Goal: Task Accomplishment & Management: Complete application form

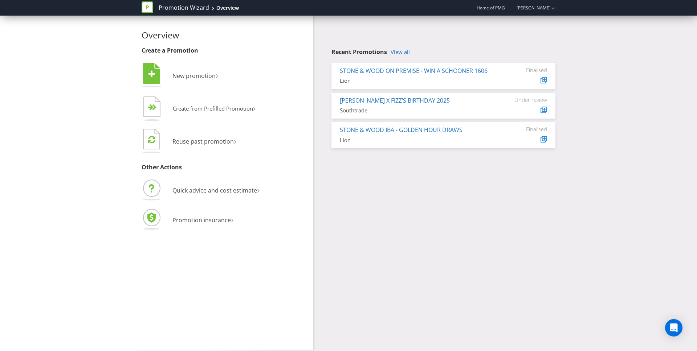
click at [113, 122] on div "Overview Create a Promotion  New promotion ›   Create from Prefilled Promoti…" at bounding box center [348, 183] width 697 height 335
click at [187, 77] on span "New promotion" at bounding box center [193, 76] width 43 height 8
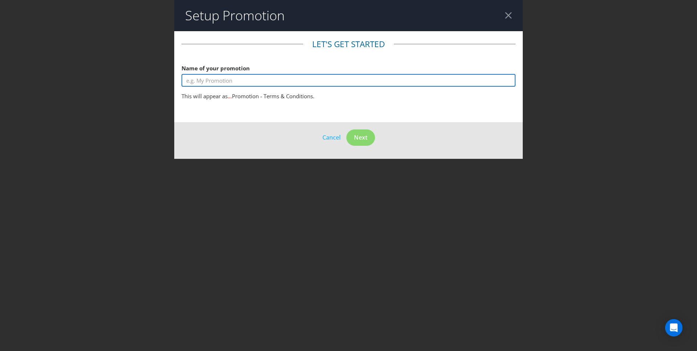
click at [249, 83] on input "text" at bounding box center [349, 80] width 334 height 13
type input "Heineken Coles F1 Promotion"
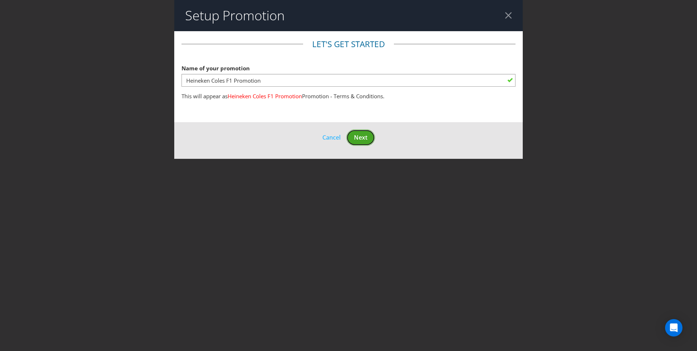
click at [366, 135] on span "Next" at bounding box center [360, 138] width 13 height 8
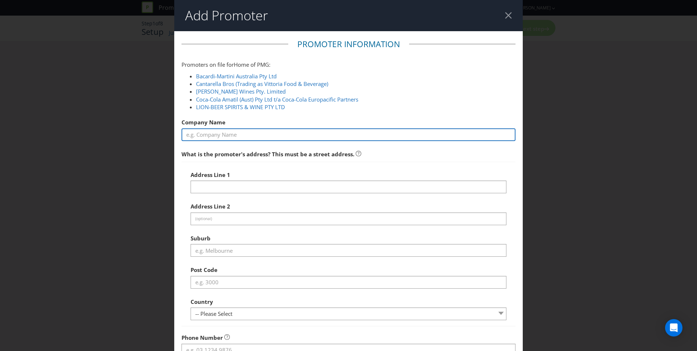
click at [254, 135] on input "text" at bounding box center [349, 135] width 334 height 13
type input "Lion Pty Ltd"
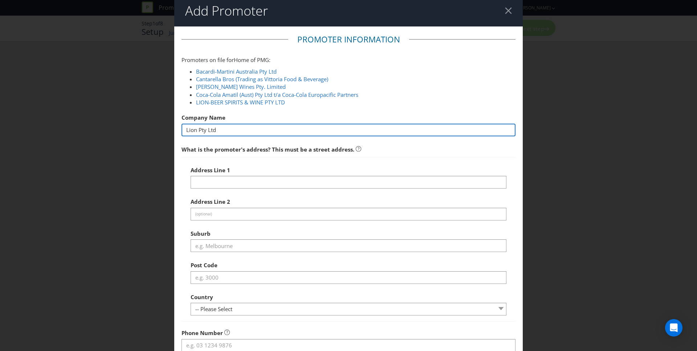
scroll to position [12, 0]
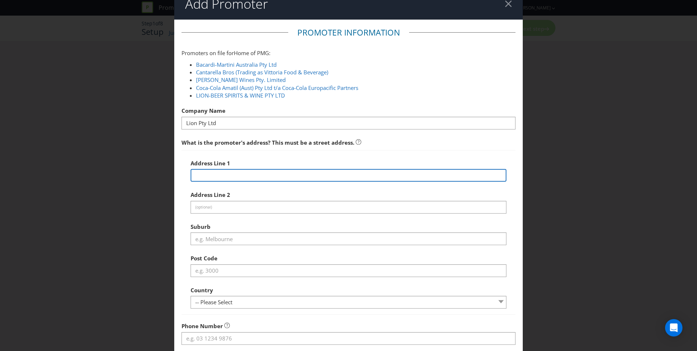
click at [239, 174] on input "text" at bounding box center [349, 175] width 316 height 13
type input "Level [STREET_ADDRESS]"
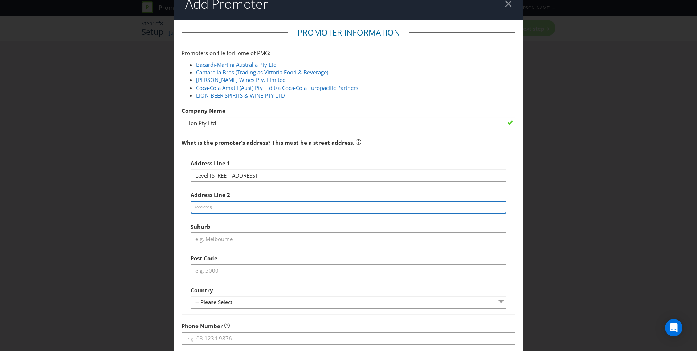
click at [236, 207] on input "text" at bounding box center [349, 207] width 316 height 13
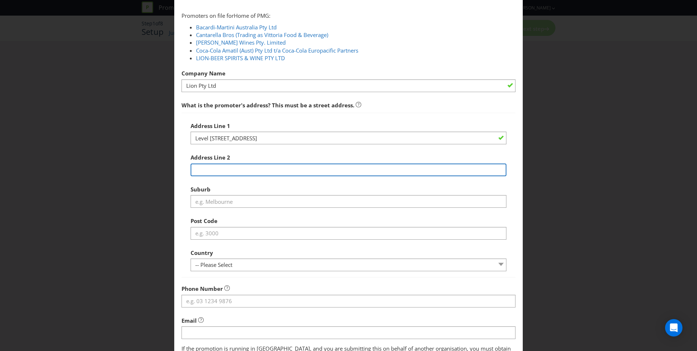
scroll to position [54, 0]
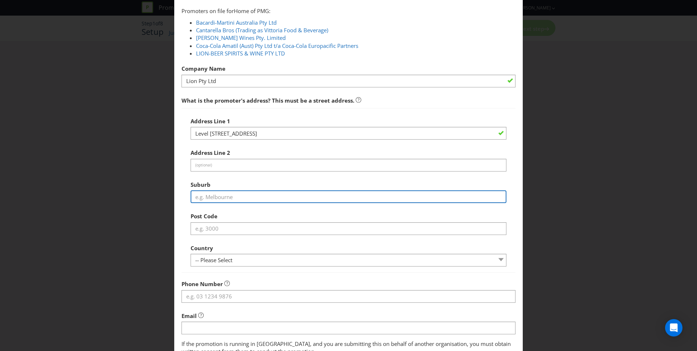
click at [229, 200] on input "text" at bounding box center [349, 197] width 316 height 13
type input "[GEOGRAPHIC_DATA]"
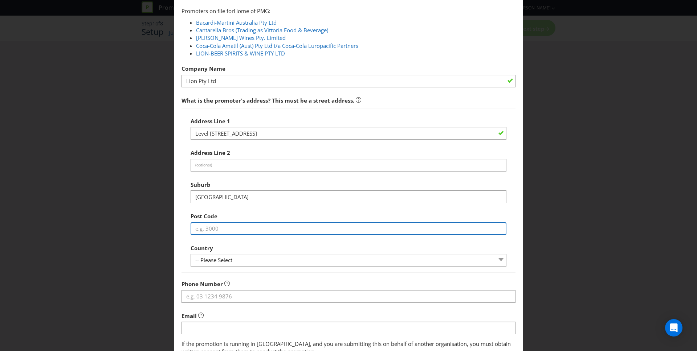
click at [228, 225] on input "text" at bounding box center [349, 229] width 316 height 13
type input "2000"
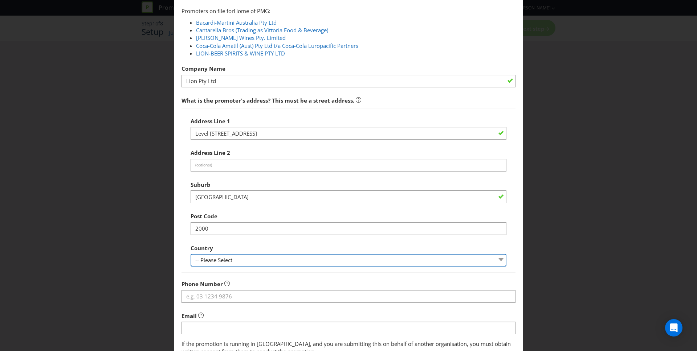
click at [229, 256] on select "-- Please Select [GEOGRAPHIC_DATA] [GEOGRAPHIC_DATA]" at bounding box center [349, 260] width 316 height 13
select select "AU"
click at [191, 254] on select "-- Please Select [GEOGRAPHIC_DATA] [GEOGRAPHIC_DATA]" at bounding box center [349, 260] width 316 height 13
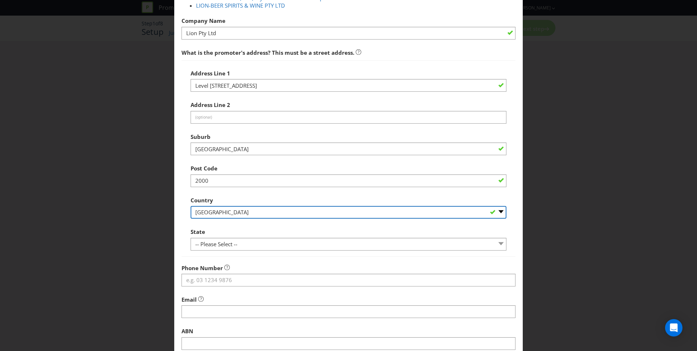
scroll to position [103, 0]
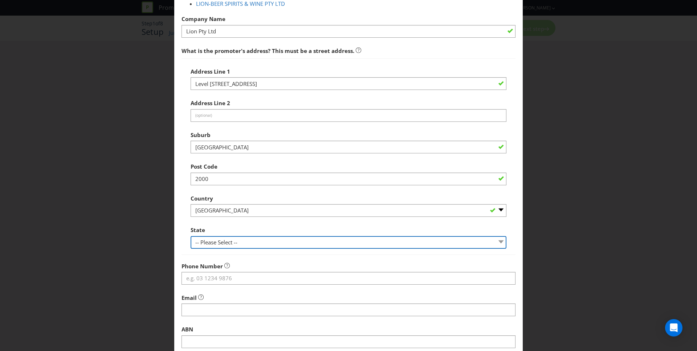
click at [233, 247] on select "-- Please Select -- [GEOGRAPHIC_DATA] [GEOGRAPHIC_DATA] [GEOGRAPHIC_DATA] [GEOG…" at bounding box center [349, 242] width 316 height 13
select select "[GEOGRAPHIC_DATA]"
click at [191, 236] on select "-- Please Select -- [GEOGRAPHIC_DATA] [GEOGRAPHIC_DATA] [GEOGRAPHIC_DATA] [GEOG…" at bounding box center [349, 242] width 316 height 13
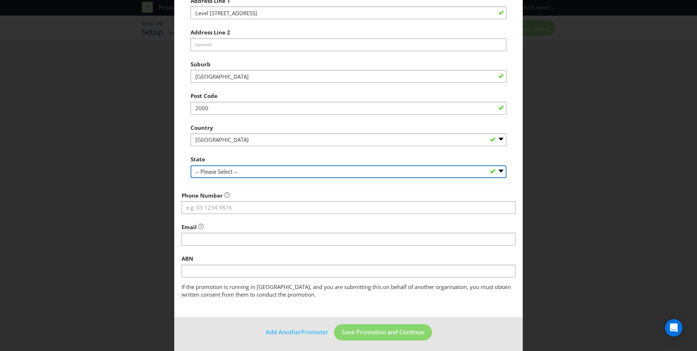
scroll to position [177, 0]
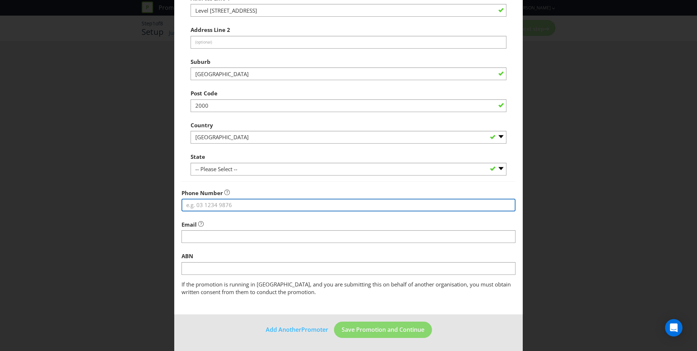
click at [240, 205] on input "tel" at bounding box center [349, 205] width 334 height 13
type input "[PHONE_NUMBER]"
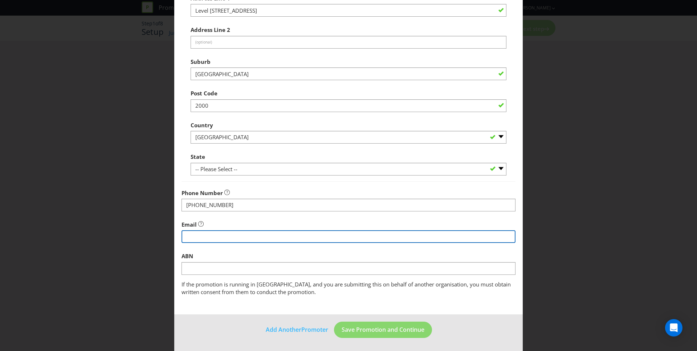
click at [232, 236] on input "string" at bounding box center [349, 237] width 334 height 13
type input "[EMAIL_ADDRESS][DOMAIN_NAME]"
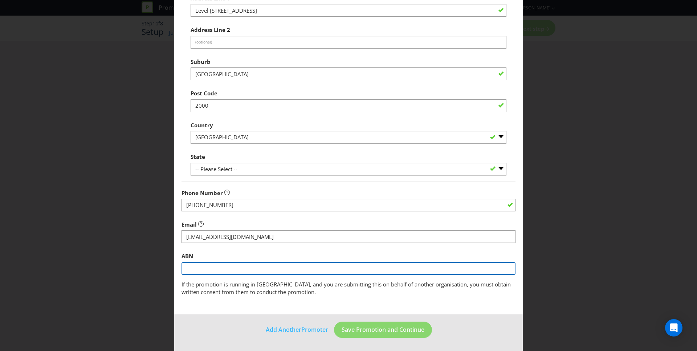
click at [221, 267] on input "text" at bounding box center [349, 268] width 334 height 13
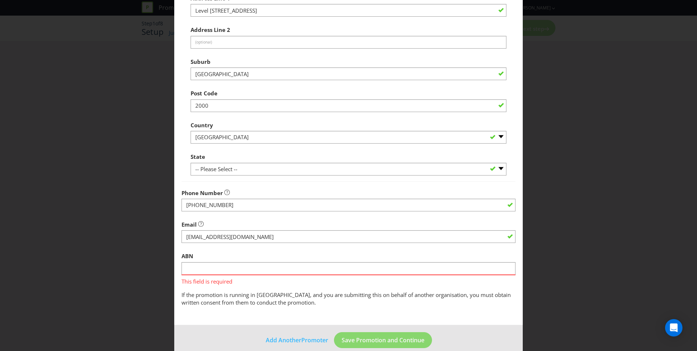
click at [229, 253] on div "ABN This field is required" at bounding box center [349, 267] width 334 height 37
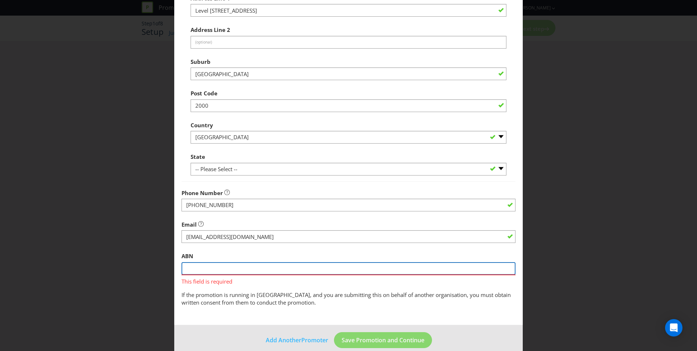
click at [239, 270] on input "text" at bounding box center [349, 268] width 334 height 13
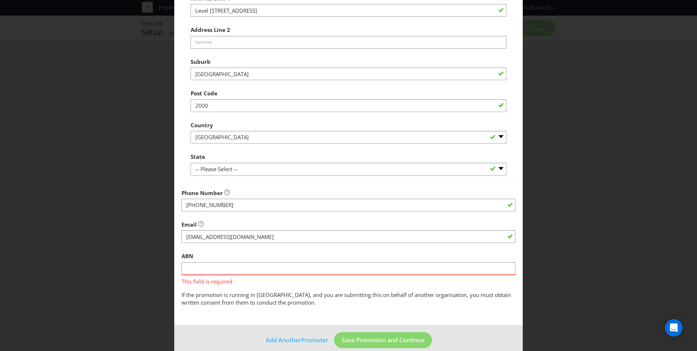
click at [252, 258] on div "ABN This field is required" at bounding box center [349, 267] width 334 height 37
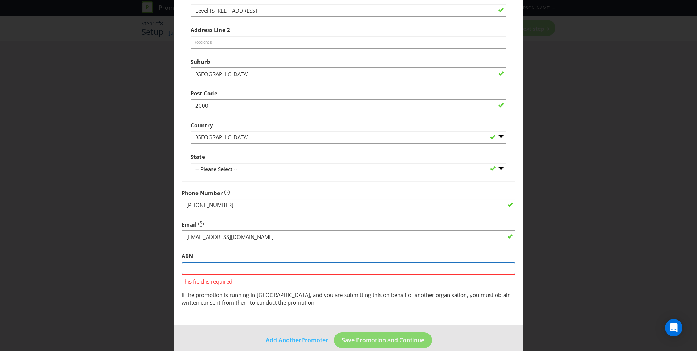
click at [246, 271] on input "text" at bounding box center [349, 268] width 334 height 13
type input "13 008 596 370"
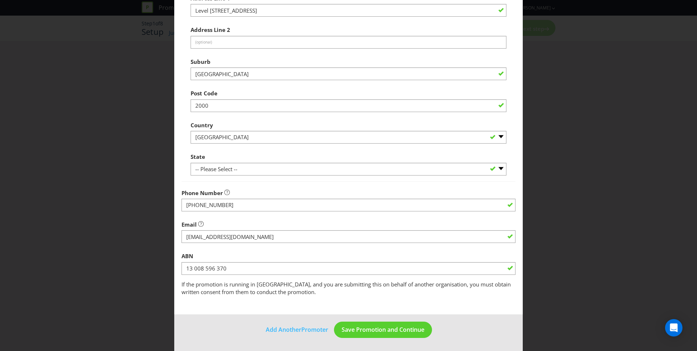
click at [376, 310] on main "Promoter Information Promoters on file for Home of PMG : Bacardi-Martini Austra…" at bounding box center [348, 84] width 348 height 460
click at [376, 329] on span "Save Promotion and Continue" at bounding box center [383, 330] width 83 height 8
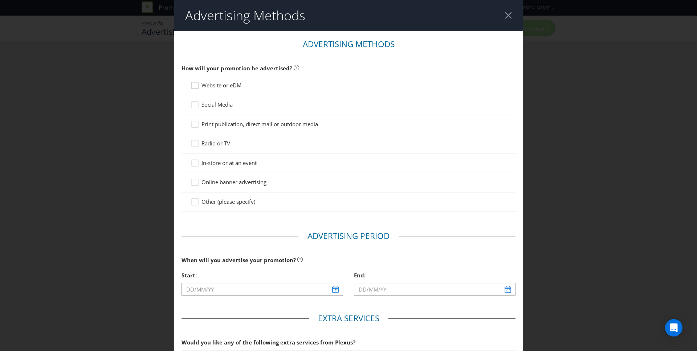
click at [193, 85] on icon at bounding box center [196, 87] width 11 height 11
click at [0, 0] on input "Website or eDM" at bounding box center [0, 0] width 0 height 0
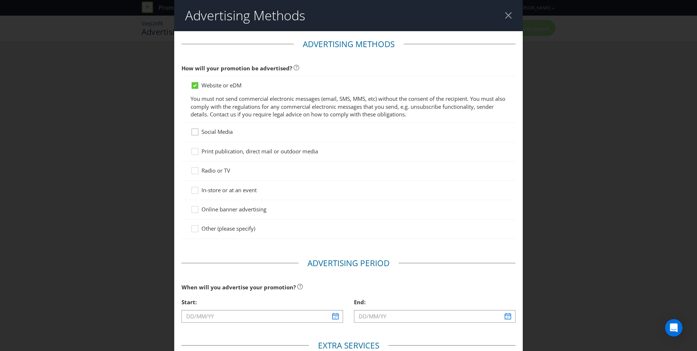
click at [196, 130] on icon at bounding box center [196, 133] width 11 height 11
click at [0, 0] on input "Social Media" at bounding box center [0, 0] width 0 height 0
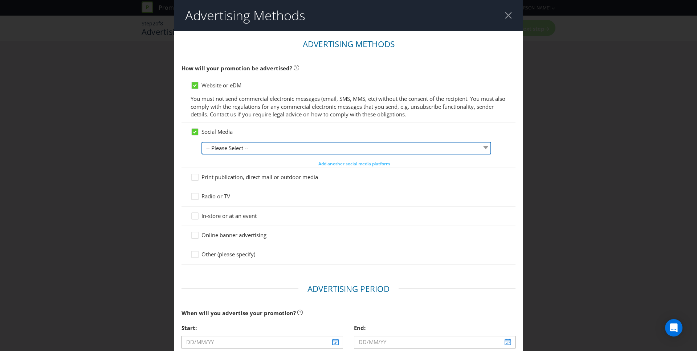
click at [235, 147] on select "-- Please Select -- Facebook X Instagram Snapchat LinkedIn Pinterest Tumblr You…" at bounding box center [346, 148] width 290 height 13
click at [246, 146] on select "-- Please Select -- Facebook X Instagram Snapchat LinkedIn Pinterest Tumblr You…" at bounding box center [346, 148] width 290 height 13
click at [242, 152] on select "-- Please Select -- Facebook X Instagram Snapchat LinkedIn Pinterest Tumblr You…" at bounding box center [346, 148] width 290 height 13
select select "FACEBOOK"
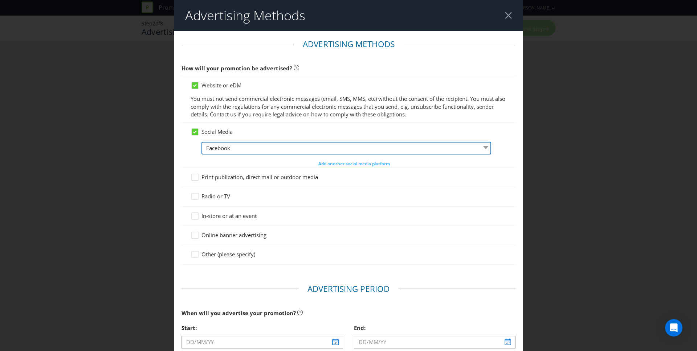
click at [201, 142] on select "-- Please Select -- Facebook X Instagram Snapchat LinkedIn Pinterest Tumblr You…" at bounding box center [346, 148] width 290 height 13
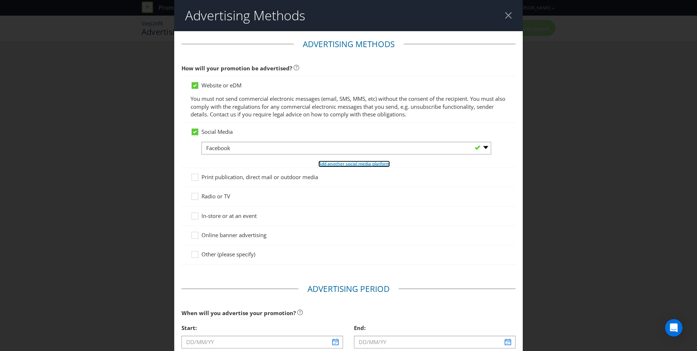
click at [326, 164] on span "Add another social media platform" at bounding box center [354, 164] width 72 height 6
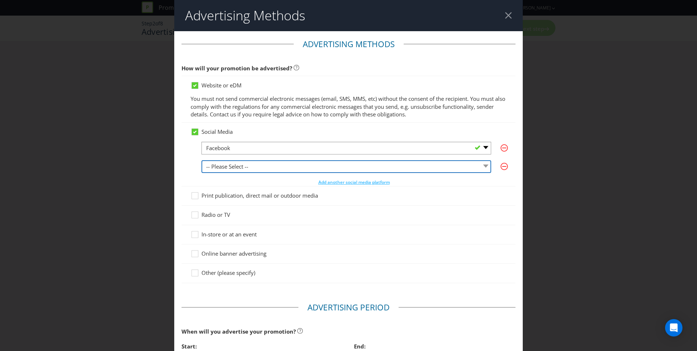
click at [259, 167] on select "-- Please Select -- Facebook X Instagram Snapchat LinkedIn Pinterest Tumblr You…" at bounding box center [346, 166] width 290 height 13
select select "INSTAGRAM"
click at [201, 160] on select "-- Please Select -- Facebook X Instagram Snapchat LinkedIn Pinterest Tumblr You…" at bounding box center [346, 166] width 290 height 13
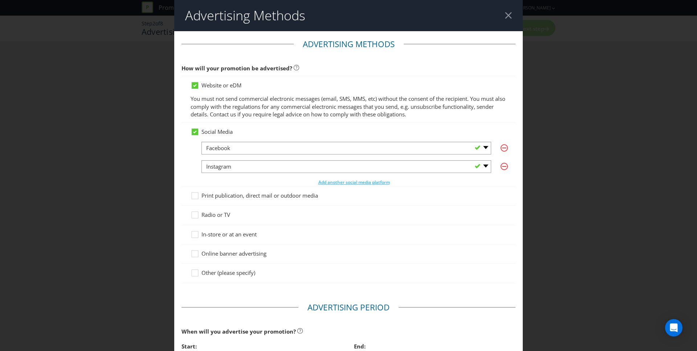
click at [259, 129] on div "Social Media" at bounding box center [349, 132] width 316 height 8
click at [236, 178] on div "-- Please Select -- Facebook X Instagram Snapchat LinkedIn Pinterest Tumblr You…" at bounding box center [353, 164] width 305 height 44
click at [192, 234] on icon at bounding box center [196, 236] width 11 height 11
click at [0, 0] on input "In-store or at an event" at bounding box center [0, 0] width 0 height 0
click at [276, 175] on div "-- Please Select -- Facebook X Instagram Snapchat LinkedIn Pinterest Tumblr You…" at bounding box center [353, 164] width 305 height 44
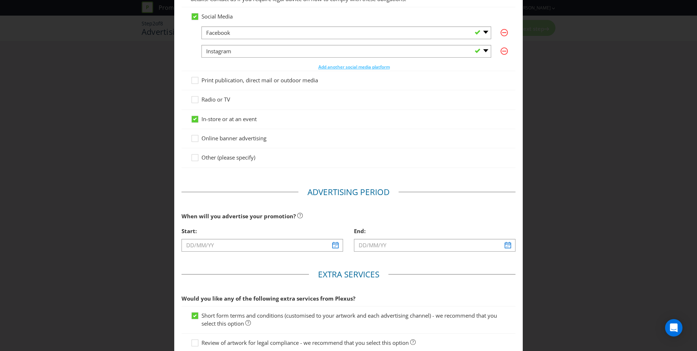
scroll to position [117, 0]
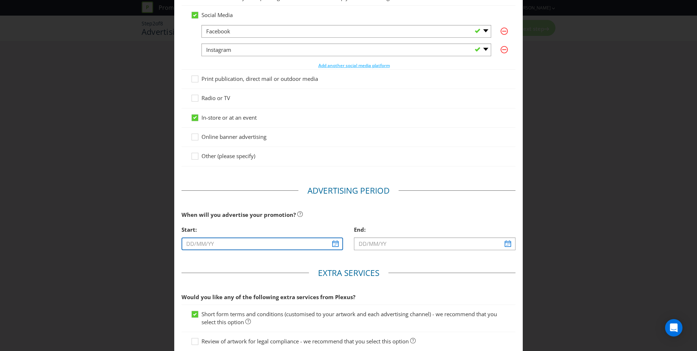
click at [336, 247] on input "text" at bounding box center [263, 244] width 162 height 13
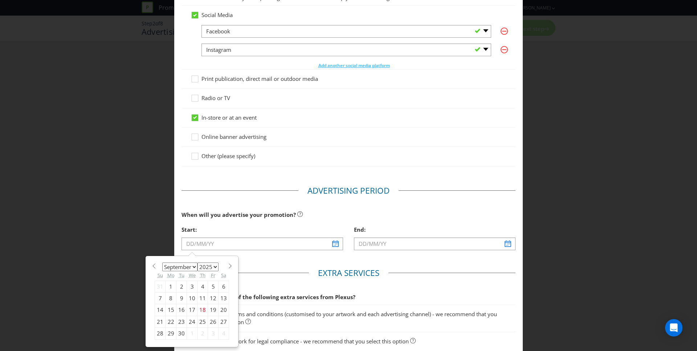
click at [325, 205] on fieldset "Advertising Period When will you advertise your promotion? Start: January Febru…" at bounding box center [349, 221] width 334 height 72
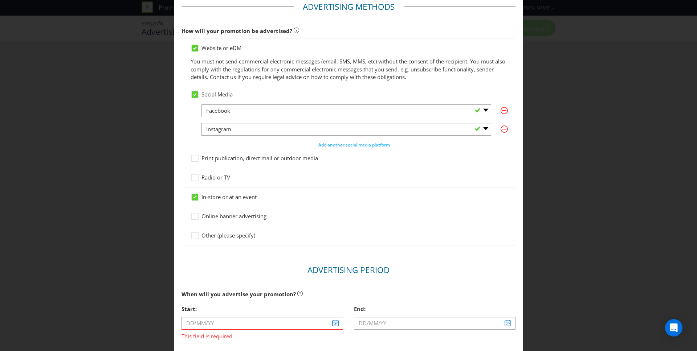
scroll to position [0, 0]
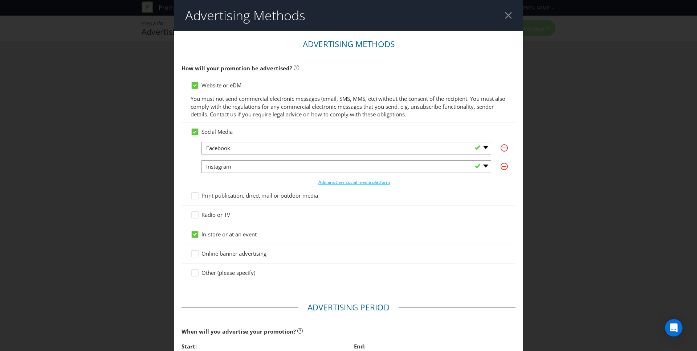
click at [500, 16] on header "Advertising Methods" at bounding box center [348, 15] width 348 height 31
click at [505, 16] on div at bounding box center [508, 15] width 7 height 7
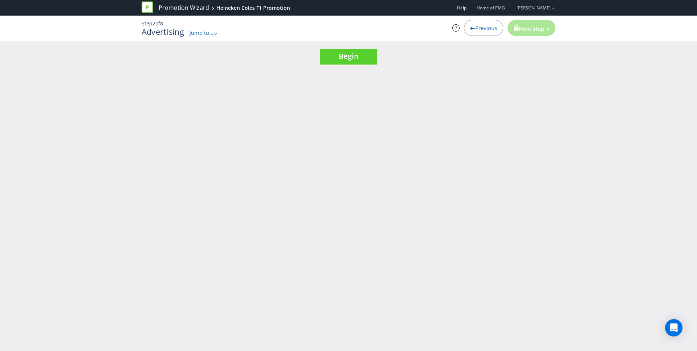
click at [356, 147] on div "Promotion Wizard Heineken Coles F1 Promotion Help Home of PMG [PERSON_NAME] Ste…" at bounding box center [348, 175] width 697 height 351
click at [244, 103] on div "Promotion Wizard Heineken Coles F1 Promotion Help Home of PMG [PERSON_NAME] Ste…" at bounding box center [348, 175] width 697 height 351
click at [200, 32] on span "Jump to..." at bounding box center [201, 32] width 24 height 7
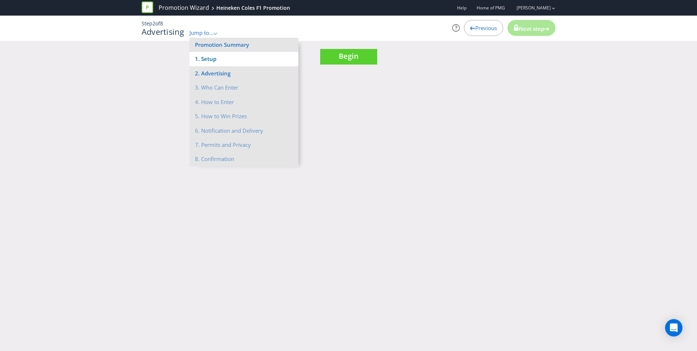
click at [219, 60] on li "1. Setup" at bounding box center [243, 59] width 109 height 14
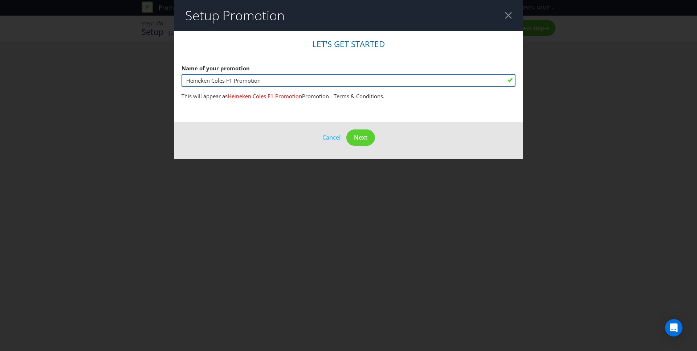
drag, startPoint x: 226, startPoint y: 79, endPoint x: 221, endPoint y: 78, distance: 5.1
click at [212, 80] on input "Heineken Coles F1 Promotion" at bounding box center [349, 80] width 334 height 13
click at [272, 81] on input "Heineken LMG F1 Promotion" at bounding box center [349, 80] width 334 height 13
type input "Heineken LMG F1 Promotion 2026"
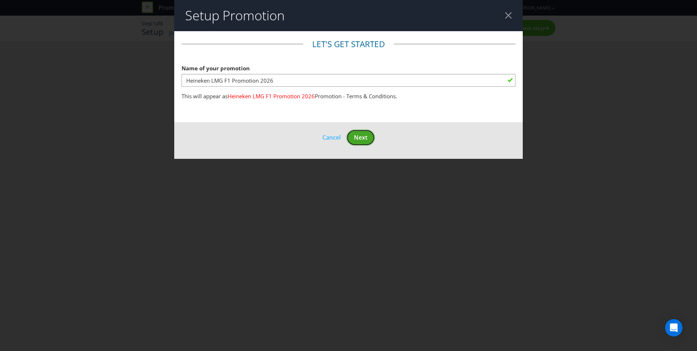
click at [352, 136] on button "Next" at bounding box center [360, 138] width 29 height 16
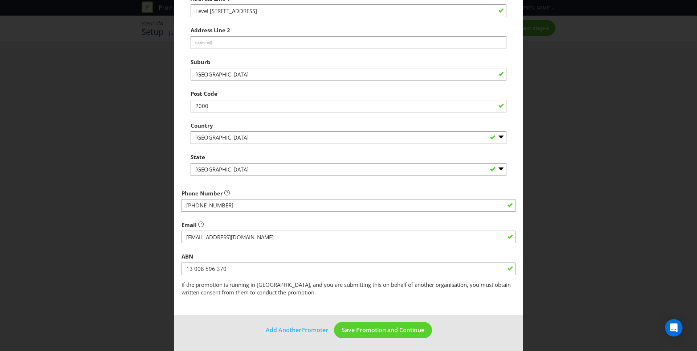
scroll to position [177, 0]
click at [384, 329] on span "Save Promotion and Continue" at bounding box center [383, 330] width 83 height 8
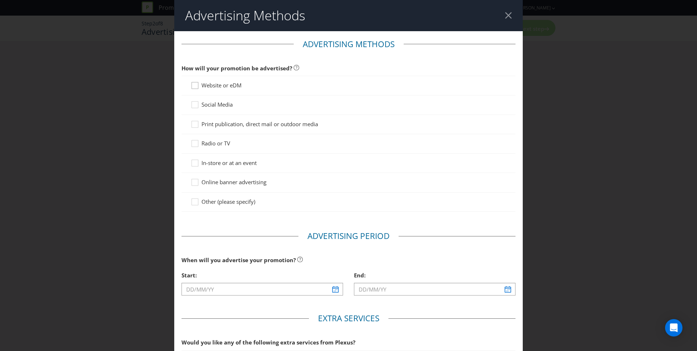
click at [195, 85] on div at bounding box center [195, 83] width 4 height 4
click at [0, 0] on input "Website or eDM" at bounding box center [0, 0] width 0 height 0
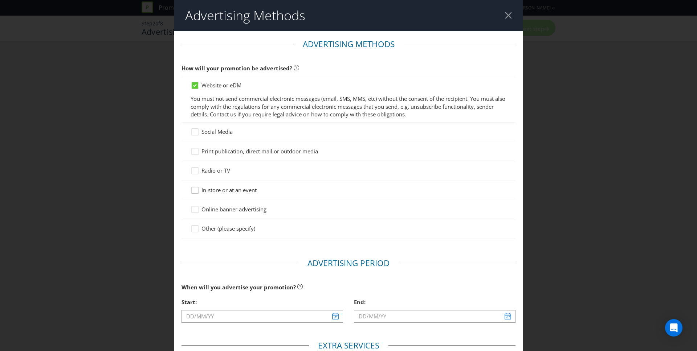
click at [195, 190] on icon at bounding box center [196, 192] width 11 height 11
click at [0, 0] on input "In-store or at an event" at bounding box center [0, 0] width 0 height 0
click at [193, 208] on div at bounding box center [195, 207] width 4 height 4
click at [0, 0] on input "Online banner advertising" at bounding box center [0, 0] width 0 height 0
click at [194, 131] on icon at bounding box center [196, 133] width 11 height 11
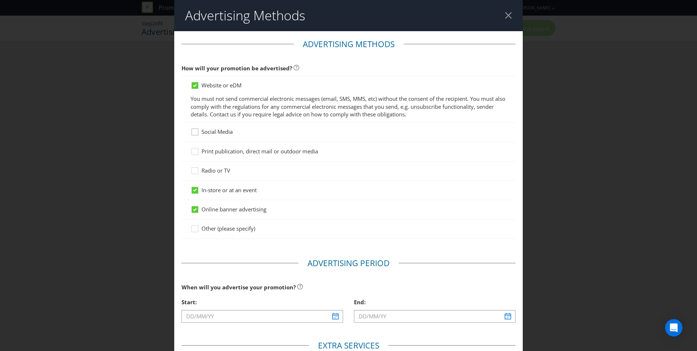
click at [0, 0] on input "Social Media" at bounding box center [0, 0] width 0 height 0
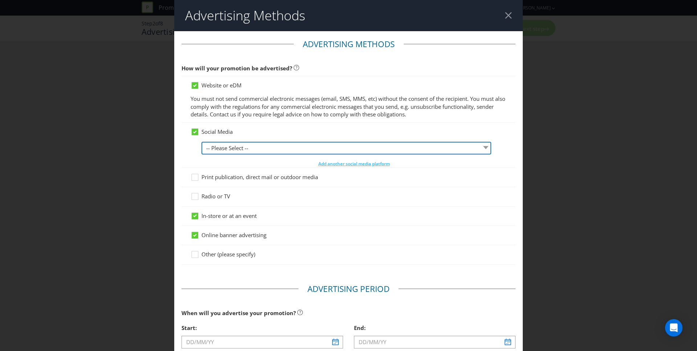
click at [293, 148] on select "-- Please Select -- Facebook X Instagram Snapchat LinkedIn Pinterest Tumblr You…" at bounding box center [346, 148] width 290 height 13
select select "INSTAGRAM"
click at [201, 142] on select "-- Please Select -- Facebook X Instagram Snapchat LinkedIn Pinterest Tumblr You…" at bounding box center [346, 148] width 290 height 13
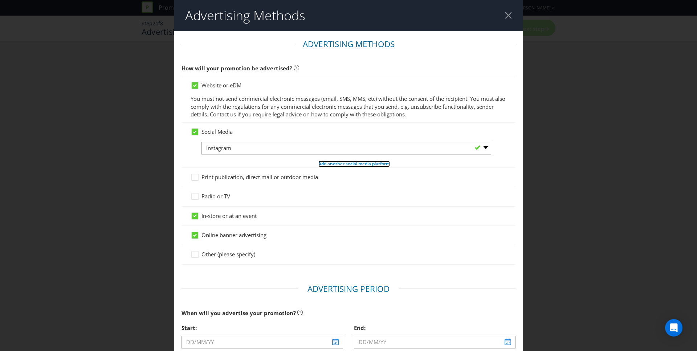
click at [332, 164] on span "Add another social media platform" at bounding box center [354, 164] width 72 height 6
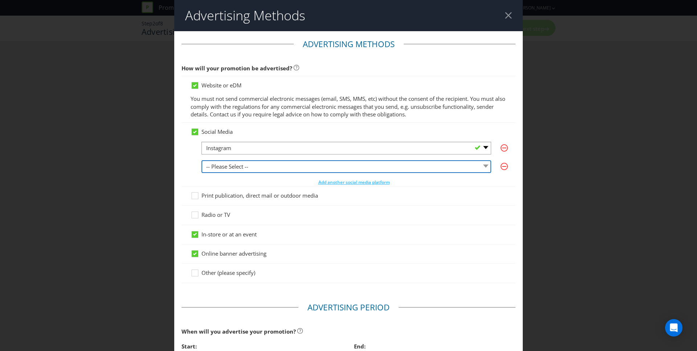
click at [246, 163] on select "-- Please Select -- Facebook X Instagram Snapchat LinkedIn Pinterest Tumblr You…" at bounding box center [346, 166] width 290 height 13
select select "FACEBOOK"
click at [201, 160] on select "-- Please Select -- Facebook X Instagram Snapchat LinkedIn Pinterest Tumblr You…" at bounding box center [346, 166] width 290 height 13
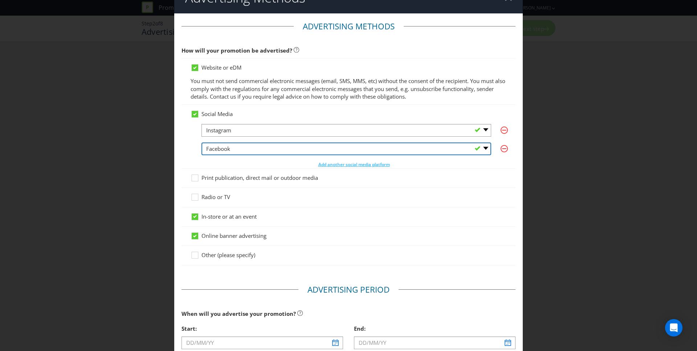
scroll to position [171, 0]
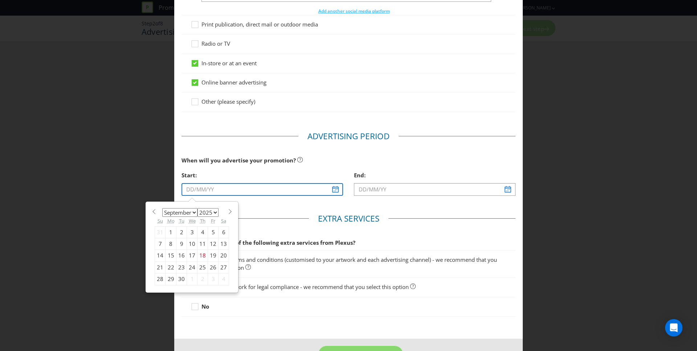
click at [334, 192] on input "text" at bounding box center [263, 189] width 162 height 13
click at [189, 256] on div "17" at bounding box center [192, 256] width 11 height 12
type input "[DATE]"
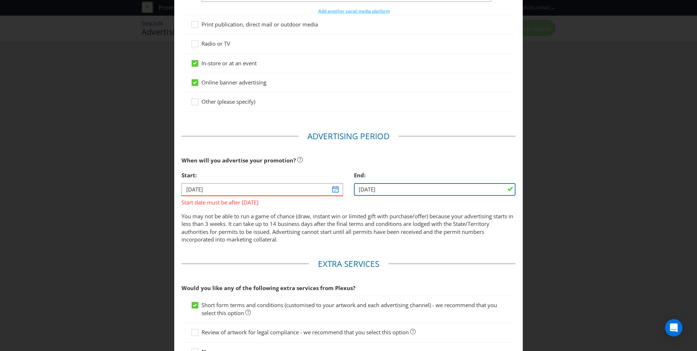
click at [394, 186] on input "[DATE]" at bounding box center [435, 189] width 162 height 13
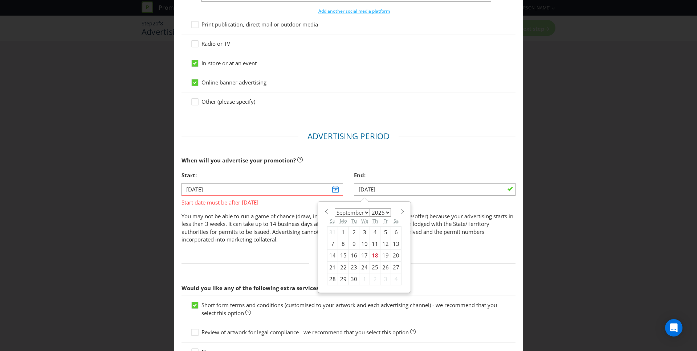
click at [400, 211] on span at bounding box center [402, 211] width 5 height 5
click at [400, 212] on span at bounding box center [402, 211] width 5 height 5
select select "0"
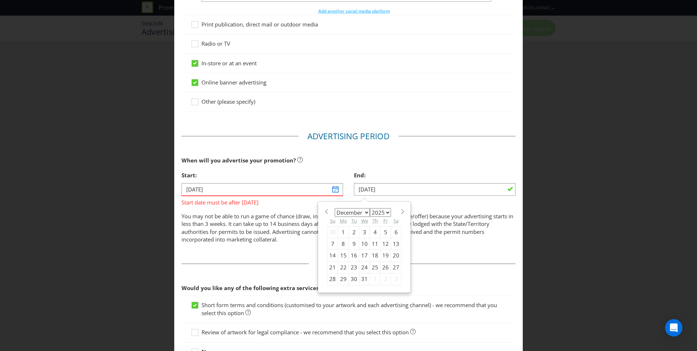
select select "2026"
click at [400, 212] on span at bounding box center [402, 211] width 5 height 5
select select "2"
click at [349, 268] on div "24" at bounding box center [354, 268] width 11 height 12
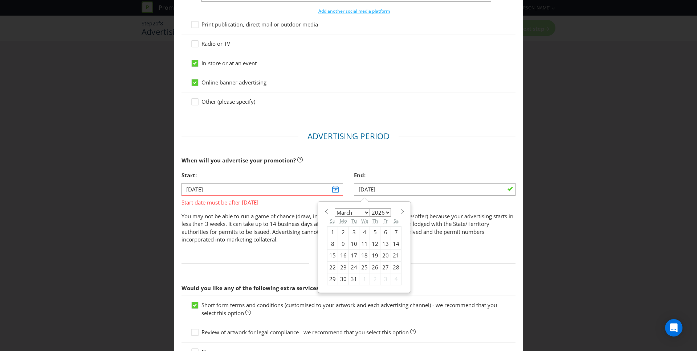
type input "[DATE]"
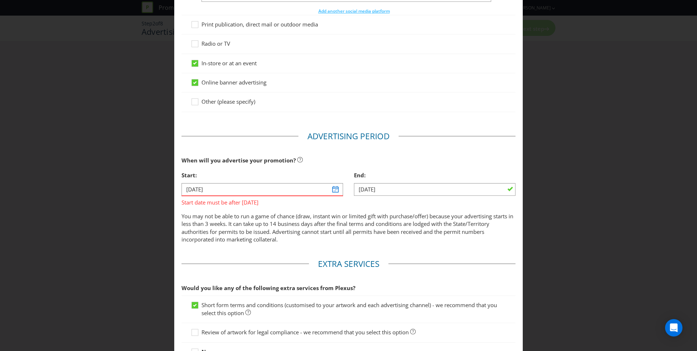
click at [348, 215] on p "You may not be able to run a game of chance (draw, instant win or limited gift …" at bounding box center [349, 228] width 334 height 31
click at [338, 159] on div "When will you advertise your promotion?" at bounding box center [349, 160] width 334 height 15
click at [430, 155] on div "When will you advertise your promotion?" at bounding box center [349, 160] width 334 height 15
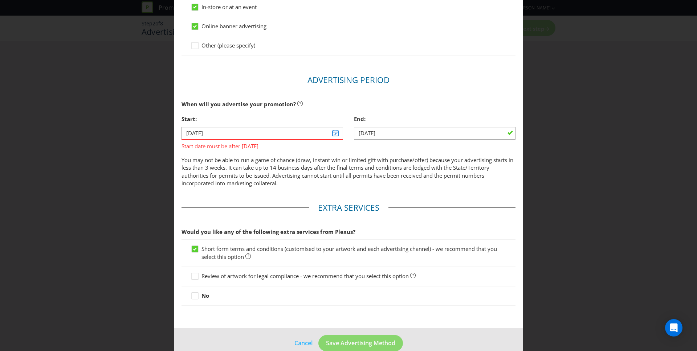
scroll to position [241, 0]
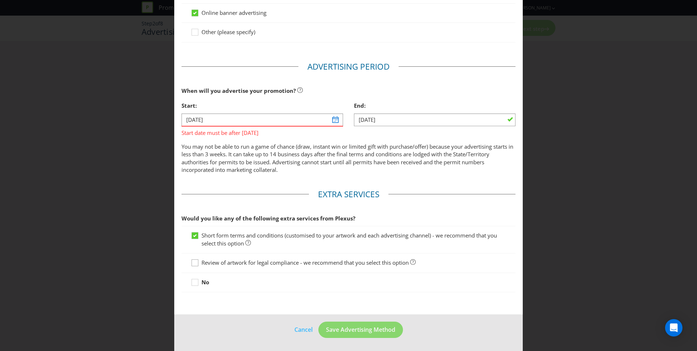
click at [195, 263] on icon at bounding box center [196, 264] width 11 height 11
click at [0, 0] on input "Review of artwork for legal compliance - we recommend that you select this opti…" at bounding box center [0, 0] width 0 height 0
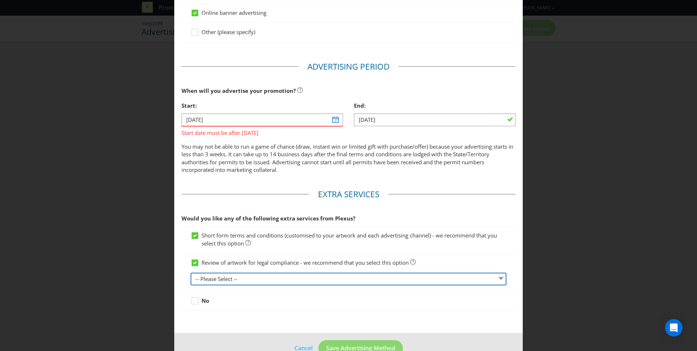
click at [297, 280] on select "-- Please Select -- 1 piece 2-4 pieces (provided at same time) 5-7 pieces (prov…" at bounding box center [349, 279] width 316 height 13
select select "MARKETING_REVIEW_1"
click at [191, 273] on select "-- Please Select -- 1 piece 2-4 pieces (provided at same time) 5-7 pieces (prov…" at bounding box center [349, 279] width 316 height 13
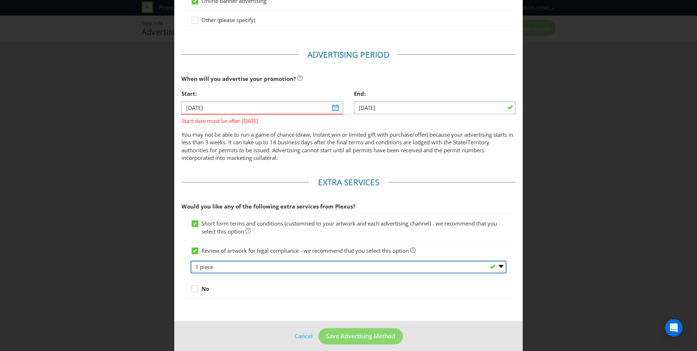
scroll to position [260, 0]
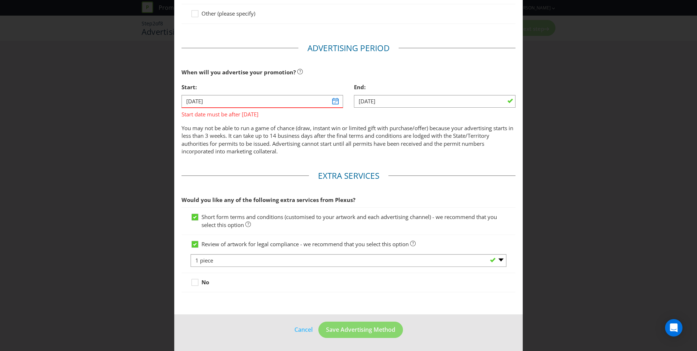
click at [334, 282] on div "No" at bounding box center [349, 283] width 316 height 8
click at [258, 311] on main "Advertising Methods How will your promotion be advertised? Website or eDM You m…" at bounding box center [348, 43] width 348 height 543
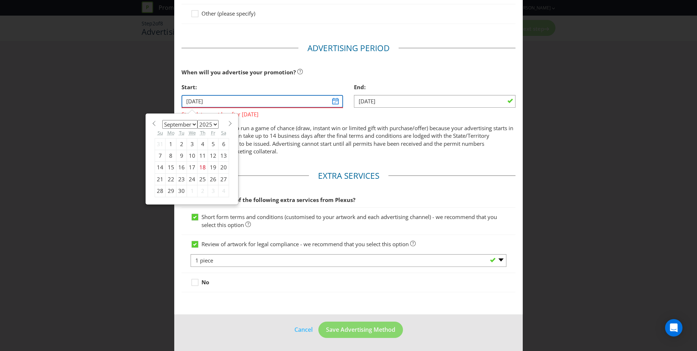
click at [330, 102] on input "[DATE]" at bounding box center [263, 101] width 162 height 13
click at [227, 123] on span at bounding box center [229, 123] width 5 height 5
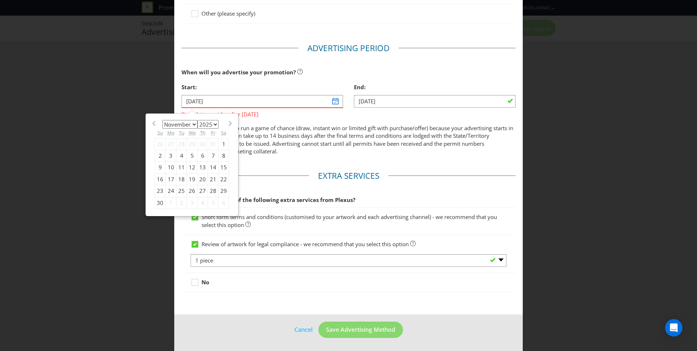
click at [227, 123] on span at bounding box center [229, 123] width 5 height 5
select select "0"
select select "2026"
click at [227, 123] on span at bounding box center [229, 123] width 5 height 5
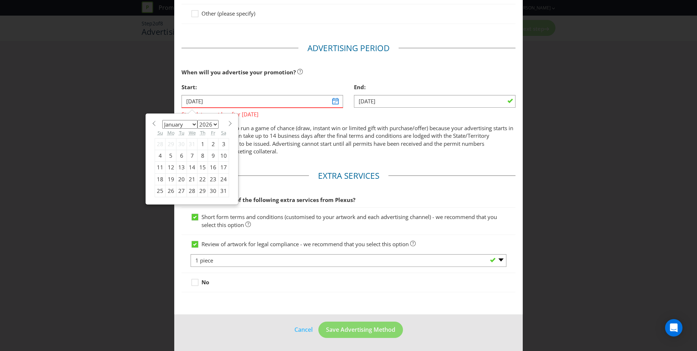
select select "1"
click at [178, 168] on div "17" at bounding box center [181, 168] width 11 height 12
type input "[DATE]"
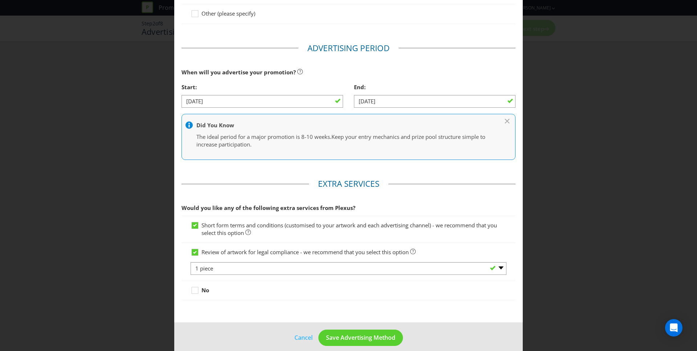
click at [352, 168] on main "Advertising Methods How will your promotion be advertised? Website or eDM You m…" at bounding box center [348, 47] width 348 height 551
click at [342, 174] on main "Advertising Methods How will your promotion be advertised? Website or eDM You m…" at bounding box center [348, 47] width 348 height 551
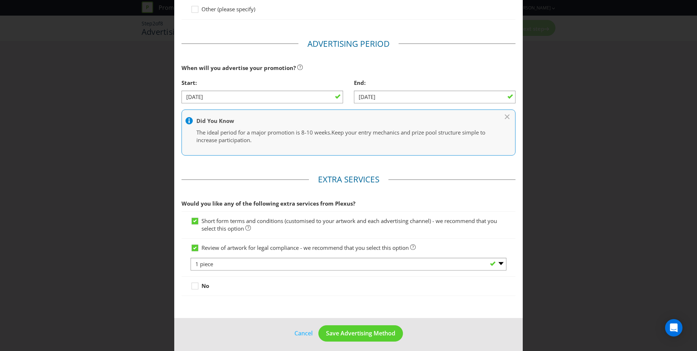
scroll to position [268, 0]
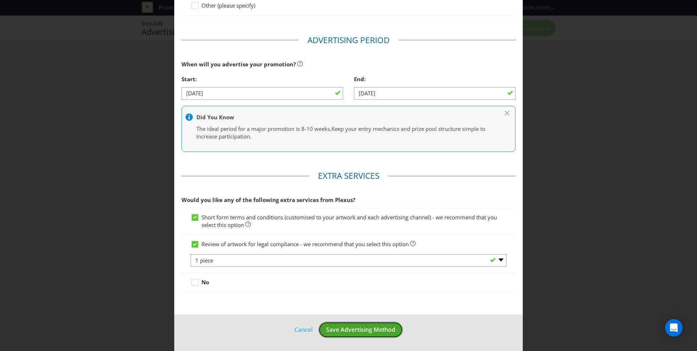
click at [359, 330] on span "Save Advertising Method" at bounding box center [360, 330] width 69 height 8
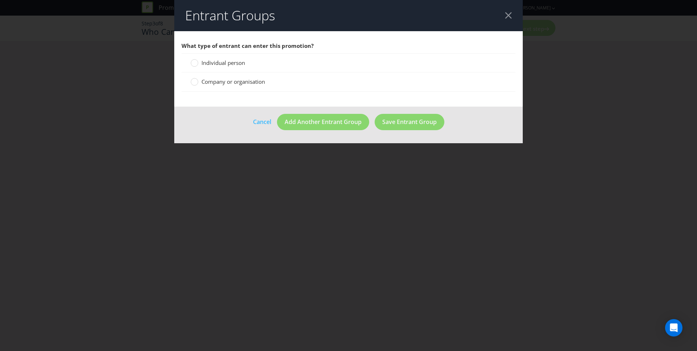
click at [229, 65] on span "Individual person" at bounding box center [223, 62] width 44 height 7
click at [0, 0] on input "Individual person" at bounding box center [0, 0] width 0 height 0
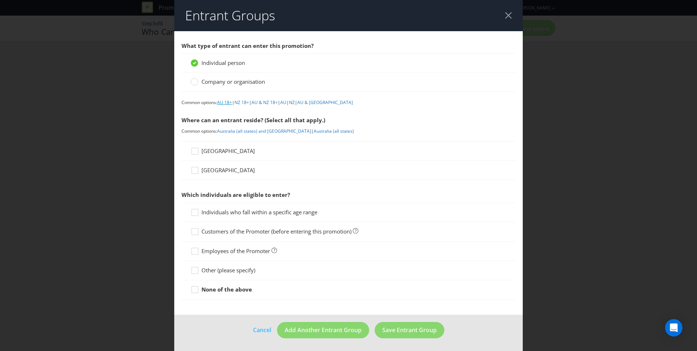
click at [228, 102] on link "AU 18+" at bounding box center [224, 102] width 15 height 6
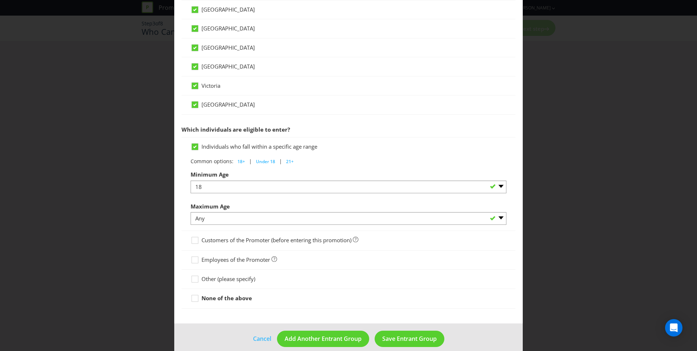
scroll to position [269, 0]
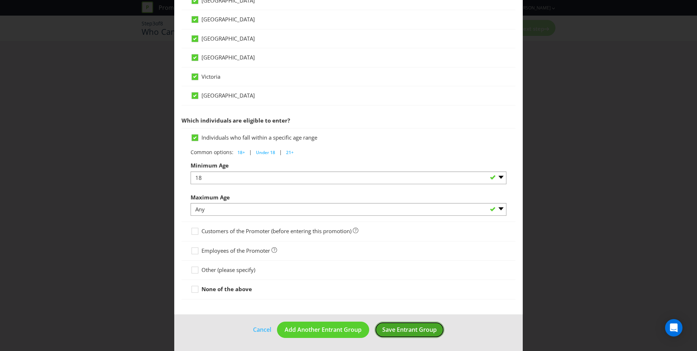
click at [409, 330] on span "Save Entrant Group" at bounding box center [409, 330] width 54 height 8
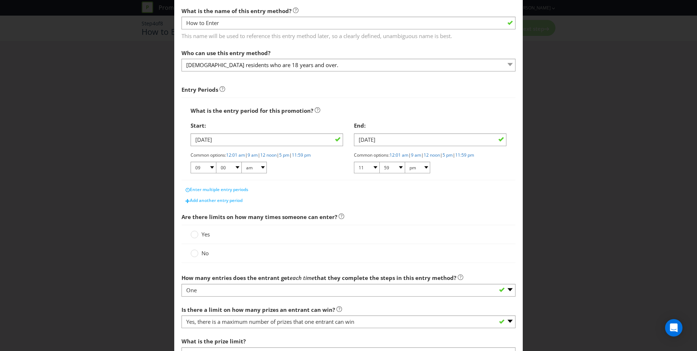
scroll to position [74, 0]
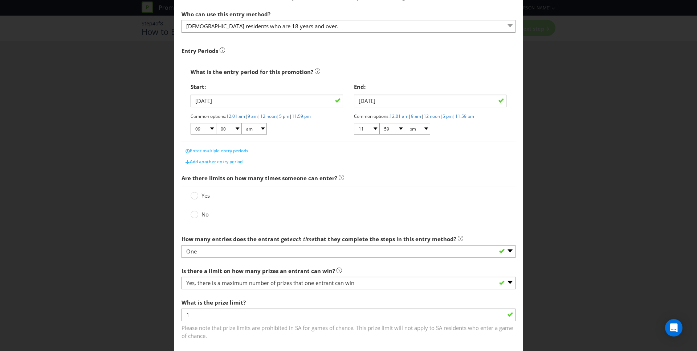
click at [348, 130] on div "End: [DATE] Common options: 12:01 am | 9 am | 12 noon | 5 pm | 11:59 pm 01 02 0…" at bounding box center [429, 109] width 163 height 61
click at [348, 135] on div "End: [DATE] Common options: 12:01 am | 9 am | 12 noon | 5 pm | 11:59 pm 01 02 0…" at bounding box center [429, 109] width 163 height 61
click at [342, 132] on div "Start: [DATE] Common options: 12:01 am | 9 am | 12 noon | 5 pm | 11:59 pm 01 02…" at bounding box center [266, 109] width 163 height 61
click at [337, 131] on div "Common options: 12:01 am | 9 am | 12 noon | 5 pm | 11:59 pm 01 02 03 04 05 06 0…" at bounding box center [267, 124] width 152 height 23
click at [241, 153] on span "Enter multiple entry periods" at bounding box center [219, 151] width 58 height 6
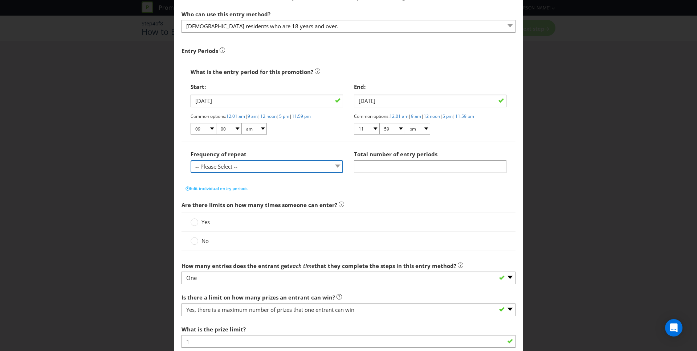
click at [291, 167] on select "-- Please Select -- hourly daily weekly monthly" at bounding box center [267, 166] width 152 height 13
click at [333, 149] on div "Frequency of repeat -- Please Select -- hourly daily weekly monthly" at bounding box center [267, 160] width 152 height 26
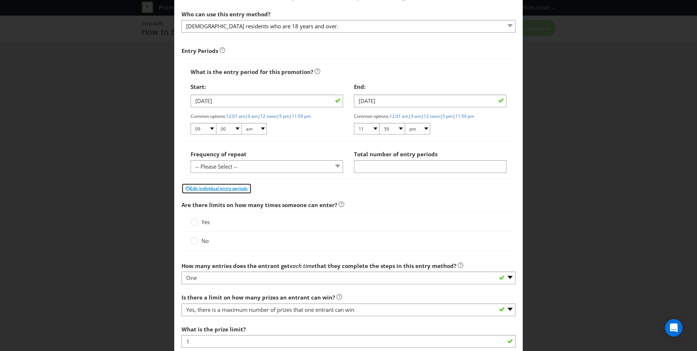
click at [228, 188] on span "Edit individual entry periods" at bounding box center [219, 188] width 58 height 6
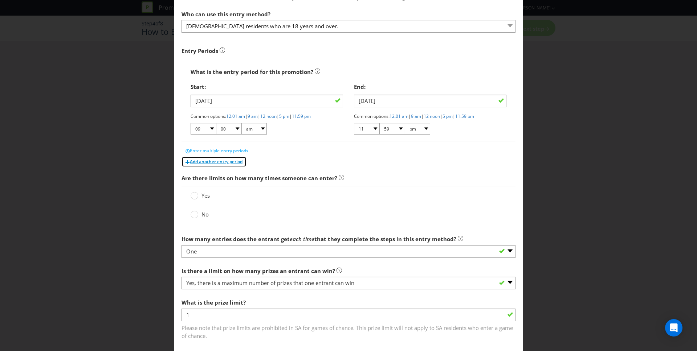
click at [223, 160] on span "Add another entry period" at bounding box center [216, 162] width 53 height 6
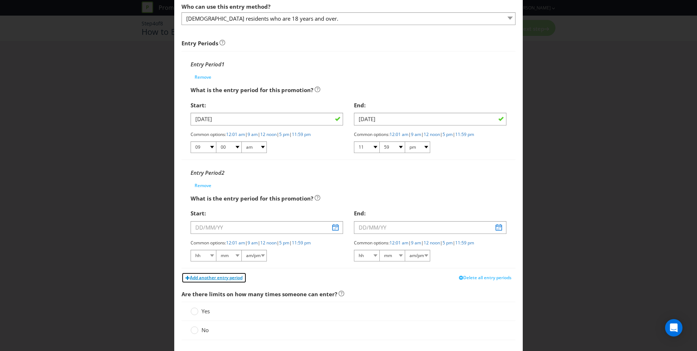
scroll to position [91, 0]
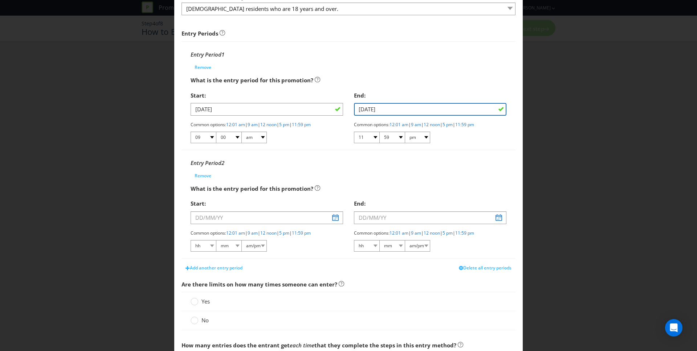
click at [373, 107] on input "[DATE]" at bounding box center [430, 109] width 152 height 13
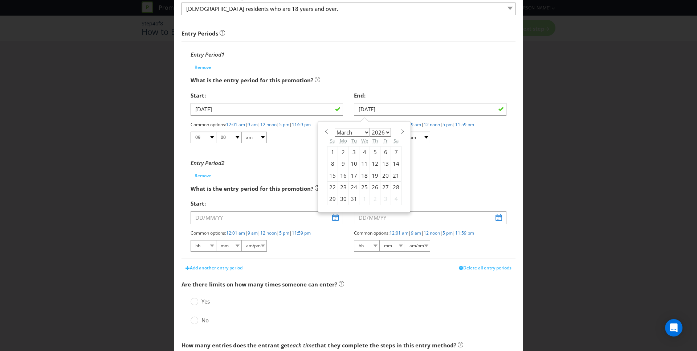
click at [342, 186] on div "23" at bounding box center [343, 188] width 11 height 12
type input "[DATE]"
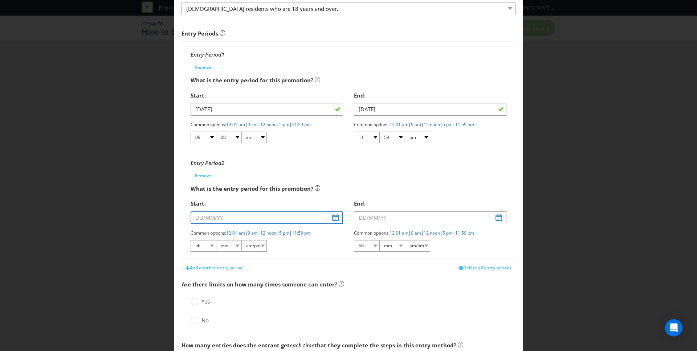
click at [245, 220] on input "text" at bounding box center [267, 218] width 152 height 13
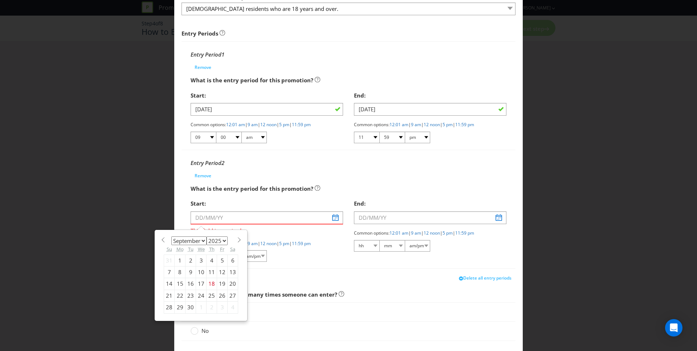
click at [231, 197] on div "Start:" at bounding box center [267, 203] width 152 height 15
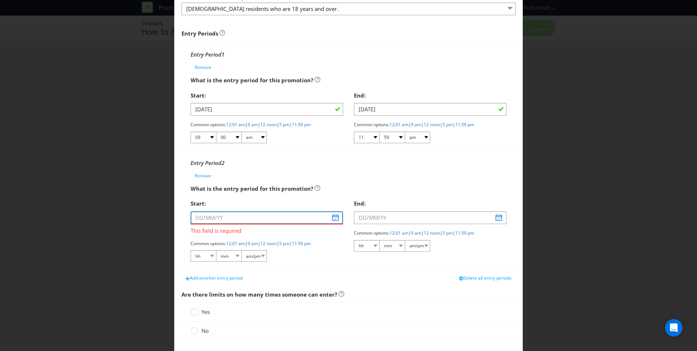
click at [244, 217] on input "text" at bounding box center [267, 218] width 152 height 13
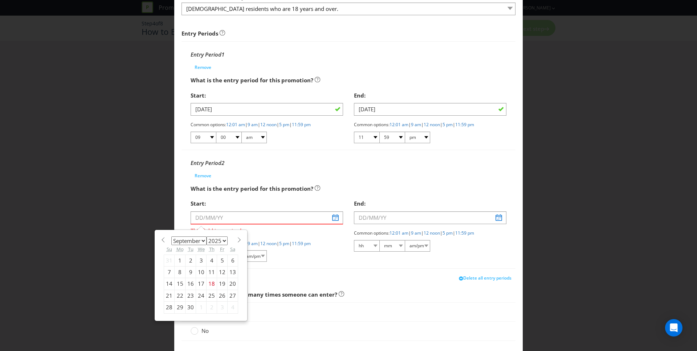
click at [200, 234] on div "January February March April May June July August September October November [D…" at bounding box center [201, 276] width 82 height 84
click at [237, 239] on span at bounding box center [238, 239] width 5 height 5
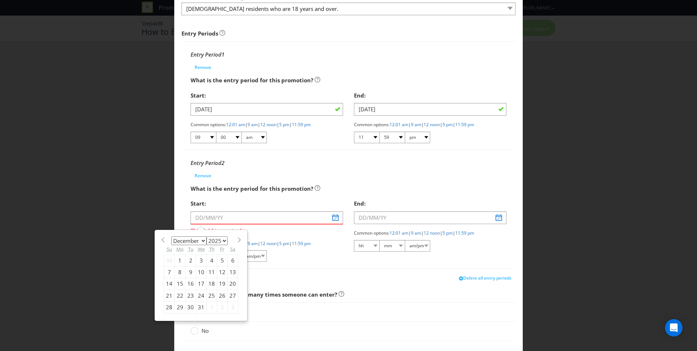
select select "0"
select select "2026"
click at [237, 239] on span at bounding box center [238, 239] width 5 height 5
select select "1"
click at [199, 283] on div "18" at bounding box center [201, 284] width 11 height 12
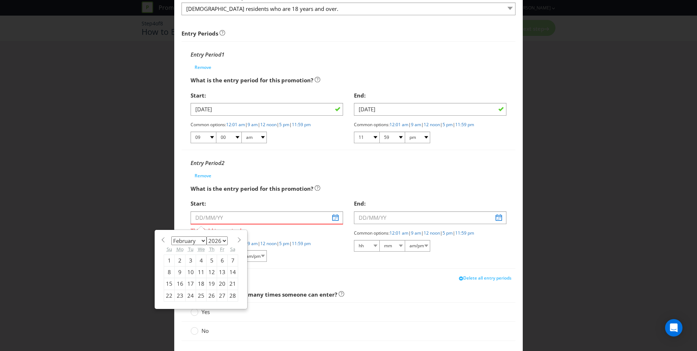
type input "[DATE]"
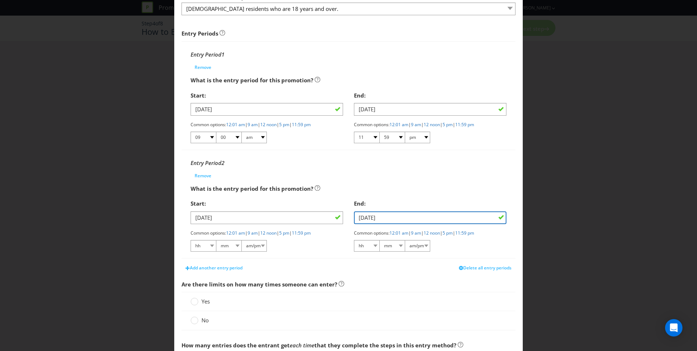
click at [437, 220] on input "[DATE]" at bounding box center [430, 218] width 152 height 13
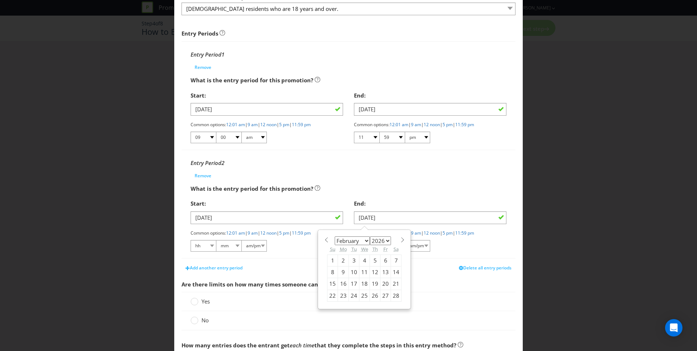
click at [400, 240] on span at bounding box center [402, 239] width 5 height 5
select select "2"
click at [351, 273] on div "10" at bounding box center [354, 273] width 11 height 12
type input "[DATE]"
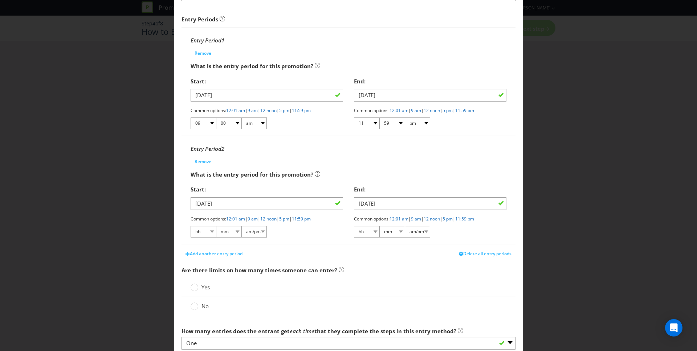
scroll to position [115, 0]
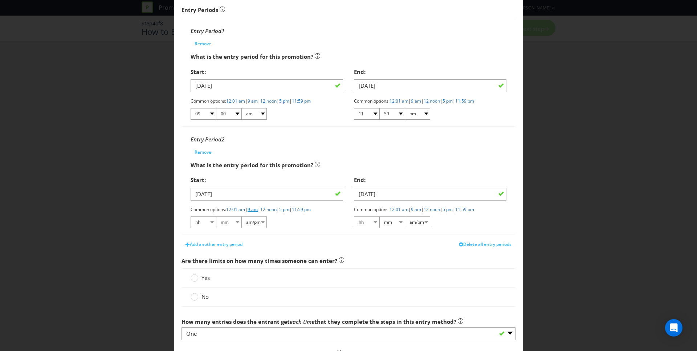
click at [258, 211] on link "9 am" at bounding box center [253, 210] width 10 height 6
select select "09"
select select "00"
select select "am"
click at [474, 211] on link "11:59 pm" at bounding box center [464, 210] width 19 height 6
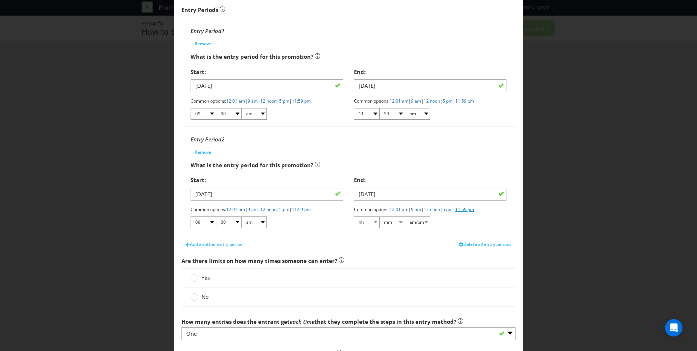
select select "11"
select select "59"
select select "pm"
click at [234, 243] on span "Add another entry period" at bounding box center [216, 244] width 53 height 6
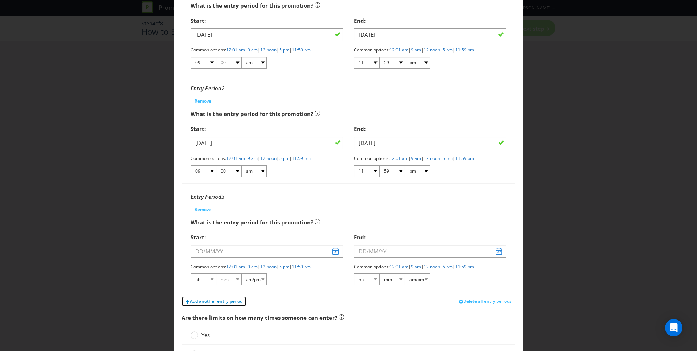
scroll to position [173, 0]
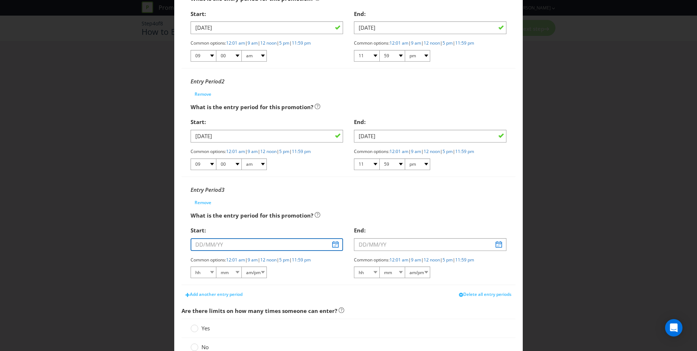
click at [331, 246] on input "text" at bounding box center [267, 244] width 152 height 13
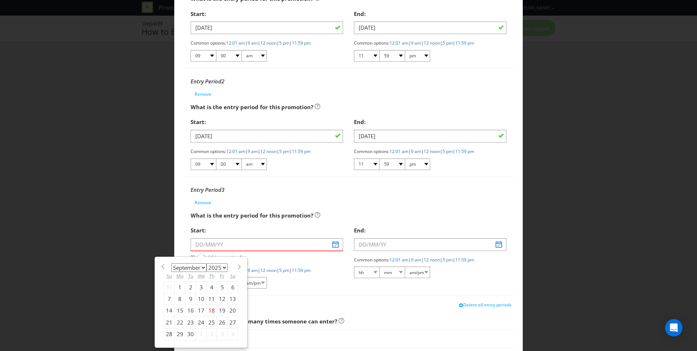
click at [205, 261] on div "January February March April May June July August September October November [D…" at bounding box center [201, 303] width 82 height 84
click at [236, 267] on span at bounding box center [238, 266] width 5 height 5
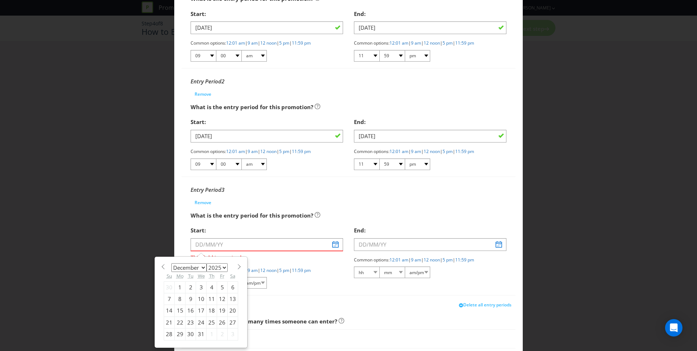
select select "0"
select select "2026"
click at [236, 267] on span at bounding box center [238, 266] width 5 height 5
select select "1"
click at [200, 309] on div "18" at bounding box center [201, 311] width 11 height 12
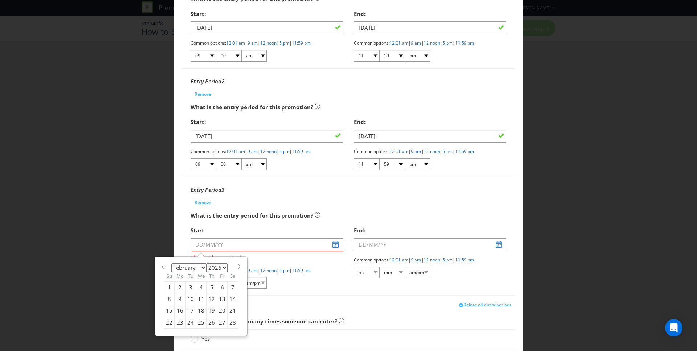
type input "[DATE]"
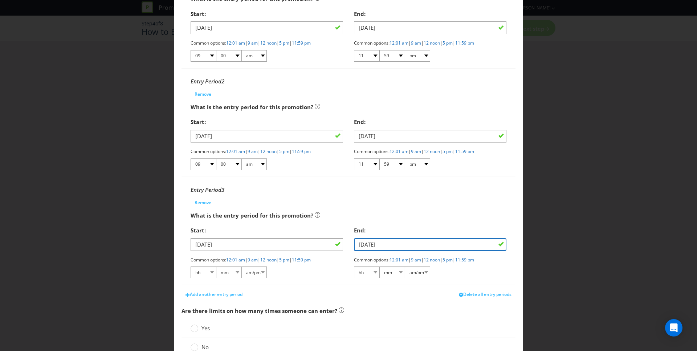
click at [402, 243] on input "[DATE]" at bounding box center [430, 244] width 152 height 13
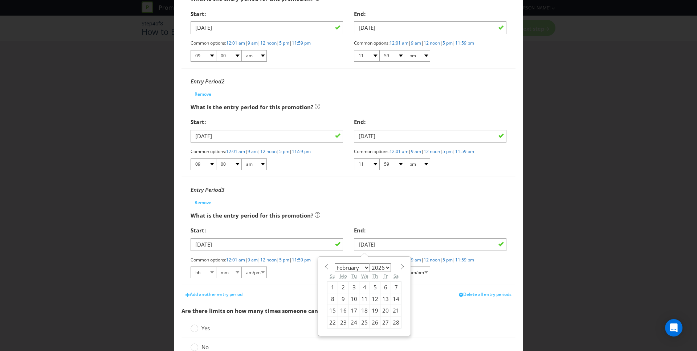
click at [400, 267] on span at bounding box center [402, 266] width 5 height 5
select select "2"
click at [351, 322] on div "24" at bounding box center [354, 323] width 11 height 12
type input "[DATE]"
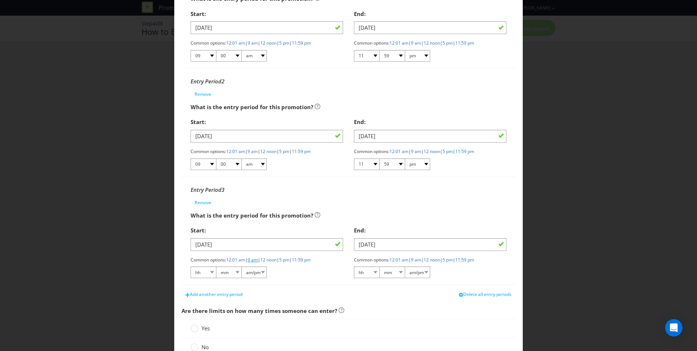
click at [255, 261] on link "9 am" at bounding box center [253, 260] width 10 height 6
select select "09"
select select "00"
select select "am"
click at [474, 260] on link "11:59 pm" at bounding box center [464, 260] width 19 height 6
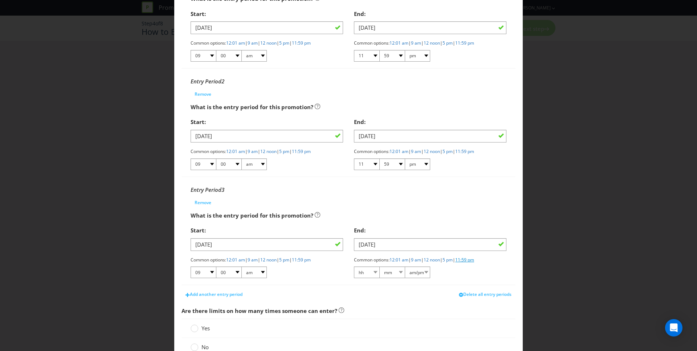
select select "11"
select select "59"
select select "pm"
drag, startPoint x: 334, startPoint y: 189, endPoint x: 334, endPoint y: 193, distance: 4.0
click at [334, 189] on div "Entry Period 3" at bounding box center [349, 190] width 316 height 15
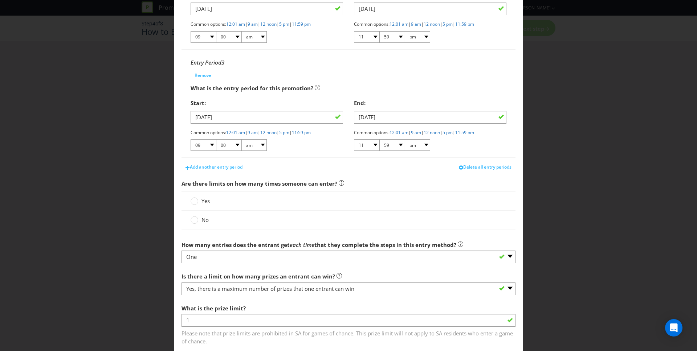
scroll to position [305, 0]
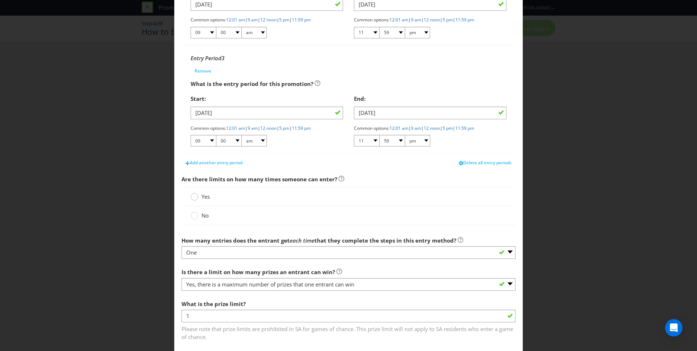
click at [193, 195] on div at bounding box center [195, 195] width 4 height 4
click at [0, 0] on input "Yes" at bounding box center [0, 0] width 0 height 0
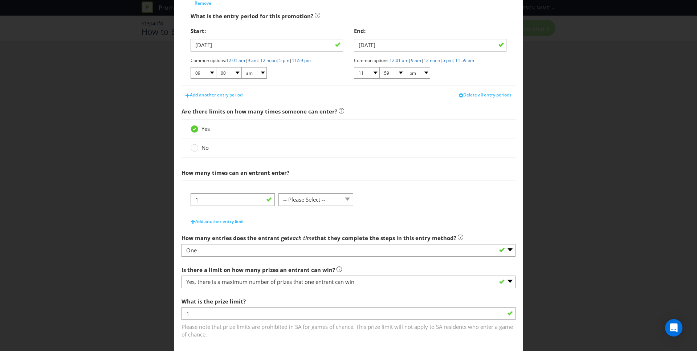
scroll to position [409, 0]
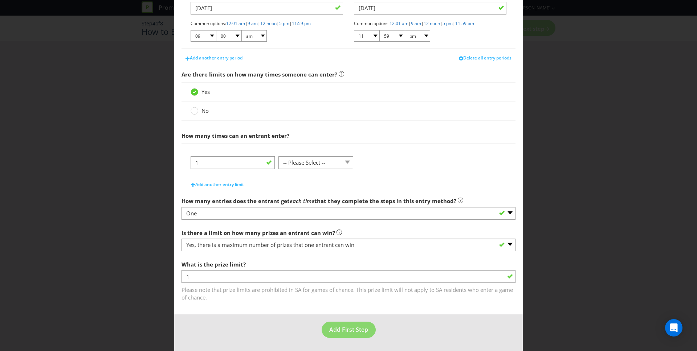
click at [354, 137] on span "How many times can an entrant enter?" at bounding box center [349, 136] width 334 height 15
click at [329, 162] on select "-- Please Select -- per person per day per purchase per transaction Other (plea…" at bounding box center [315, 162] width 75 height 13
select select "PER_PERSON"
click at [278, 169] on select "-- Please Select -- per person per day per purchase per transaction Other (plea…" at bounding box center [315, 162] width 75 height 13
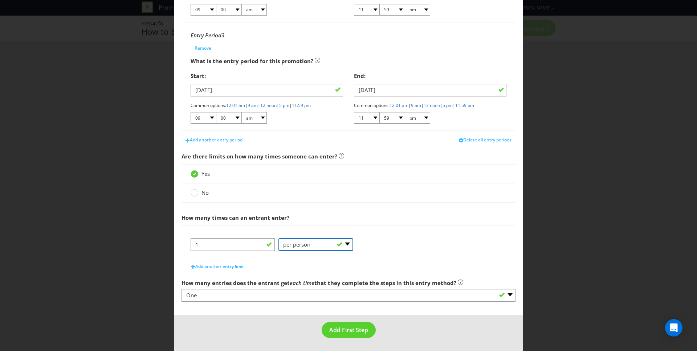
scroll to position [327, 0]
click at [213, 267] on span "Add another entry limit" at bounding box center [219, 267] width 49 height 6
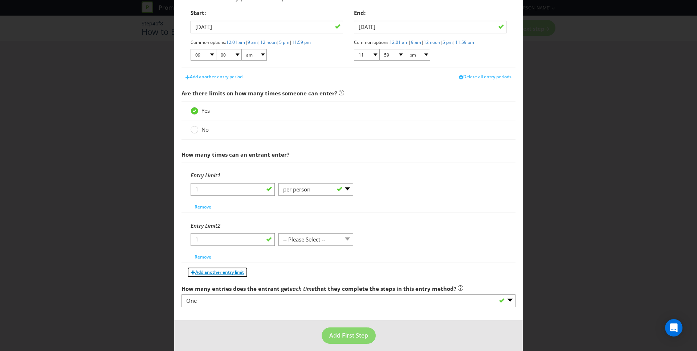
scroll to position [396, 0]
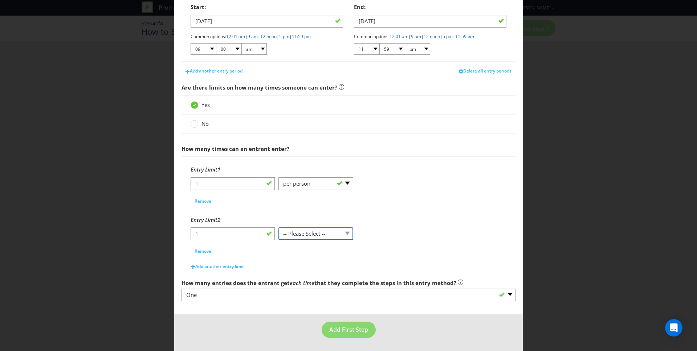
click at [315, 231] on select "-- Please Select -- per person per day per purchase per transaction Other (plea…" at bounding box center [315, 234] width 75 height 13
select select "PER_DAY"
click at [278, 228] on select "-- Please Select -- per person per day per purchase per transaction Other (plea…" at bounding box center [315, 234] width 75 height 13
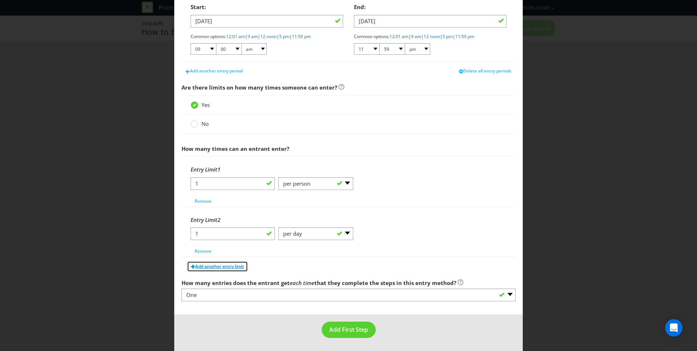
click at [219, 268] on span "Add another entry limit" at bounding box center [219, 267] width 49 height 6
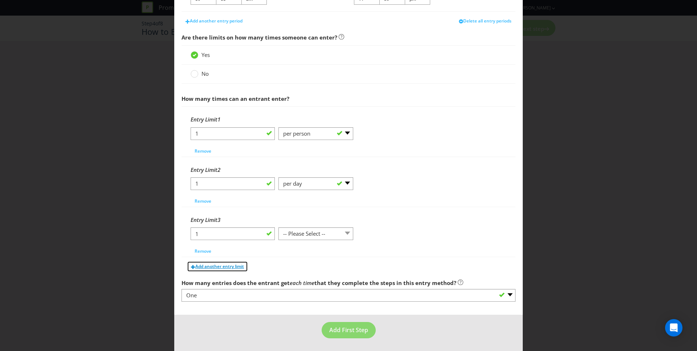
scroll to position [447, 0]
click at [313, 230] on select "-- Please Select -- per person per day per purchase per transaction Other (plea…" at bounding box center [315, 233] width 75 height 13
select select "PER_PURCHASE"
click at [278, 227] on select "-- Please Select -- per person per day per purchase per transaction Other (plea…" at bounding box center [315, 233] width 75 height 13
click at [224, 265] on span "Add another entry limit" at bounding box center [219, 266] width 49 height 6
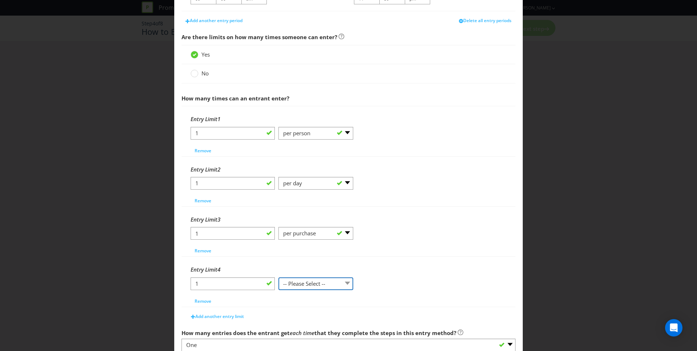
click at [308, 278] on select "-- Please Select -- per person per day per purchase per transaction Other (plea…" at bounding box center [315, 284] width 75 height 13
select select "PER_TRANSACTION"
click at [278, 278] on select "-- Please Select -- per person per day per purchase per transaction Other (plea…" at bounding box center [315, 284] width 75 height 13
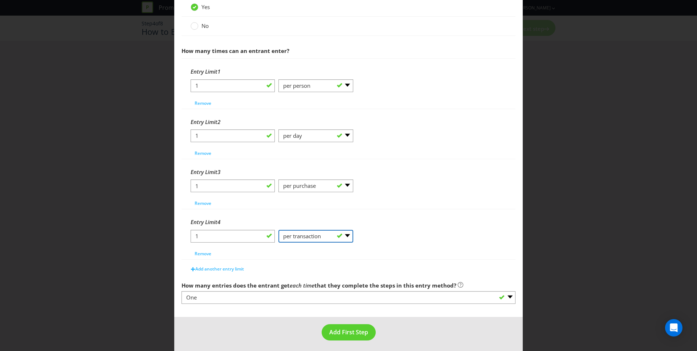
scroll to position [497, 0]
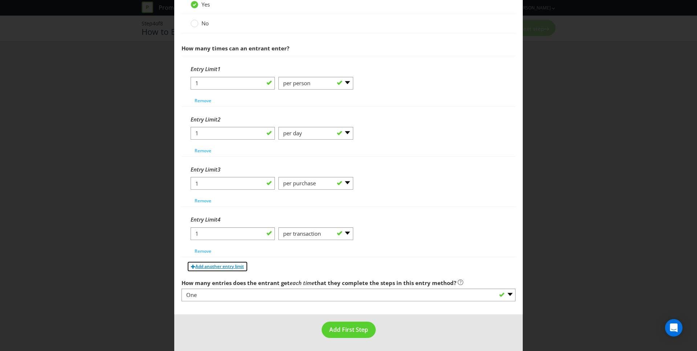
click at [221, 265] on span "Add another entry limit" at bounding box center [219, 267] width 49 height 6
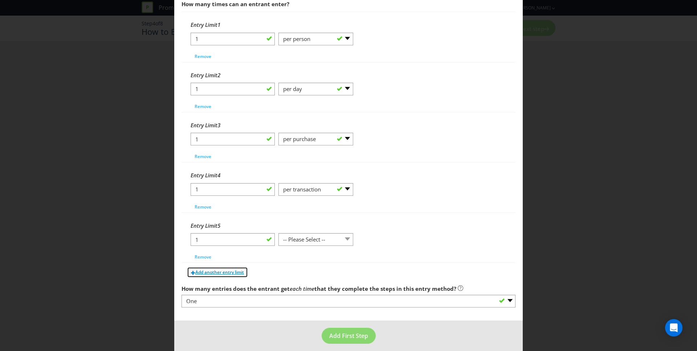
scroll to position [547, 0]
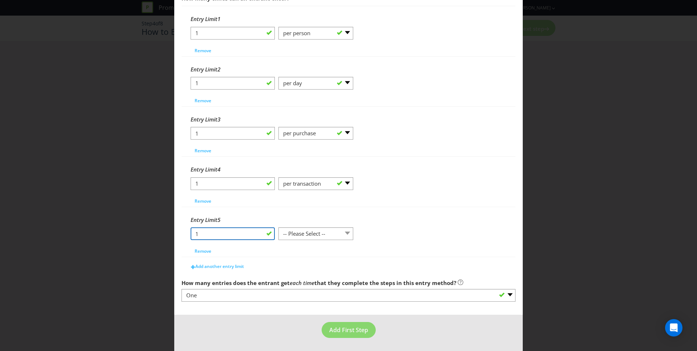
click at [250, 233] on input "1" at bounding box center [233, 234] width 84 height 13
type input "3"
type input "5"
click at [423, 201] on div "Entry Limit 4 1 -- Please Select -- per person per day per purchase per transac…" at bounding box center [349, 184] width 316 height 44
click at [321, 233] on select "-- Please Select -- per person per day per purchase per transaction Other (plea…" at bounding box center [315, 234] width 75 height 13
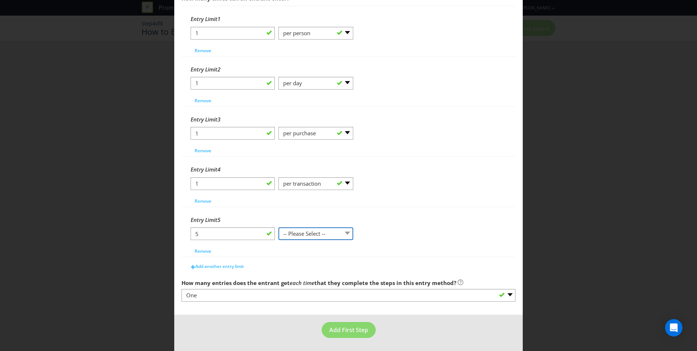
select select "OTHER"
click at [278, 228] on select "-- Please Select -- per person per day per purchase per transaction Other (plea…" at bounding box center [315, 234] width 75 height 13
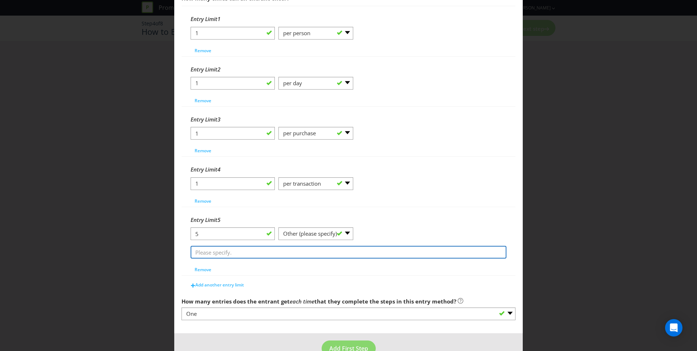
click at [282, 256] on input "text" at bounding box center [349, 252] width 316 height 13
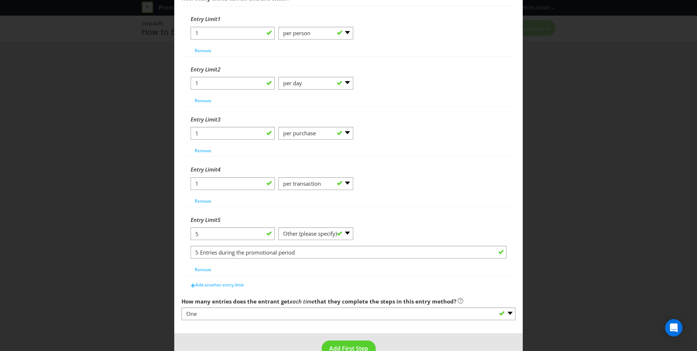
drag, startPoint x: 411, startPoint y: 228, endPoint x: 408, endPoint y: 226, distance: 4.1
click at [411, 228] on div "5 -- Please Select -- per person per day per purchase per transaction Other (pl…" at bounding box center [349, 237] width 316 height 19
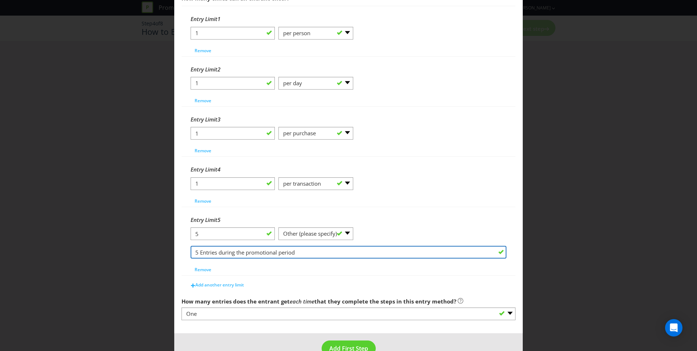
click at [211, 254] on input "5 Entries during the promotional period" at bounding box center [349, 252] width 316 height 13
click at [265, 254] on input "5 Entries during the promotional period" at bounding box center [349, 252] width 316 height 13
click at [307, 254] on input "5 Entries during the promotional period" at bounding box center [349, 252] width 316 height 13
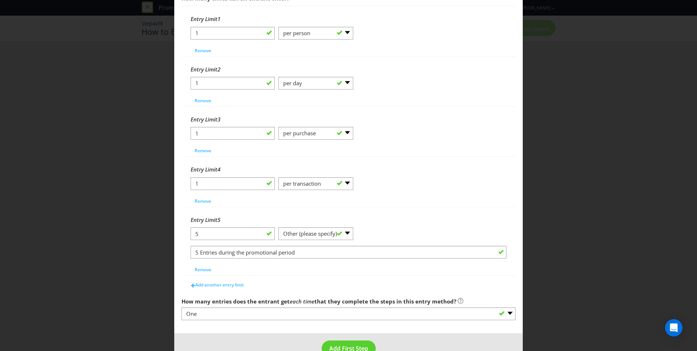
click at [525, 206] on div "How to Enter What is the name of this entry method? How to Enter This name will…" at bounding box center [348, 175] width 697 height 351
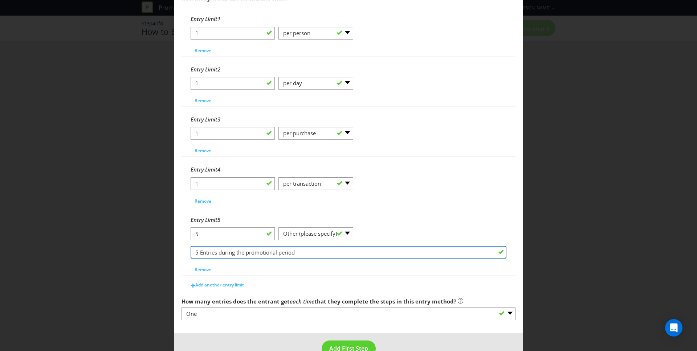
click at [196, 252] on input "5 Entries during the promotional period" at bounding box center [349, 252] width 316 height 13
click at [216, 254] on input "5 Entries during the promotional period" at bounding box center [349, 252] width 316 height 13
click at [201, 253] on input "5 Entries during the promotional period" at bounding box center [349, 252] width 316 height 13
type input "5 entries max during the promotional period"
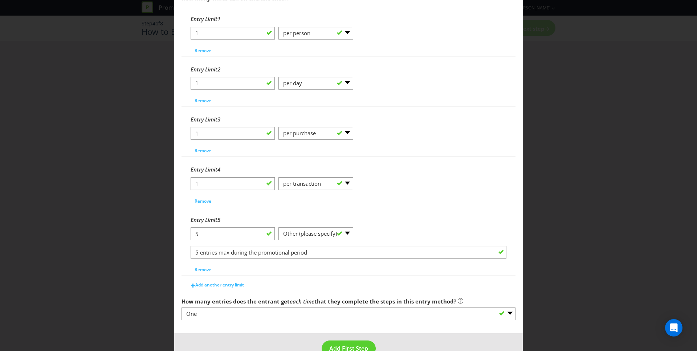
click at [408, 226] on div "Entry Limit 5" at bounding box center [349, 220] width 316 height 15
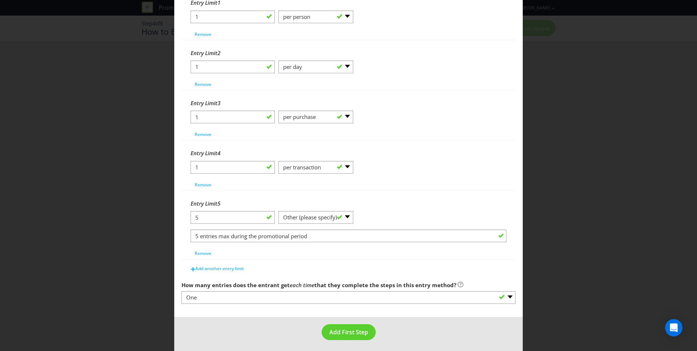
scroll to position [566, 0]
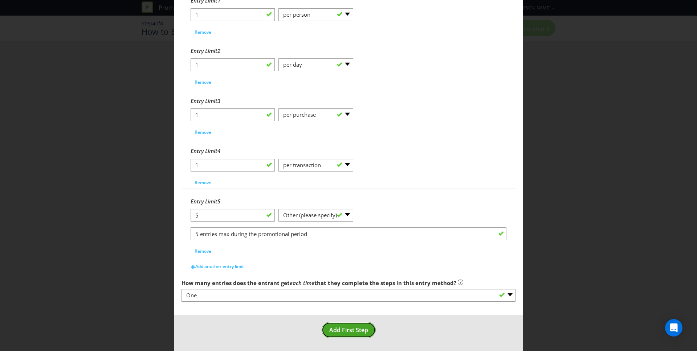
click at [346, 331] on span "Add First Step" at bounding box center [348, 330] width 39 height 8
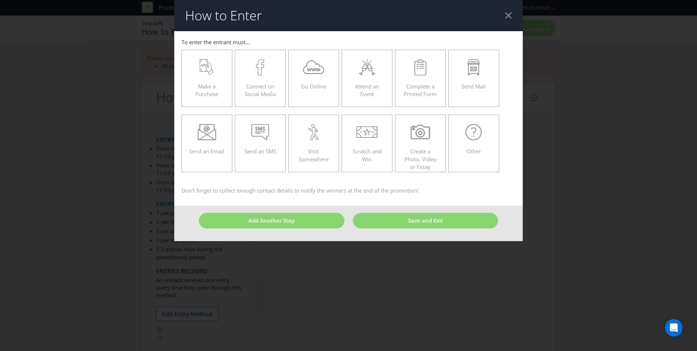
click at [234, 109] on div "Make a Purchase Connect on Social Media Go Online Attend an Event Complete a Pr…" at bounding box center [349, 111] width 334 height 130
click at [204, 65] on icon at bounding box center [202, 65] width 3 height 2
click at [0, 0] on input "Make a Purchase" at bounding box center [0, 0] width 0 height 0
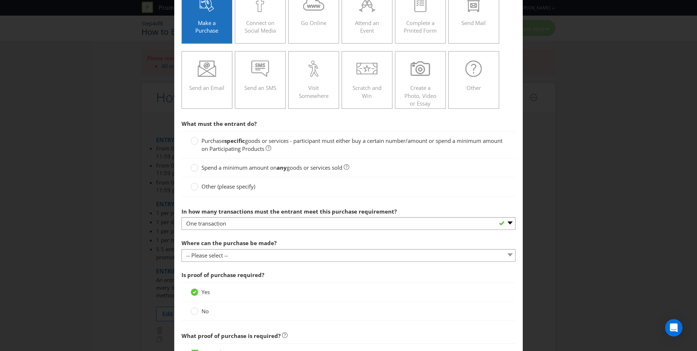
scroll to position [72, 0]
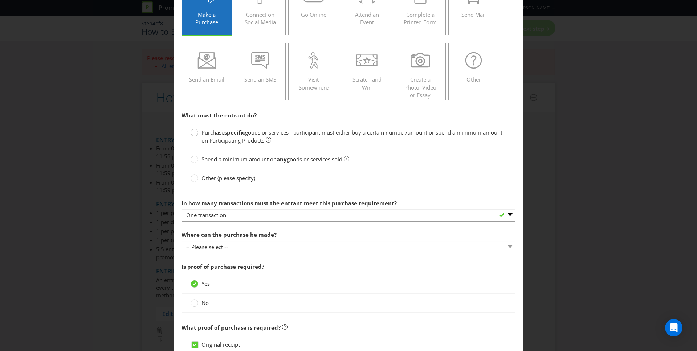
click at [196, 133] on circle at bounding box center [194, 132] width 7 height 7
click at [0, 0] on input "Purchase specific goods or services - participant must either buy a certain num…" at bounding box center [0, 0] width 0 height 0
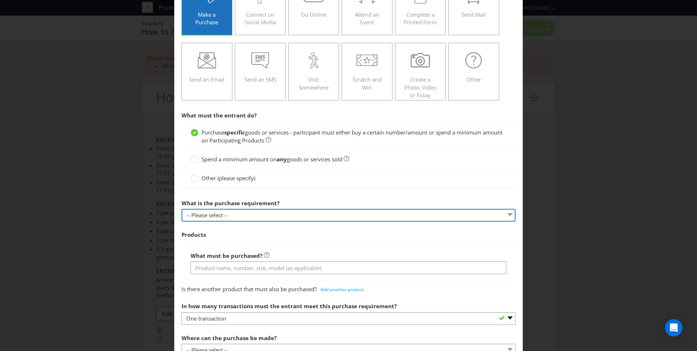
click at [259, 215] on select "-- Please select -- Buy a certain number of these products or services Spend a …" at bounding box center [349, 215] width 334 height 13
select select "MINIMUM_SPEND_AMOUNT"
click at [182, 209] on select "-- Please select -- Buy a certain number of these products or services Spend a …" at bounding box center [349, 215] width 334 height 13
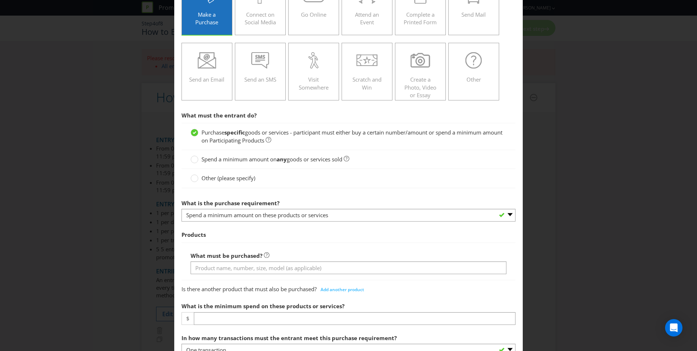
click at [382, 234] on span "Products" at bounding box center [349, 235] width 334 height 15
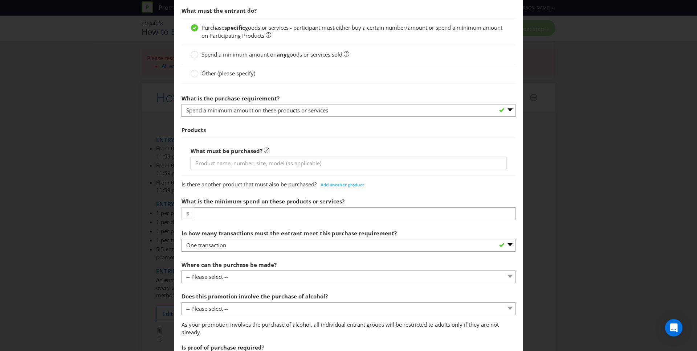
scroll to position [183, 0]
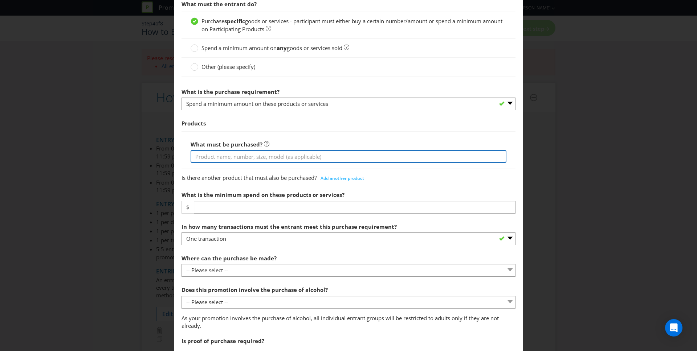
click at [239, 158] on input "text" at bounding box center [349, 156] width 316 height 13
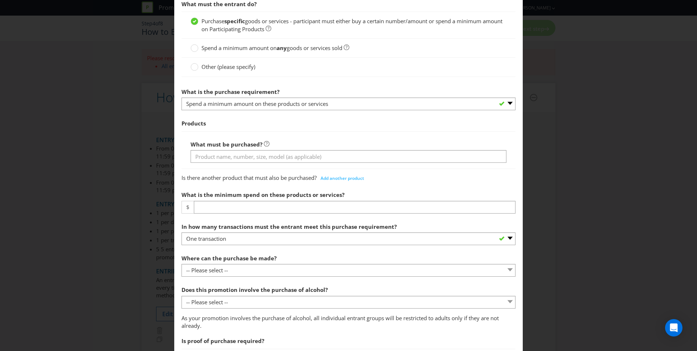
click at [397, 130] on span "Products" at bounding box center [349, 123] width 334 height 15
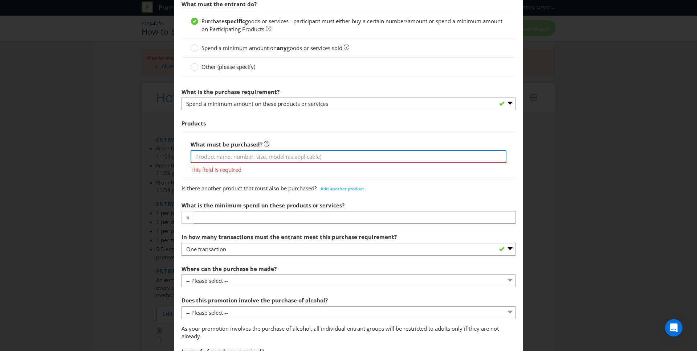
click at [233, 159] on input "text" at bounding box center [349, 156] width 316 height 13
type input "Heineken 0.0, Heineken Silver or Heineken Original"
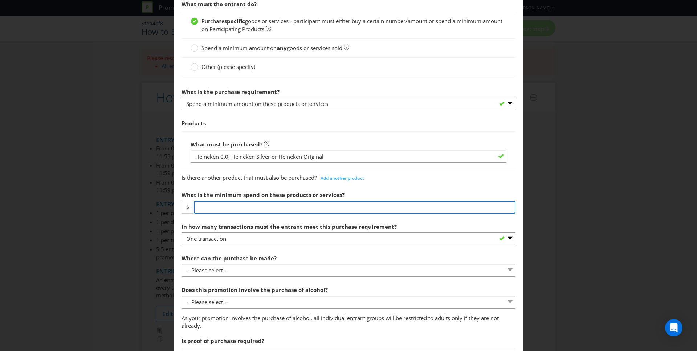
click at [223, 207] on input "number" at bounding box center [355, 207] width 322 height 13
type input "30"
click at [412, 135] on div "What must be purchased? Heineken 0.0, Heineken Silver or Heineken Original" at bounding box center [349, 150] width 334 height 38
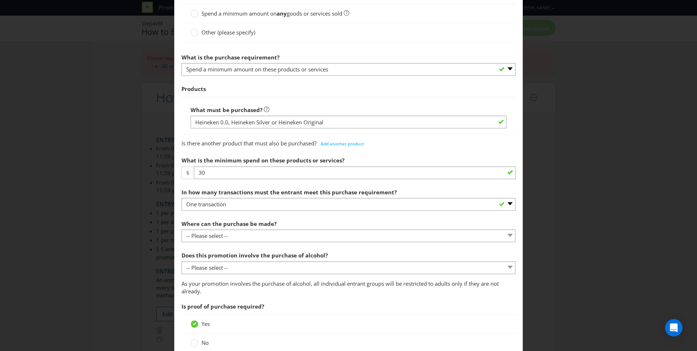
scroll to position [224, 0]
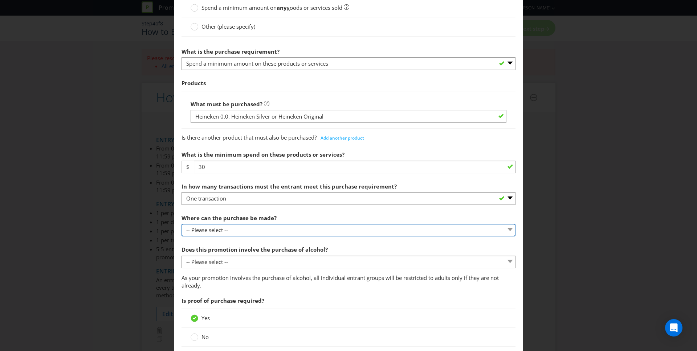
click at [258, 232] on select "-- Please select -- Any stores displaying promotional material (including onlin…" at bounding box center [349, 230] width 334 height 13
select select "ANY_DISPLAYING_PROMOTIONAL_MATERIAL"
click at [182, 224] on select "-- Please select -- Any stores displaying promotional material (including onlin…" at bounding box center [349, 230] width 334 height 13
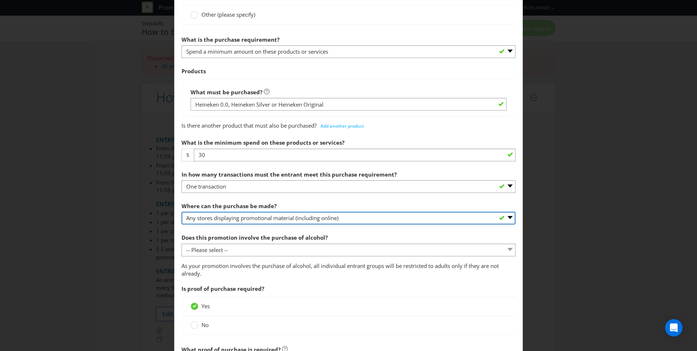
scroll to position [238, 0]
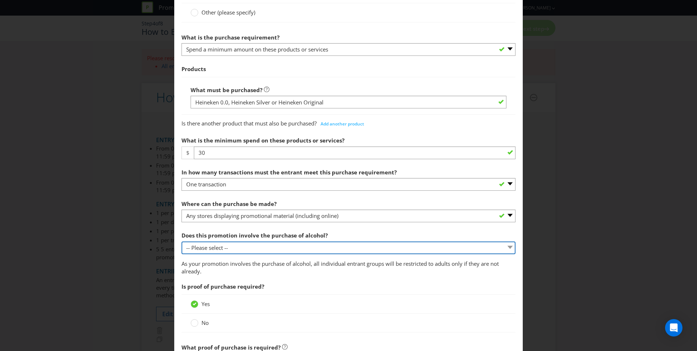
click at [279, 252] on select "-- Please select -- Yes, for on-premises consumption Yes, for off-premises cons…" at bounding box center [349, 248] width 334 height 13
select select "YES_OFF_PREMISES"
click at [182, 242] on select "-- Please select -- Yes, for on-premises consumption Yes, for off-premises cons…" at bounding box center [349, 248] width 334 height 13
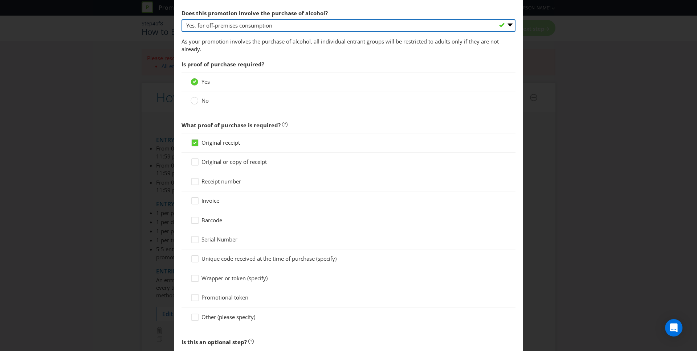
scroll to position [463, 0]
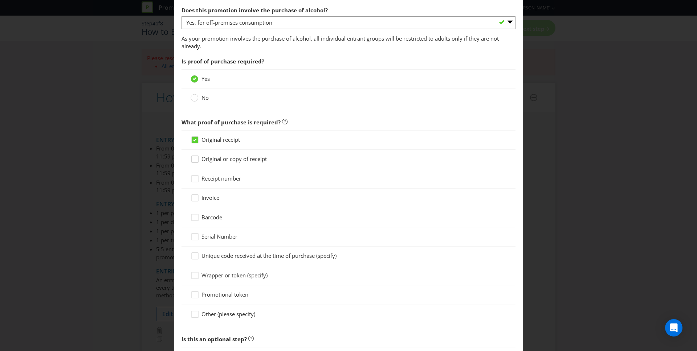
click at [195, 159] on icon at bounding box center [196, 160] width 11 height 11
click at [0, 0] on input "Original or copy of receipt" at bounding box center [0, 0] width 0 height 0
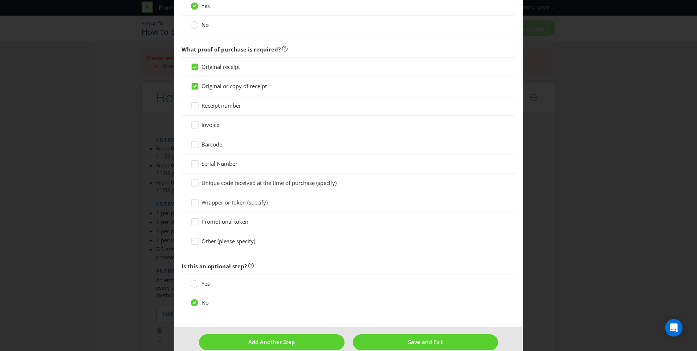
scroll to position [548, 0]
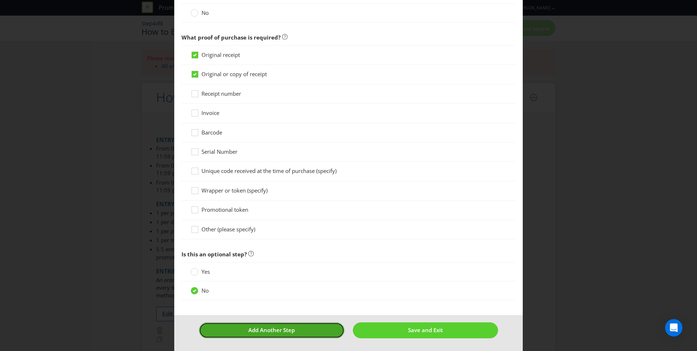
click at [273, 328] on span "Add Another Step" at bounding box center [271, 330] width 46 height 7
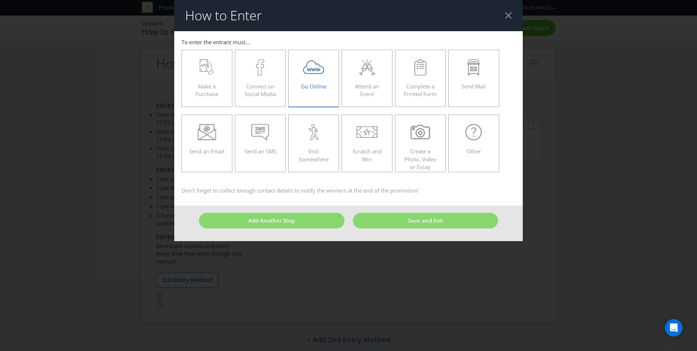
click at [320, 69] on icon at bounding box center [318, 69] width 4 height 3
click at [0, 0] on input "Go Online" at bounding box center [0, 0] width 0 height 0
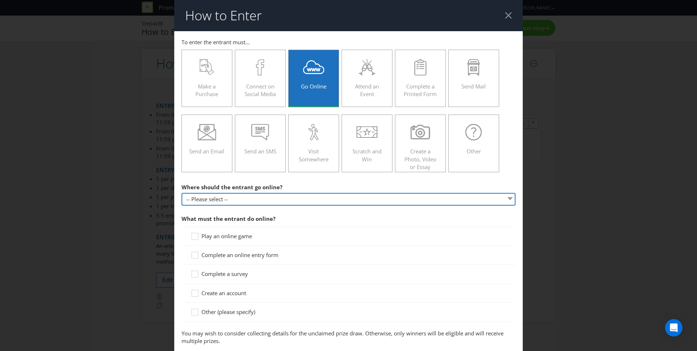
click at [253, 195] on select "-- Please select -- At a specific URL Using a direct link sent to the entrant b…" at bounding box center [349, 199] width 334 height 13
select select "SPECIFIC_URL"
click at [182, 193] on select "-- Please select -- At a specific URL Using a direct link sent to the entrant b…" at bounding box center [349, 199] width 334 height 13
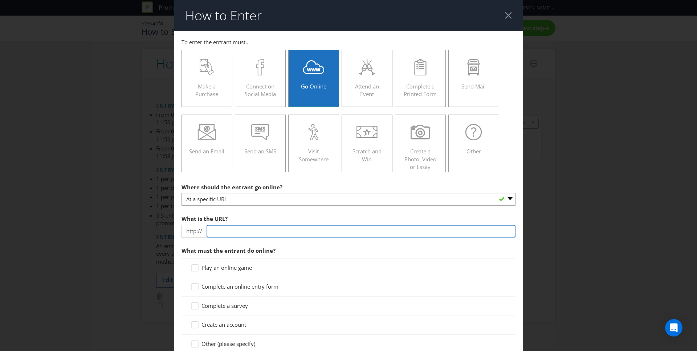
click at [257, 232] on input "text" at bounding box center [361, 231] width 309 height 13
click at [358, 245] on section "Where should the entrant go online? -- Please select -- At a specific URL Using…" at bounding box center [349, 278] width 334 height 197
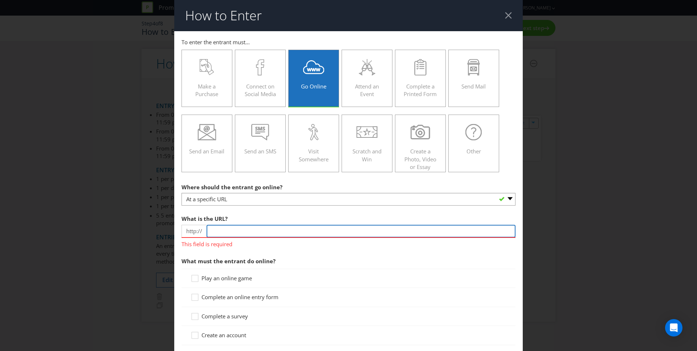
click at [330, 228] on input "text" at bounding box center [361, 231] width 309 height 13
click at [326, 217] on div "What is the URL? http:// This field is required" at bounding box center [349, 230] width 334 height 37
click at [247, 232] on input "text" at bounding box center [361, 231] width 309 height 13
click at [260, 212] on div "What is the URL? http:// This field is required" at bounding box center [349, 230] width 334 height 37
click at [250, 227] on input "text" at bounding box center [361, 231] width 309 height 13
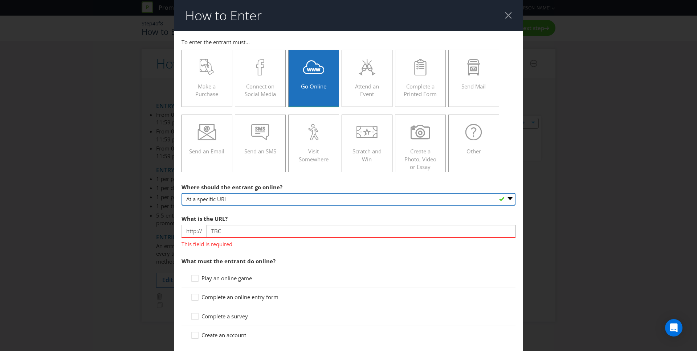
click at [280, 202] on select "-- Please select -- At a specific URL Using a direct link sent to the entrant b…" at bounding box center [349, 199] width 334 height 13
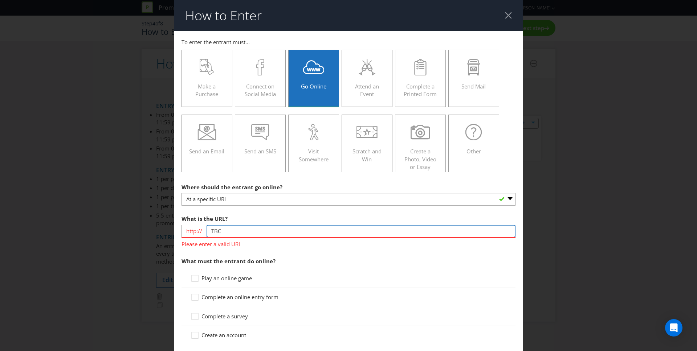
click at [239, 232] on input "TBC" at bounding box center [361, 231] width 309 height 13
type input "[DOMAIN_NAME]"
click at [330, 250] on section "Where should the entrant go online? -- Please select -- At a specific URL Using…" at bounding box center [349, 284] width 334 height 208
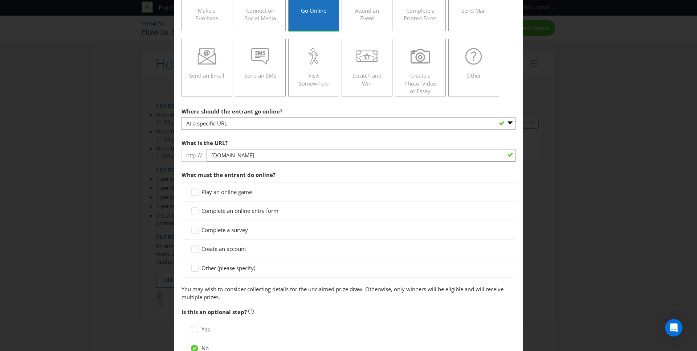
scroll to position [82, 0]
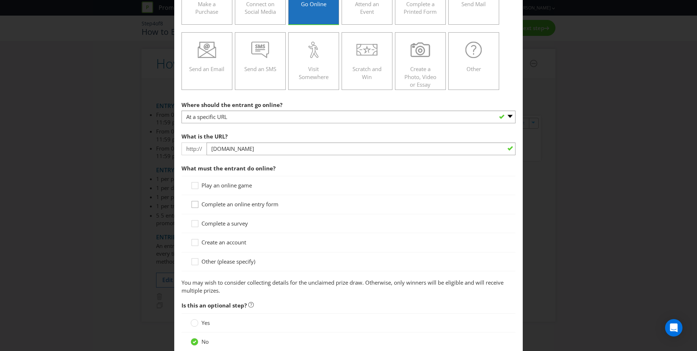
click at [192, 205] on icon at bounding box center [196, 206] width 11 height 11
click at [0, 0] on input "Complete an online entry form" at bounding box center [0, 0] width 0 height 0
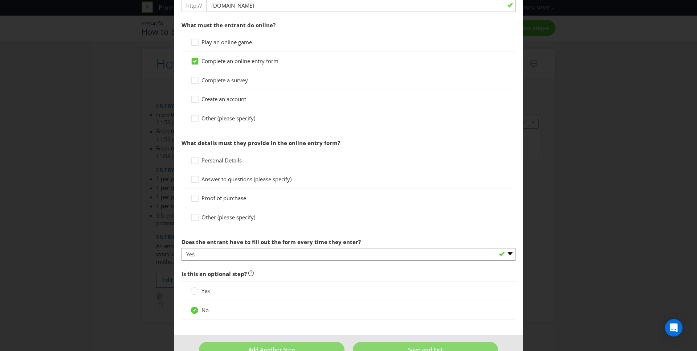
scroll to position [233, 0]
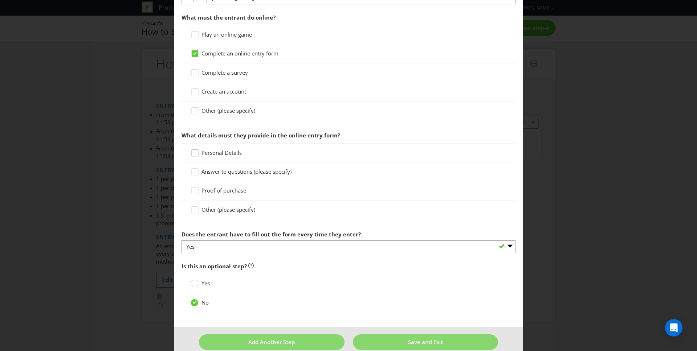
click at [194, 152] on icon at bounding box center [196, 154] width 11 height 11
click at [0, 0] on input "Personal Details" at bounding box center [0, 0] width 0 height 0
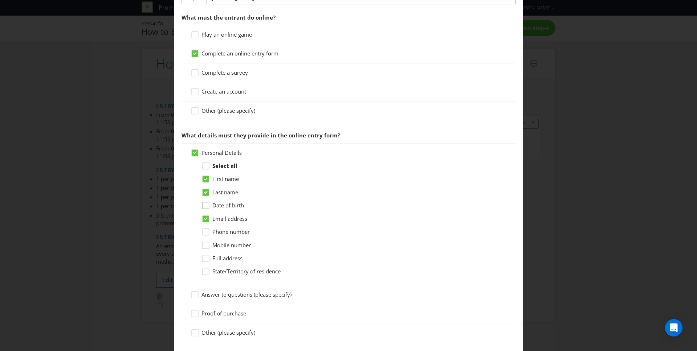
click at [205, 207] on icon at bounding box center [206, 207] width 11 height 11
click at [0, 0] on input "Date of birth" at bounding box center [0, 0] width 0 height 0
click at [204, 230] on div at bounding box center [206, 230] width 4 height 4
click at [0, 0] on input "Phone number" at bounding box center [0, 0] width 0 height 0
click at [204, 230] on div at bounding box center [206, 230] width 4 height 4
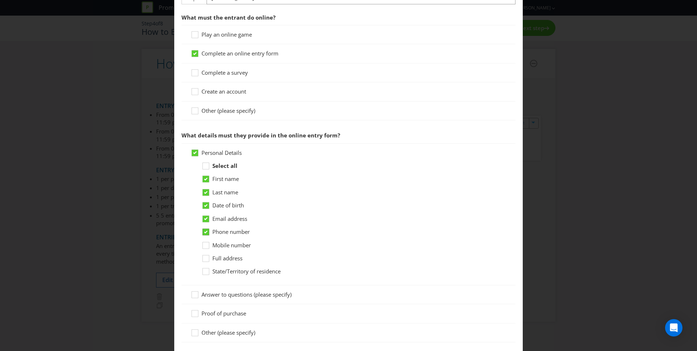
click at [0, 0] on input "Phone number" at bounding box center [0, 0] width 0 height 0
click at [207, 247] on icon at bounding box center [206, 247] width 11 height 11
click at [0, 0] on input "Mobile number" at bounding box center [0, 0] width 0 height 0
click at [202, 274] on icon at bounding box center [206, 273] width 11 height 11
click at [0, 0] on input "State/Territory of residence" at bounding box center [0, 0] width 0 height 0
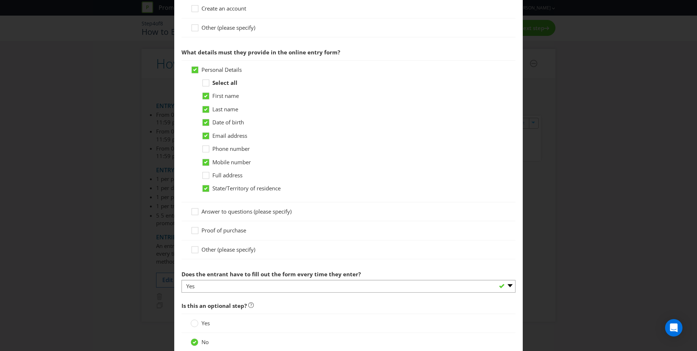
scroll to position [323, 0]
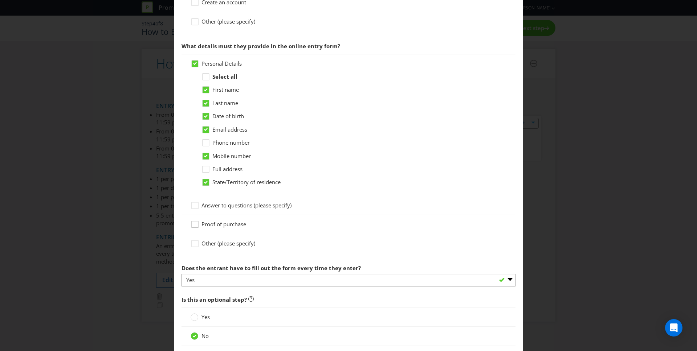
click at [195, 225] on icon at bounding box center [196, 226] width 11 height 11
click at [0, 0] on input "Proof of purchase" at bounding box center [0, 0] width 0 height 0
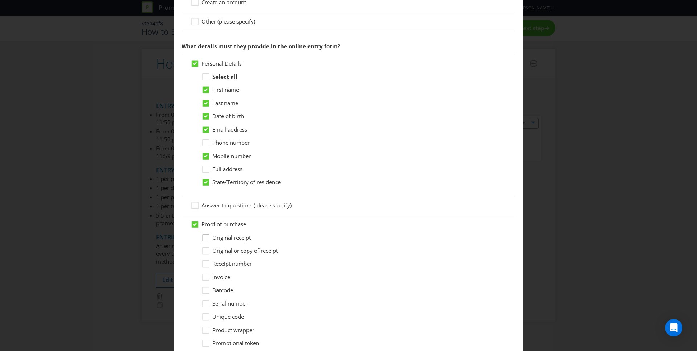
click at [204, 237] on div at bounding box center [206, 236] width 4 height 4
click at [0, 0] on input "Original receipt" at bounding box center [0, 0] width 0 height 0
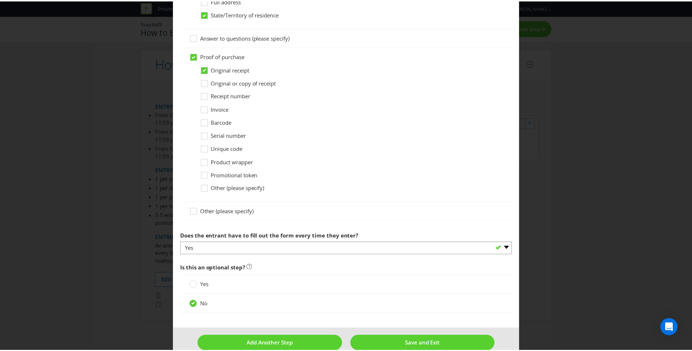
scroll to position [504, 0]
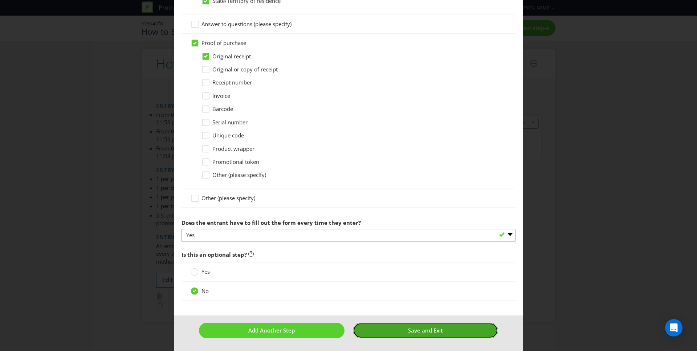
click at [382, 333] on button "Save and Exit" at bounding box center [426, 331] width 146 height 16
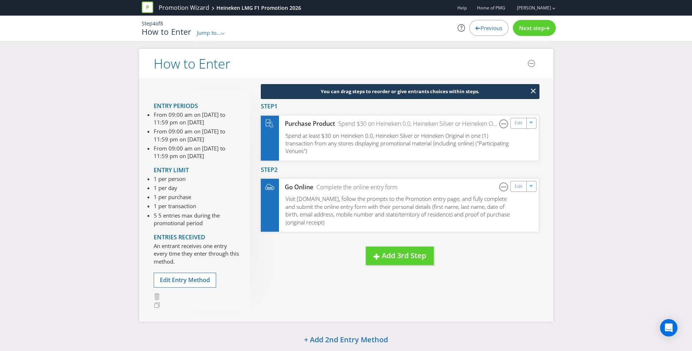
click at [504, 269] on div "You can drag steps to reorder or give entrants choices within steps. New Step D…" at bounding box center [394, 184] width 289 height 191
click at [207, 34] on span "Jump to..." at bounding box center [206, 32] width 24 height 7
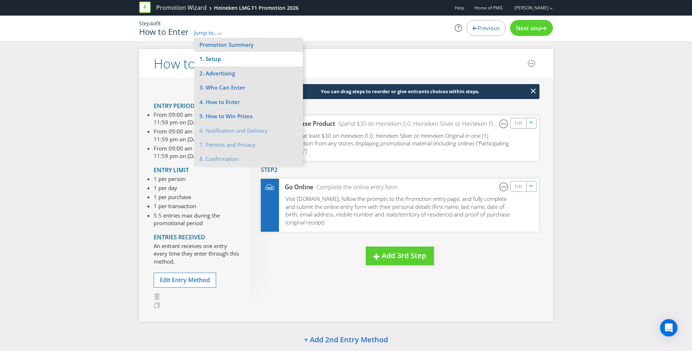
click at [211, 58] on li "1. Setup" at bounding box center [248, 59] width 109 height 14
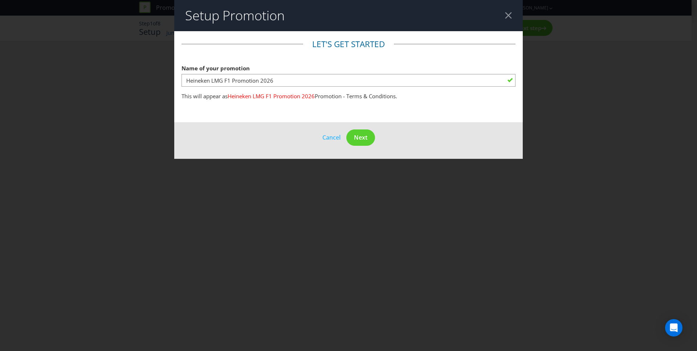
click at [506, 15] on div at bounding box center [508, 15] width 7 height 7
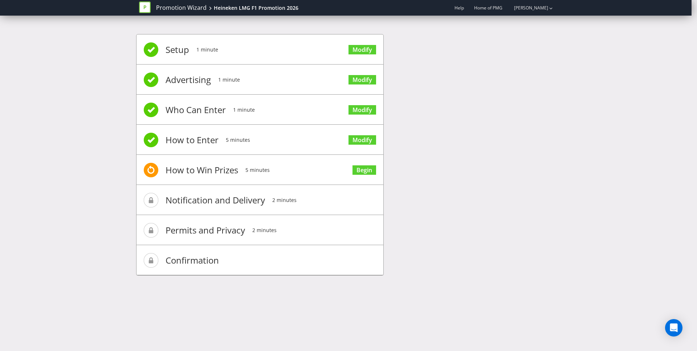
click at [207, 173] on span "How to Win Prizes" at bounding box center [202, 170] width 73 height 29
click at [360, 170] on link "Begin" at bounding box center [364, 171] width 24 height 10
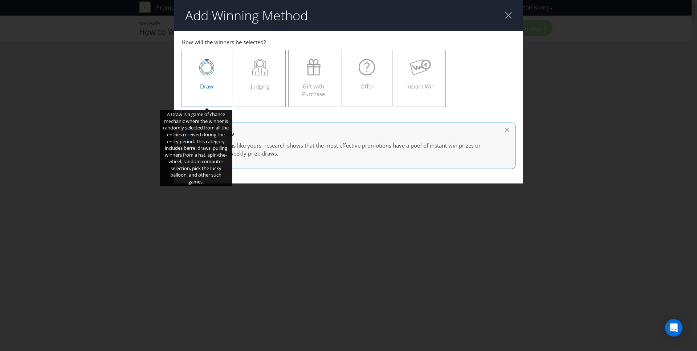
click at [204, 74] on icon at bounding box center [206, 67] width 15 height 16
click at [0, 0] on input "Draw" at bounding box center [0, 0] width 0 height 0
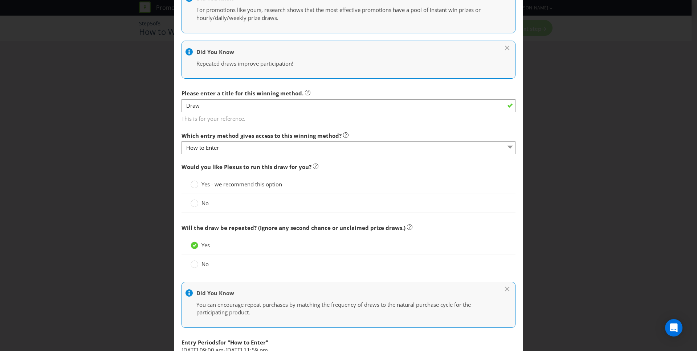
scroll to position [129, 0]
click at [192, 204] on circle at bounding box center [194, 202] width 7 height 7
click at [0, 0] on input "No" at bounding box center [0, 0] width 0 height 0
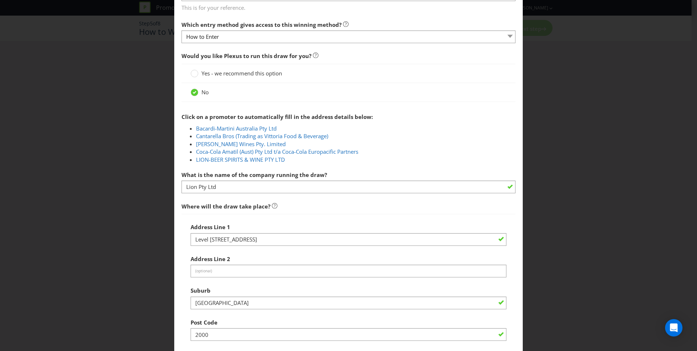
scroll to position [243, 0]
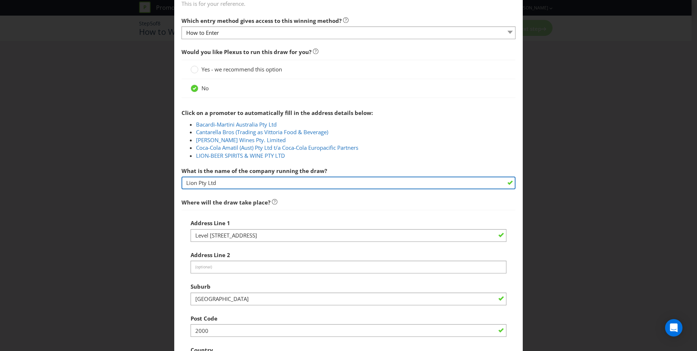
drag, startPoint x: 229, startPoint y: 185, endPoint x: 145, endPoint y: 180, distance: 84.4
click at [145, 180] on div "Add Winning Method How to Enter How will the winners be selected? Draw Judging …" at bounding box center [348, 175] width 697 height 351
click at [231, 186] on input "text" at bounding box center [349, 183] width 334 height 13
type input "PMG MEDIA PTY LTD"
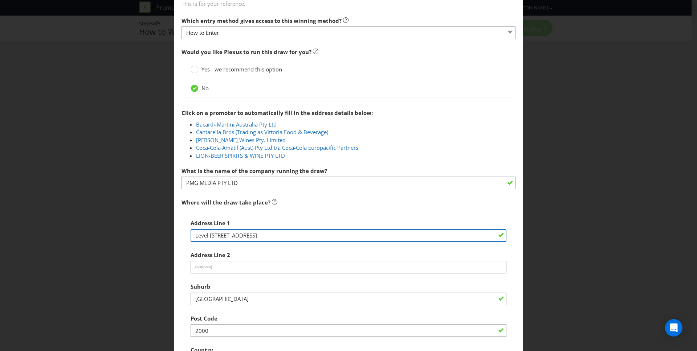
drag, startPoint x: 254, startPoint y: 236, endPoint x: 162, endPoint y: 240, distance: 92.7
click at [162, 240] on div "Add Winning Method How to Enter How will the winners be selected? Draw Judging …" at bounding box center [348, 175] width 697 height 351
type input "Level 7, [STREET_ADDRESS]"
drag, startPoint x: 236, startPoint y: 235, endPoint x: 186, endPoint y: 235, distance: 49.7
click at [186, 235] on div "Address Line [GEOGRAPHIC_DATA] Stree Address Line 2 (optional) Suburb [GEOGRAPH…" at bounding box center [349, 308] width 334 height 197
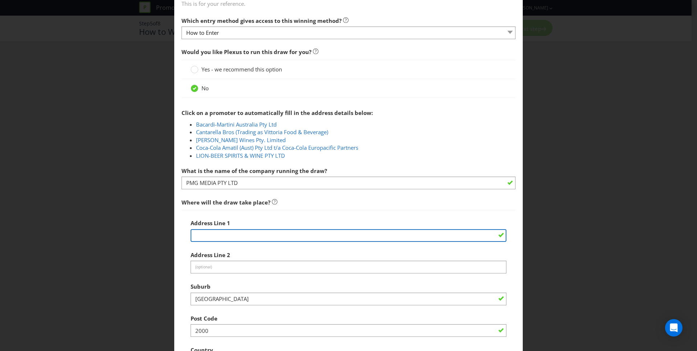
click at [241, 235] on input "text" at bounding box center [349, 235] width 316 height 13
type input "[STREET_ADDRESS]"
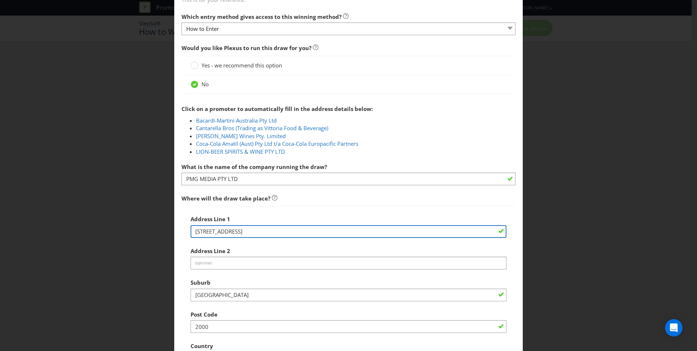
scroll to position [314, 0]
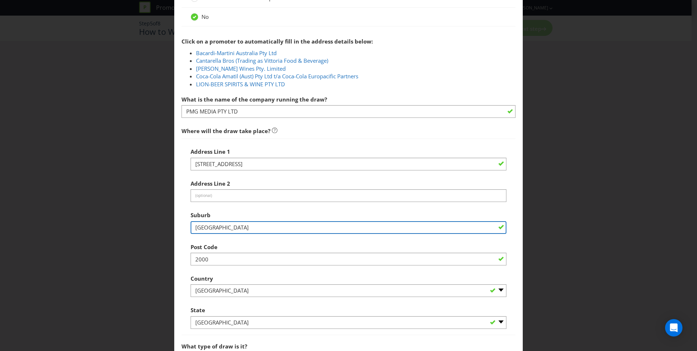
drag, startPoint x: 221, startPoint y: 228, endPoint x: 237, endPoint y: 229, distance: 16.0
click at [221, 228] on input "[GEOGRAPHIC_DATA]" at bounding box center [349, 227] width 316 height 13
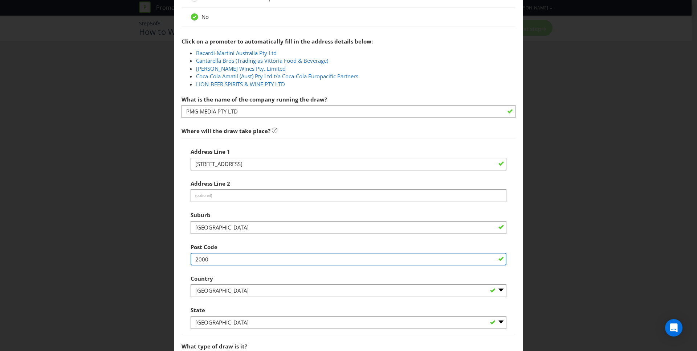
click at [232, 261] on input "2000" at bounding box center [349, 259] width 316 height 13
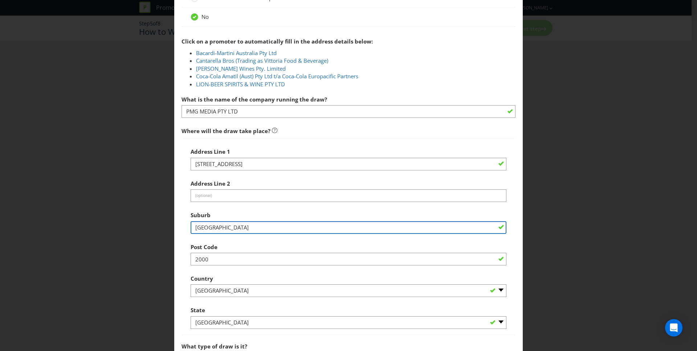
click at [239, 233] on input "[GEOGRAPHIC_DATA]" at bounding box center [349, 227] width 316 height 13
click at [244, 231] on input "[GEOGRAPHIC_DATA]" at bounding box center [349, 227] width 316 height 13
type input "Sydne"
drag, startPoint x: 246, startPoint y: 229, endPoint x: 175, endPoint y: 227, distance: 71.2
click at [171, 227] on div "Add Winning Method How to Enter How will the winners be selected? Draw Judging …" at bounding box center [348, 175] width 697 height 351
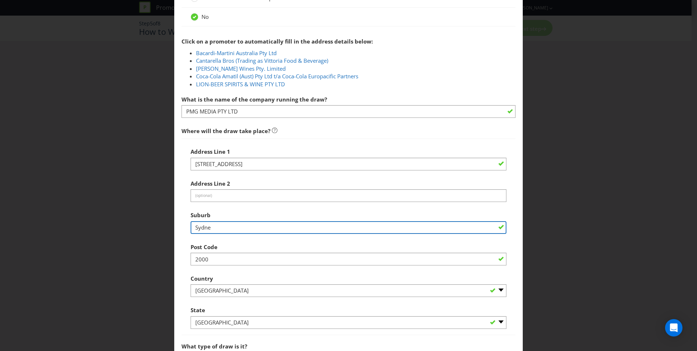
click at [235, 228] on input "Sydne" at bounding box center [349, 227] width 316 height 13
drag, startPoint x: 228, startPoint y: 228, endPoint x: 168, endPoint y: 224, distance: 60.8
click at [170, 225] on div "Add Winning Method How to Enter How will the winners be selected? Draw Judging …" at bounding box center [348, 175] width 697 height 351
click at [233, 228] on input "text" at bounding box center [349, 227] width 316 height 13
type input "Woolloomooloo"
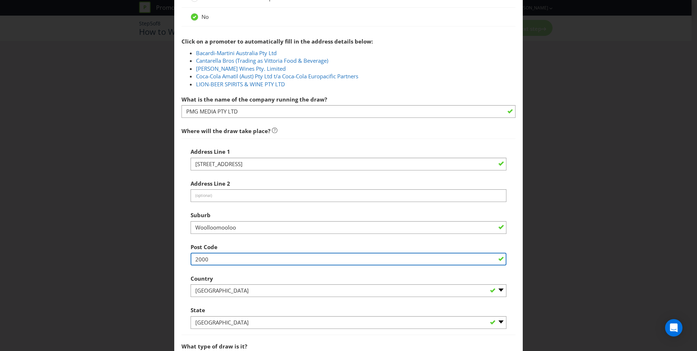
drag, startPoint x: 223, startPoint y: 261, endPoint x: 174, endPoint y: 254, distance: 49.6
click at [175, 254] on main "How to Enter How will the winners be selected? Draw Judging Gift with Purchase …" at bounding box center [348, 255] width 348 height 1076
click at [226, 258] on input "text" at bounding box center [349, 259] width 316 height 13
type input "2011"
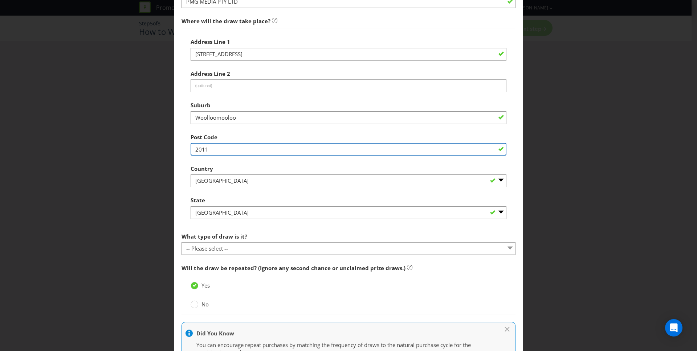
scroll to position [433, 0]
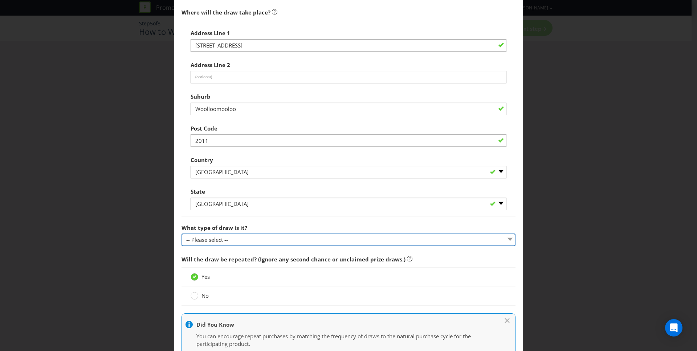
click at [243, 239] on select "-- Please select -- Computerised random selection Barrel draw Don't specify Oth…" at bounding box center [349, 240] width 334 height 13
select select "COMPUTERISED"
click at [182, 234] on select "-- Please select -- Computerised random selection Barrel draw Don't specify Oth…" at bounding box center [349, 240] width 334 height 13
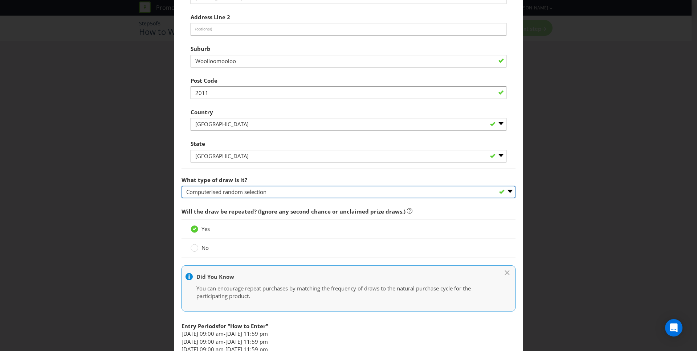
scroll to position [506, 0]
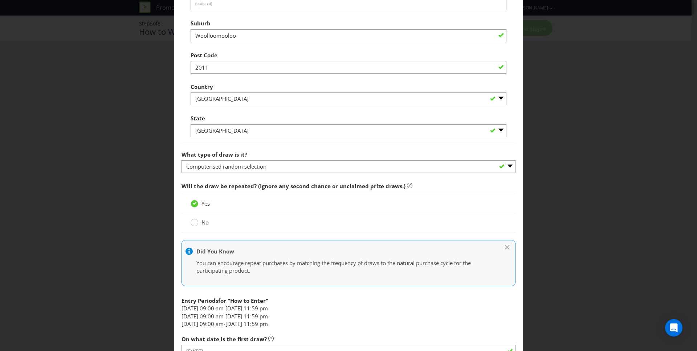
click at [196, 221] on circle at bounding box center [194, 222] width 7 height 7
click at [0, 0] on input "No" at bounding box center [0, 0] width 0 height 0
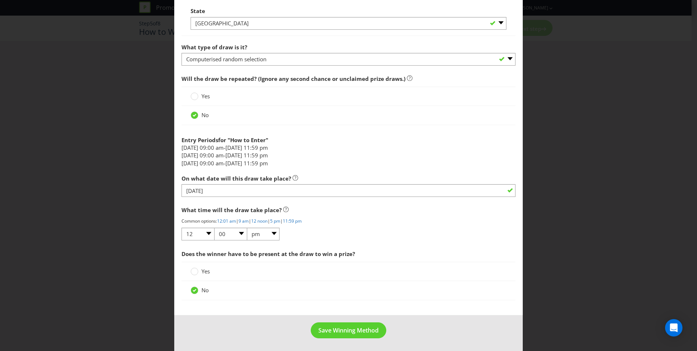
scroll to position [614, 0]
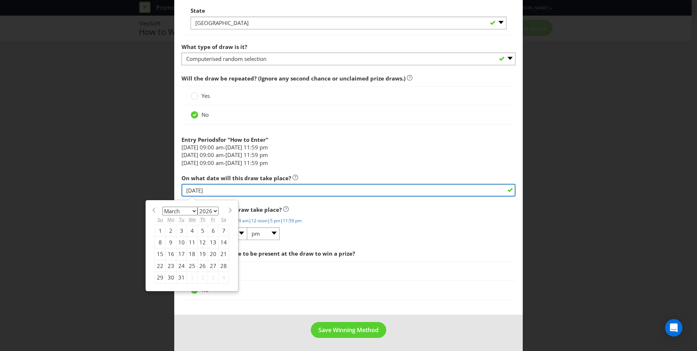
click at [331, 189] on input "[DATE]" at bounding box center [349, 190] width 334 height 13
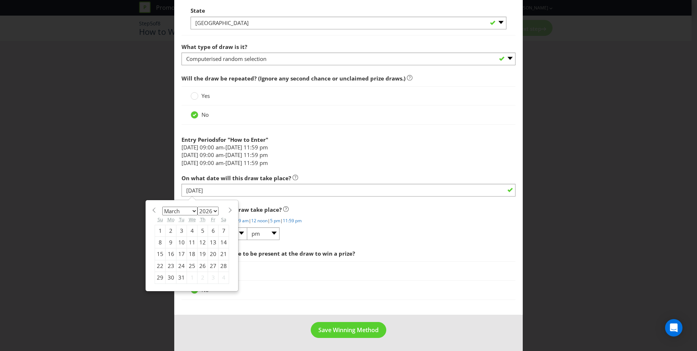
click at [191, 266] on div "25" at bounding box center [192, 266] width 11 height 12
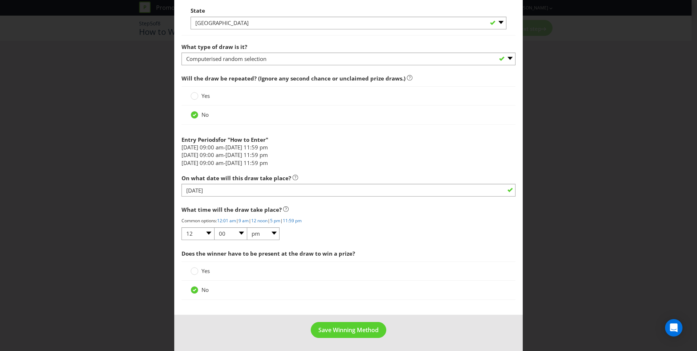
click at [375, 218] on p "Common options: 12:01 am | 9 am | 12 noon | 5 pm | 11:59 pm" at bounding box center [349, 221] width 334 height 6
click at [351, 331] on span "Save Winning Method" at bounding box center [348, 330] width 60 height 8
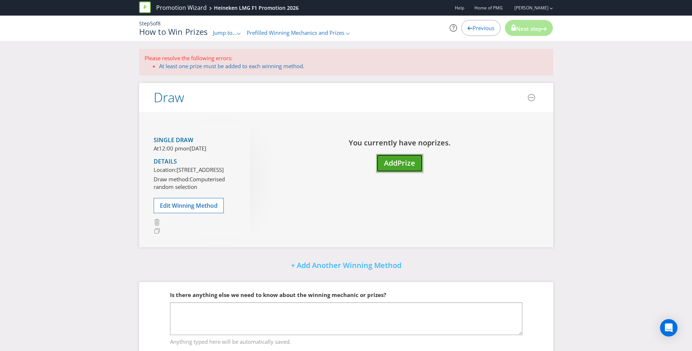
click at [399, 164] on span "Prize" at bounding box center [406, 163] width 18 height 10
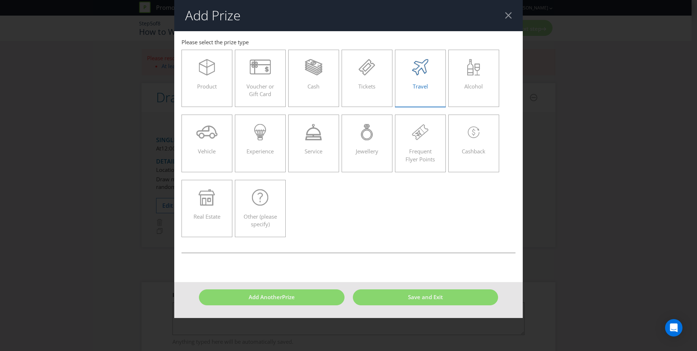
click at [425, 74] on icon at bounding box center [420, 67] width 16 height 16
click at [0, 0] on input "Travel" at bounding box center [0, 0] width 0 height 0
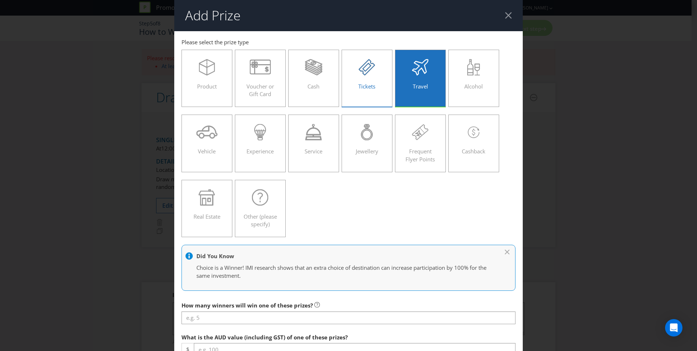
click at [368, 87] on span "Tickets" at bounding box center [366, 86] width 17 height 7
click at [0, 0] on input "Tickets" at bounding box center [0, 0] width 0 height 0
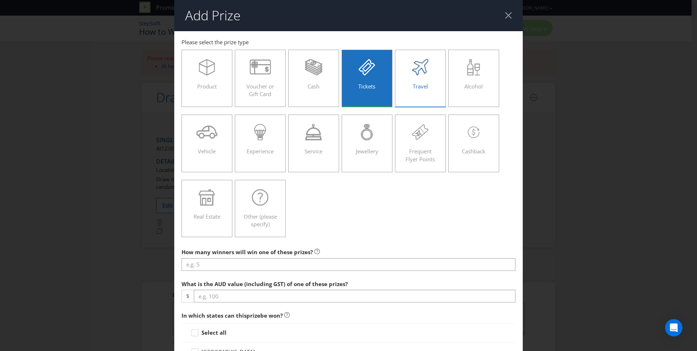
click at [418, 79] on div "Travel" at bounding box center [421, 75] width 36 height 33
click at [0, 0] on input "Travel" at bounding box center [0, 0] width 0 height 0
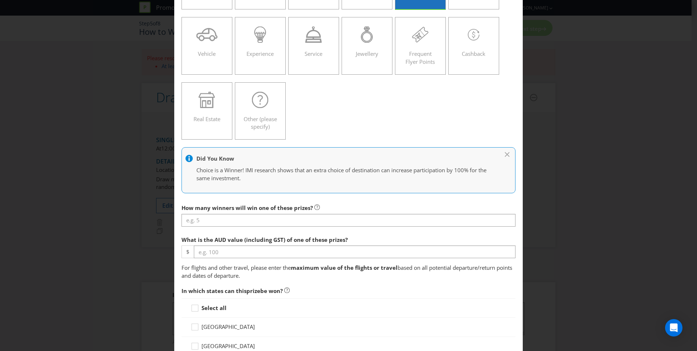
scroll to position [163, 0]
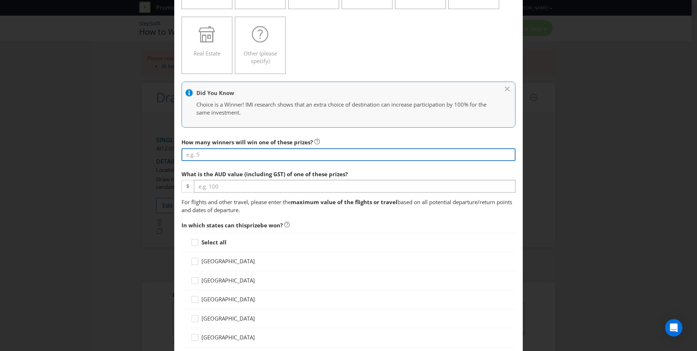
click at [235, 158] on input "number" at bounding box center [349, 154] width 334 height 13
type input "1"
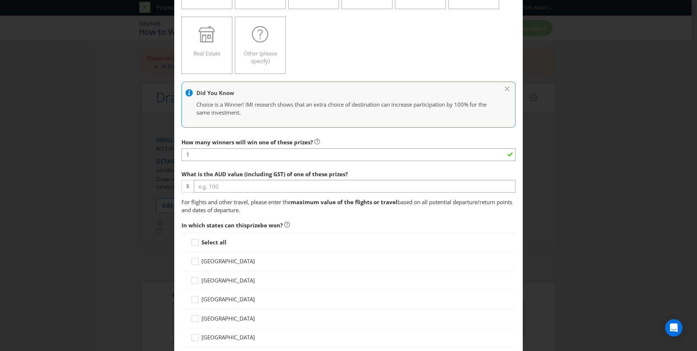
click at [236, 135] on main "[GEOGRAPHIC_DATA] [GEOGRAPHIC_DATA] [GEOGRAPHIC_DATA] [GEOGRAPHIC_DATA] [GEOGRA…" at bounding box center [348, 288] width 348 height 841
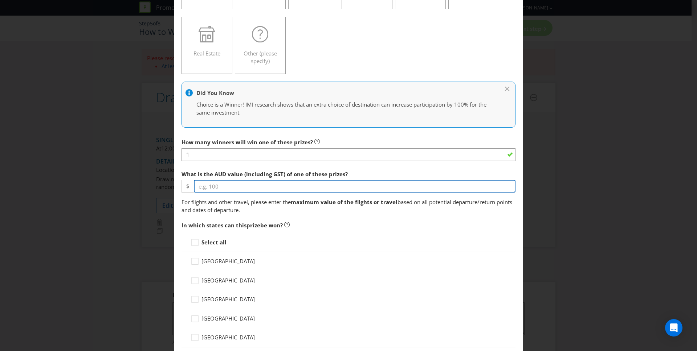
click at [235, 183] on input "number" at bounding box center [355, 186] width 322 height 13
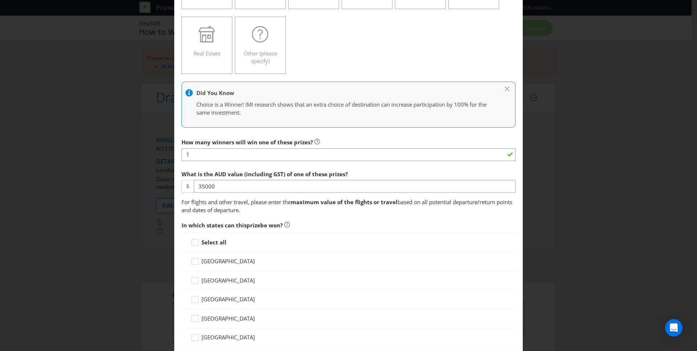
click at [362, 170] on div "What is the AUD value (including GST) of one of these prizes? $ 35000" at bounding box center [349, 180] width 334 height 26
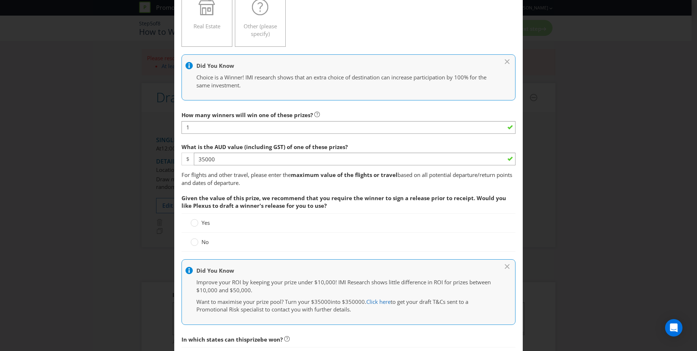
scroll to position [199, 0]
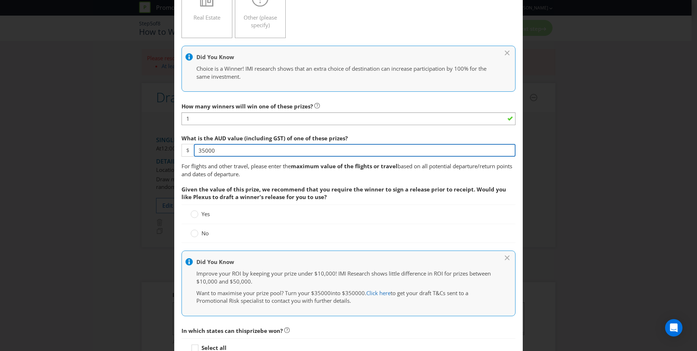
drag, startPoint x: 224, startPoint y: 150, endPoint x: 186, endPoint y: 146, distance: 38.3
click at [186, 146] on div "$ 35000" at bounding box center [349, 150] width 334 height 13
type input "21350"
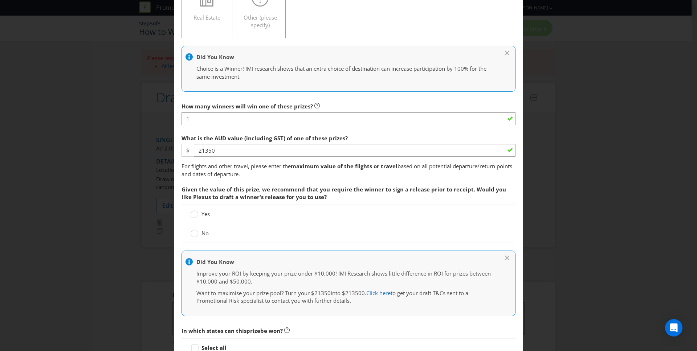
click at [282, 178] on p "For flights and other travel, please enter the maximum value of the flights or …" at bounding box center [349, 171] width 334 height 16
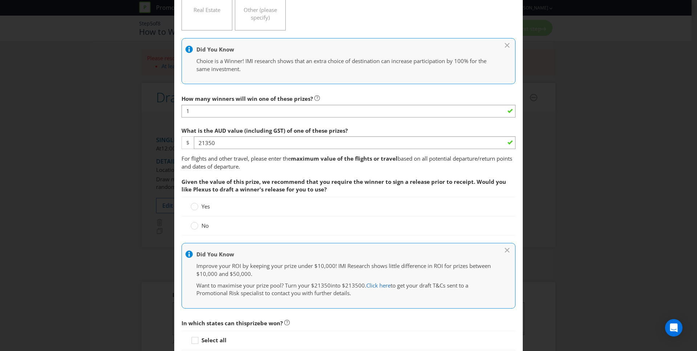
scroll to position [208, 0]
click at [195, 205] on circle at bounding box center [194, 206] width 7 height 7
click at [0, 0] on input "Yes" at bounding box center [0, 0] width 0 height 0
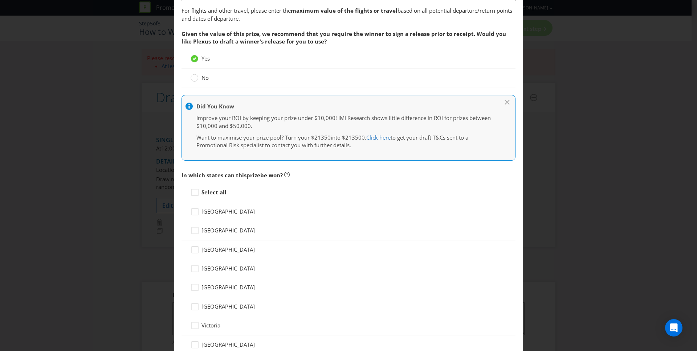
scroll to position [362, 0]
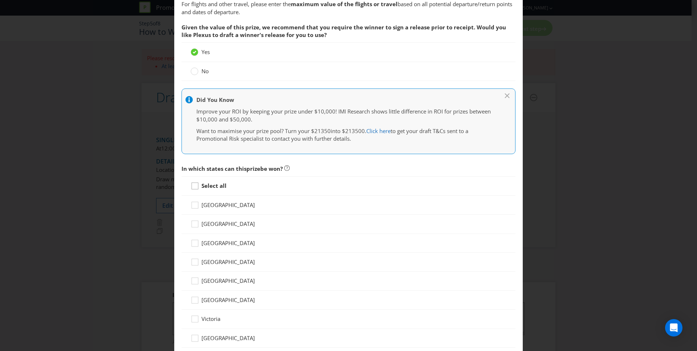
click at [194, 183] on div at bounding box center [195, 184] width 4 height 4
click at [0, 0] on input "Select all" at bounding box center [0, 0] width 0 height 0
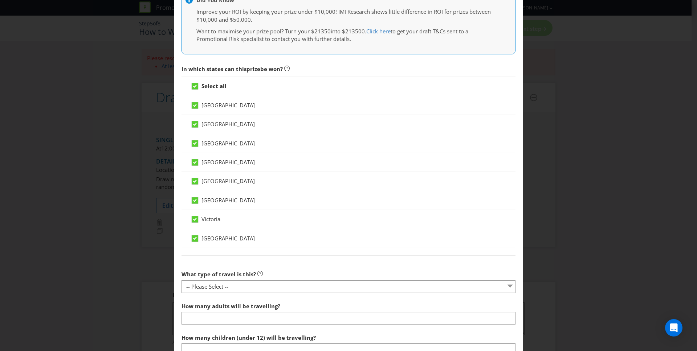
scroll to position [588, 0]
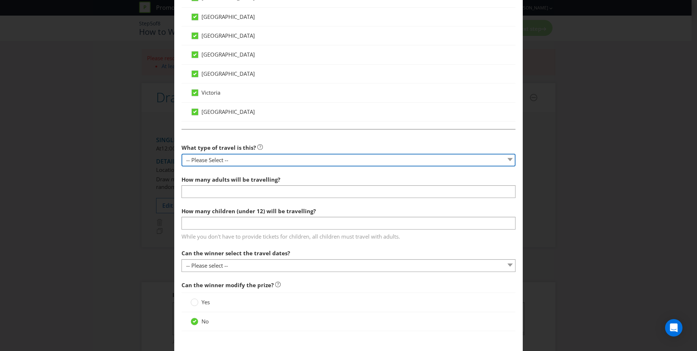
click at [257, 157] on select "-- Please Select -- Flight Accommodation Car Hire Bus Train Cruise Transfers Ot…" at bounding box center [349, 160] width 334 height 13
select select "FLIGHTS"
click at [182, 154] on select "-- Please Select -- Flight Accommodation Car Hire Bus Train Cruise Transfers Ot…" at bounding box center [349, 160] width 334 height 13
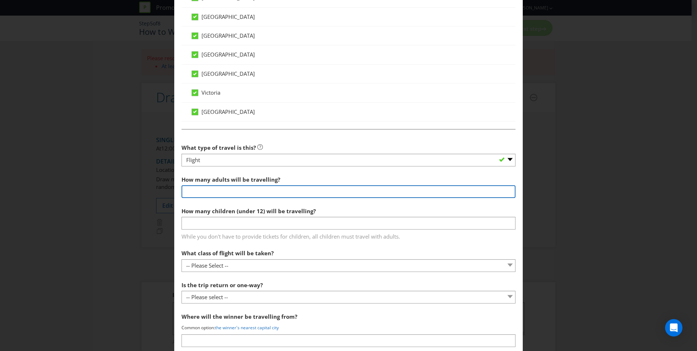
click at [273, 191] on input "number" at bounding box center [349, 191] width 334 height 13
type input "2"
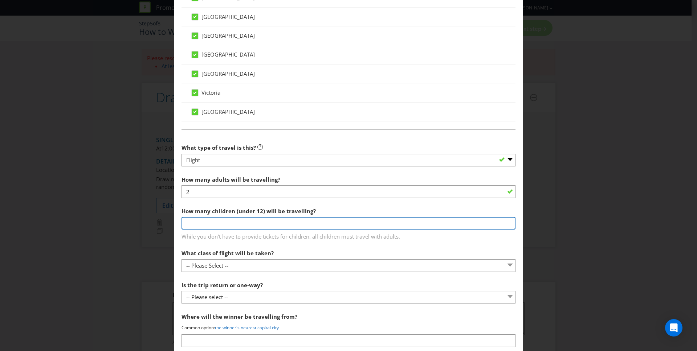
click at [269, 223] on input "number" at bounding box center [349, 223] width 334 height 13
type input "0"
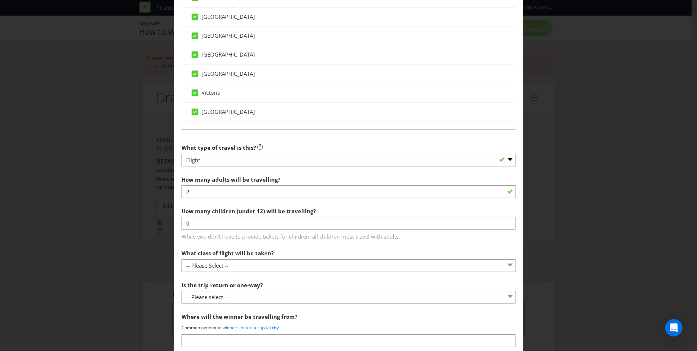
click at [326, 208] on div "How many children (under 12) will be travelling? 0 While you don't have to prov…" at bounding box center [349, 222] width 334 height 37
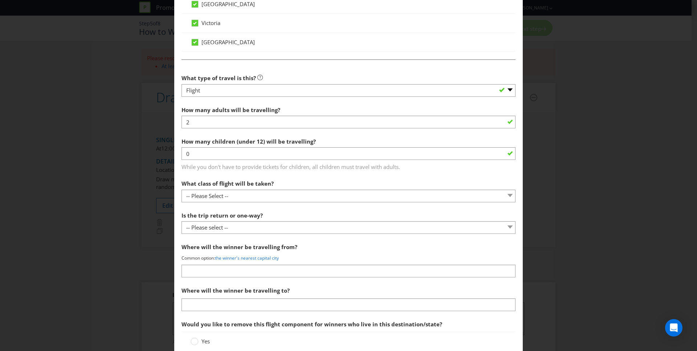
scroll to position [661, 0]
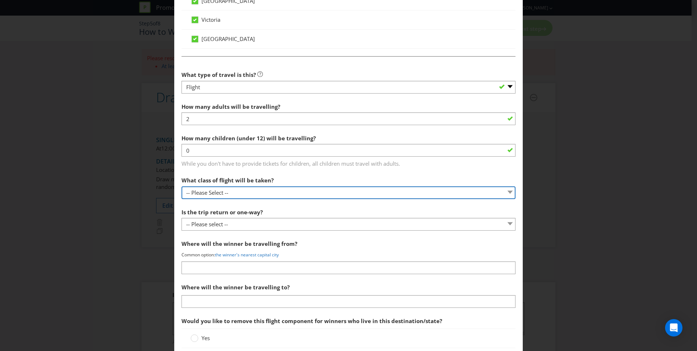
click at [253, 194] on select "-- Please Select -- Economy class Premium economy class Business class First cl…" at bounding box center [349, 193] width 334 height 13
select select "PREMIUM"
click at [182, 187] on select "-- Please Select -- Economy class Premium economy class Business class First cl…" at bounding box center [349, 193] width 334 height 13
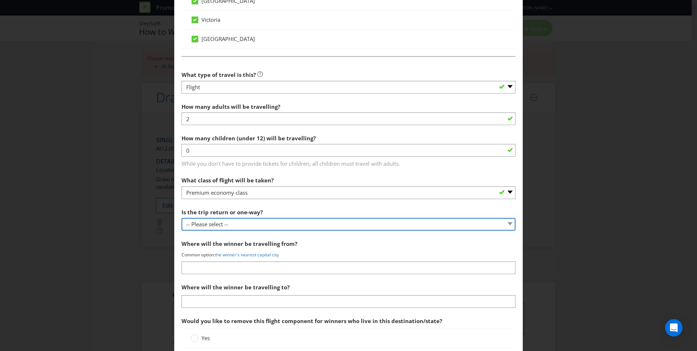
click at [272, 225] on select "-- Please select -- One way Return Other (please specify)" at bounding box center [349, 224] width 334 height 13
select select "RETURN"
click at [182, 218] on select "-- Please select -- One way Return Other (please specify)" at bounding box center [349, 224] width 334 height 13
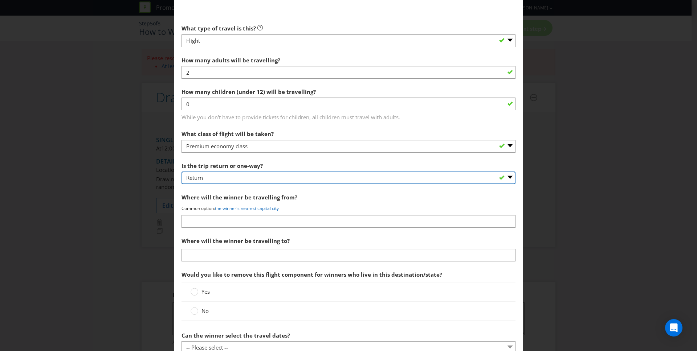
scroll to position [708, 0]
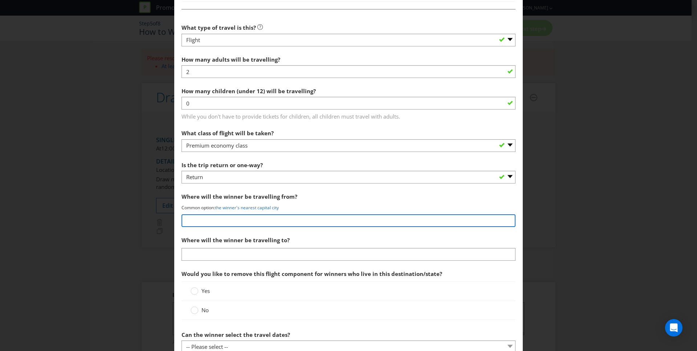
click at [295, 223] on input "text" at bounding box center [349, 221] width 334 height 13
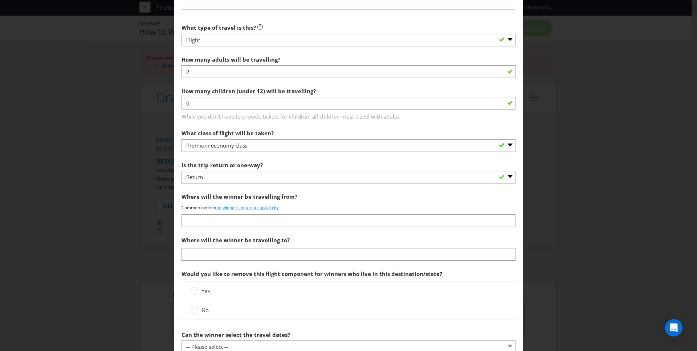
click at [244, 209] on link "the winner's nearest capital city" at bounding box center [247, 208] width 64 height 6
type input "the winner's nearest capital city"
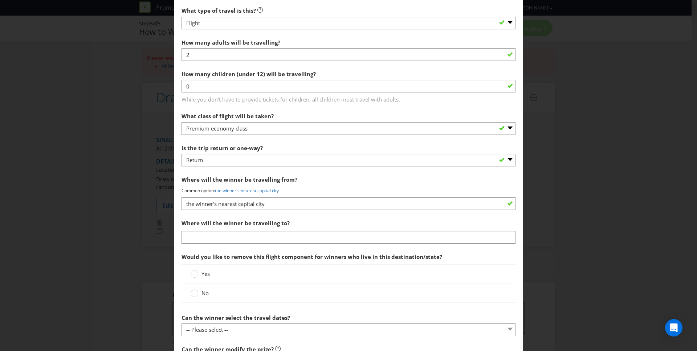
scroll to position [726, 0]
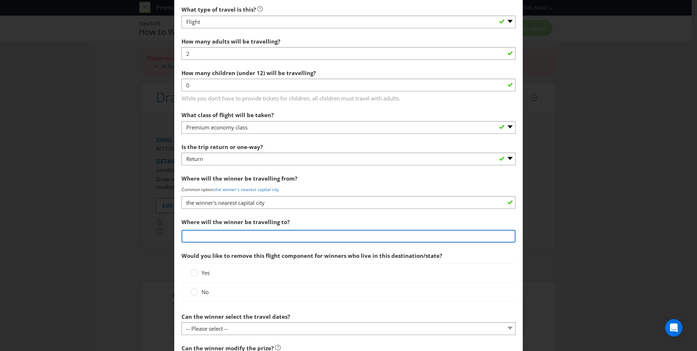
click at [289, 239] on input "text" at bounding box center [349, 236] width 334 height 13
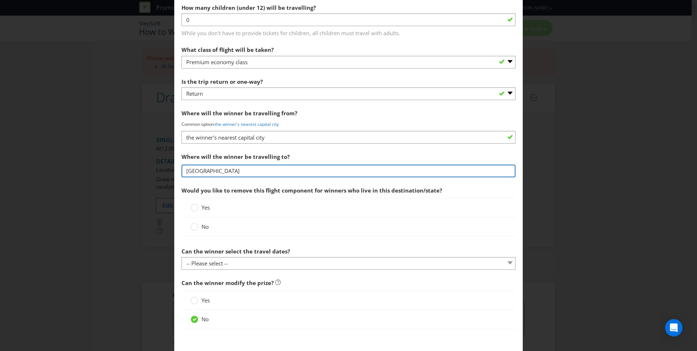
scroll to position [793, 0]
type input "[GEOGRAPHIC_DATA]"
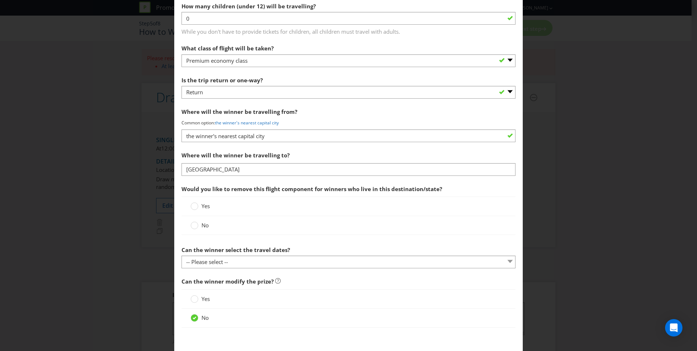
click at [197, 225] on label "No" at bounding box center [201, 226] width 20 height 8
click at [0, 0] on input "No" at bounding box center [0, 0] width 0 height 0
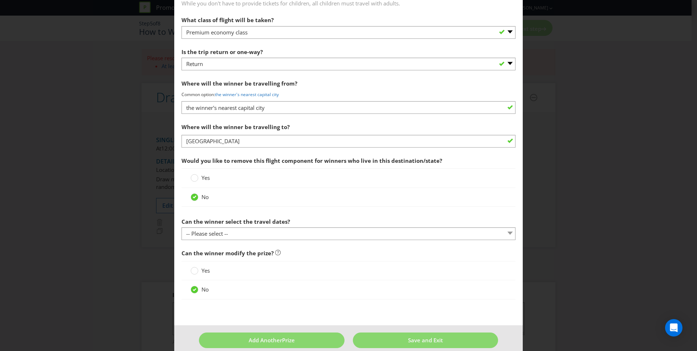
scroll to position [831, 0]
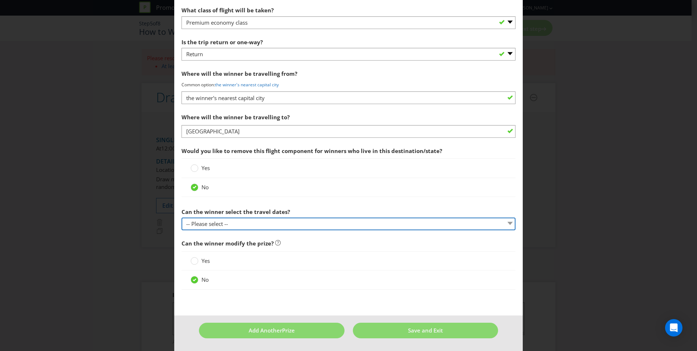
click at [286, 221] on select "-- Please select -- Yes No, travel must be taken on specific dates No, the Prom…" at bounding box center [349, 224] width 334 height 13
select select "NO_SPECIFIC_DATES"
click at [182, 218] on select "-- Please select -- Yes No, travel must be taken on specific dates No, the Prom…" at bounding box center [349, 224] width 334 height 13
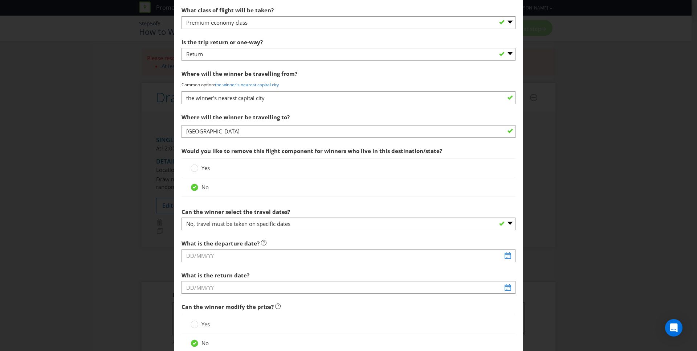
click at [300, 240] on div "What is the departure date?" at bounding box center [349, 249] width 334 height 26
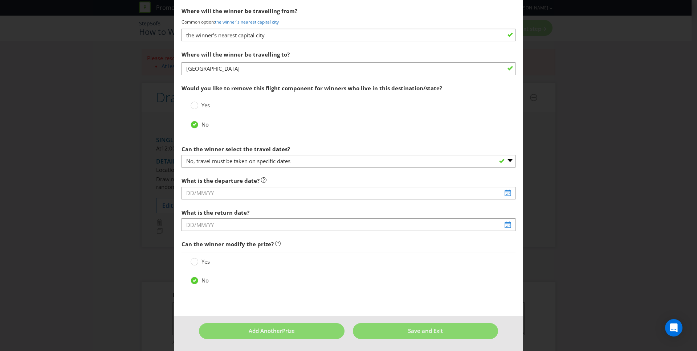
scroll to position [894, 0]
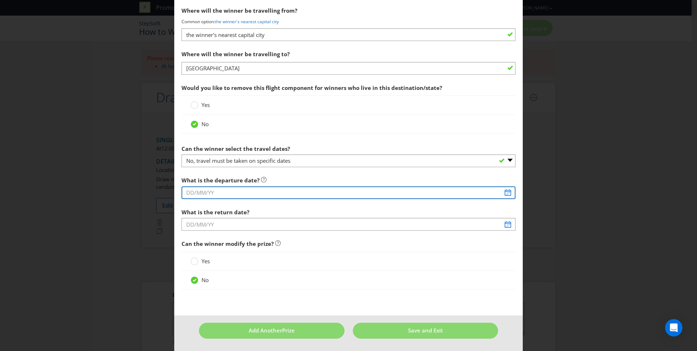
click at [262, 195] on input "text" at bounding box center [349, 193] width 334 height 13
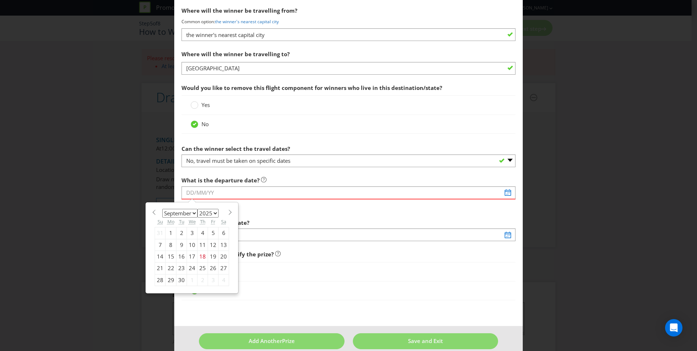
click at [188, 206] on div "January February March April May June July August September October November [D…" at bounding box center [192, 248] width 82 height 84
click at [227, 213] on span at bounding box center [229, 212] width 5 height 5
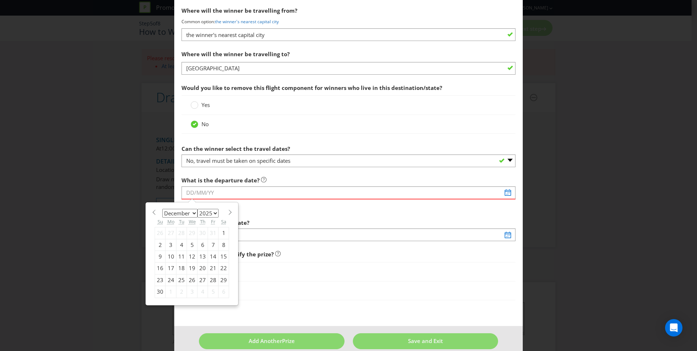
select select "0"
select select "2026"
click at [227, 213] on span at bounding box center [229, 212] width 5 height 5
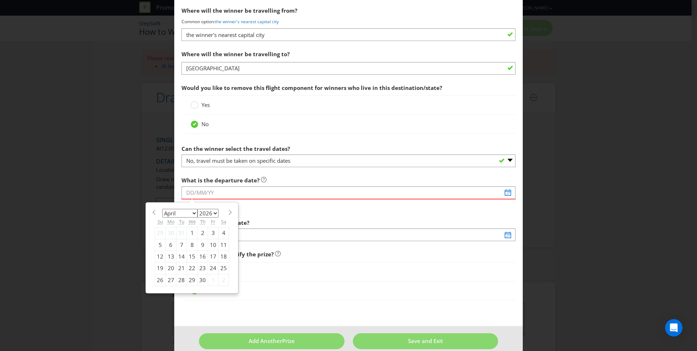
click at [227, 213] on span at bounding box center [229, 212] width 5 height 5
select select "7"
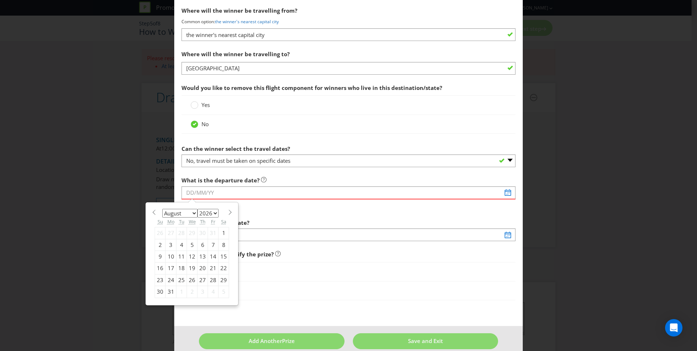
click at [179, 268] on div "18" at bounding box center [181, 269] width 11 height 12
type input "[DATE]"
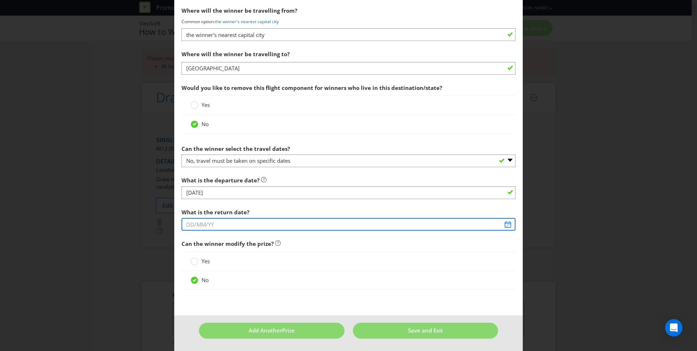
click at [244, 224] on input "text" at bounding box center [349, 224] width 334 height 13
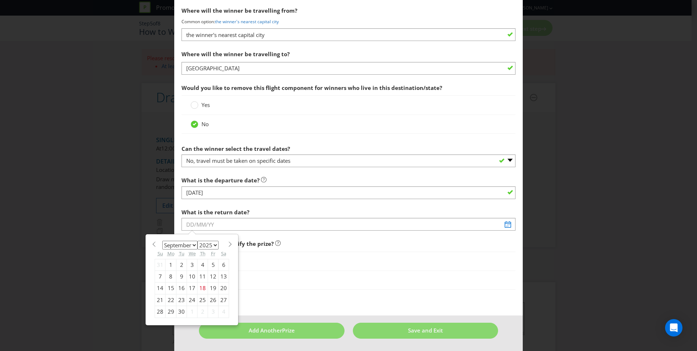
click at [196, 238] on div "January February March April May June July August September October November [D…" at bounding box center [192, 280] width 82 height 84
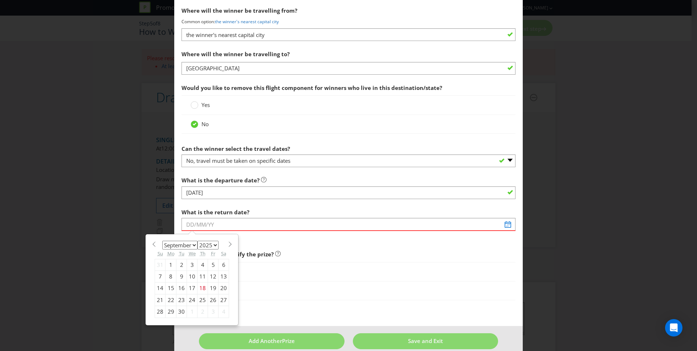
click at [227, 245] on span at bounding box center [229, 244] width 5 height 5
select select "0"
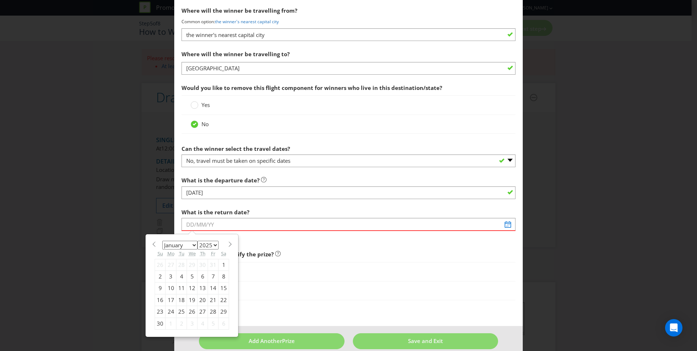
select select "2026"
click at [227, 245] on span at bounding box center [229, 244] width 5 height 5
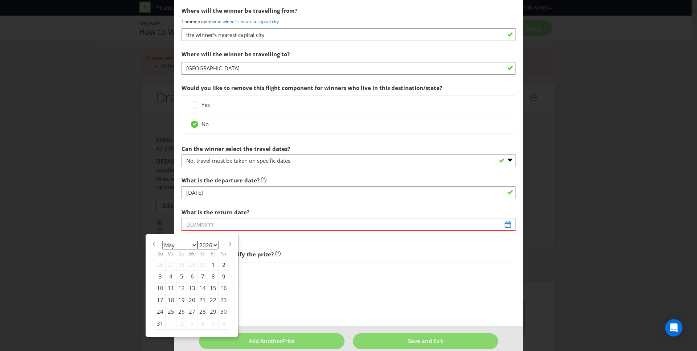
click at [227, 245] on span at bounding box center [229, 244] width 5 height 5
select select "7"
click at [179, 313] on div "25" at bounding box center [181, 312] width 11 height 12
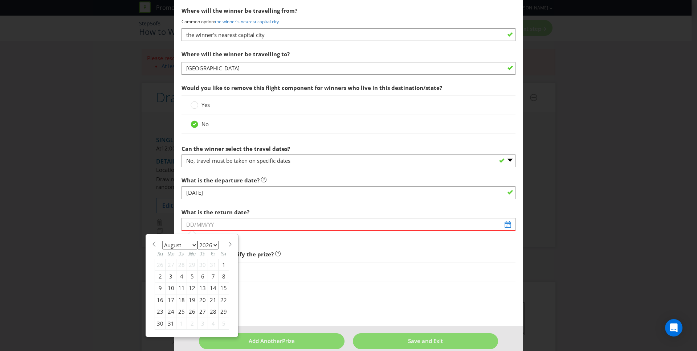
type input "[DATE]"
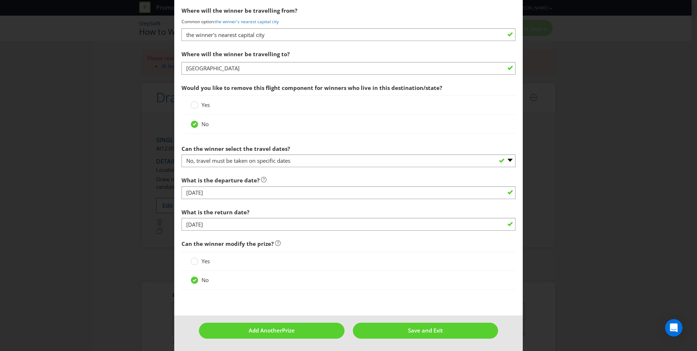
scroll to position [895, 0]
click at [298, 327] on button "Add Another Prize" at bounding box center [272, 331] width 146 height 16
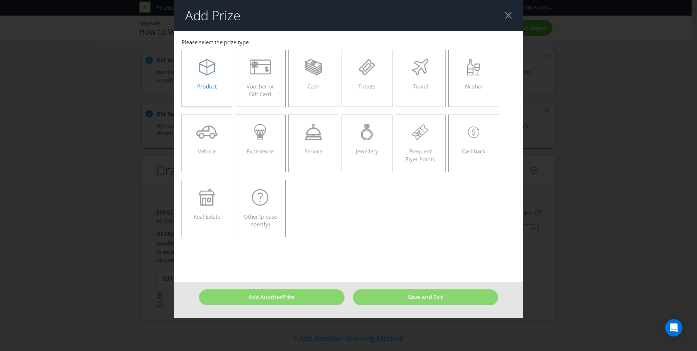
click at [201, 75] on icon at bounding box center [207, 67] width 16 height 16
click at [0, 0] on input "Product" at bounding box center [0, 0] width 0 height 0
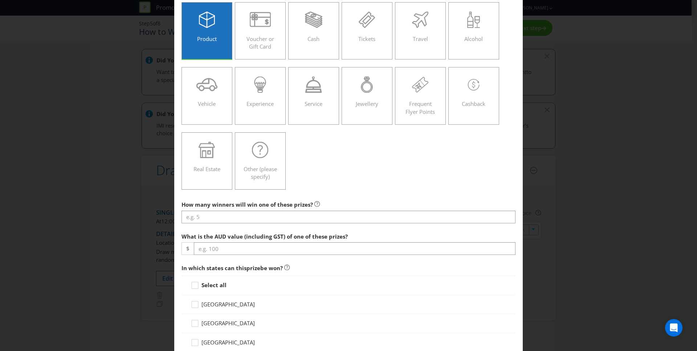
scroll to position [81, 0]
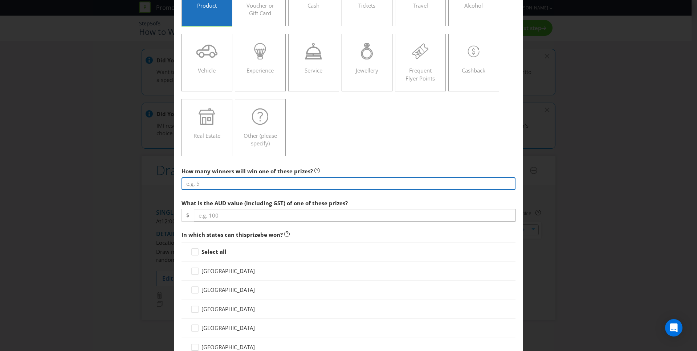
click at [223, 182] on input "number" at bounding box center [349, 184] width 334 height 13
type input "36"
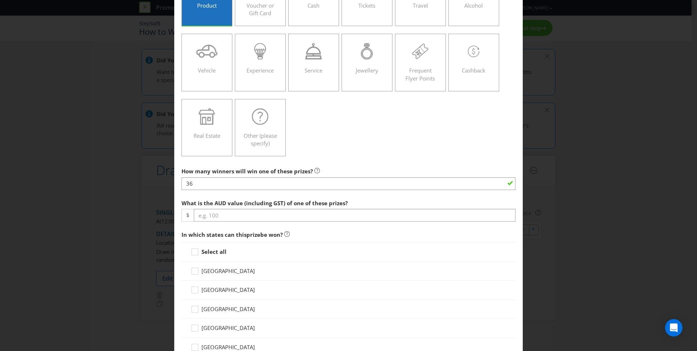
click at [371, 139] on div "Product Voucher or Gift Card Cash Tickets Travel Alcohol Vehicle Experience Ser…" at bounding box center [349, 62] width 334 height 195
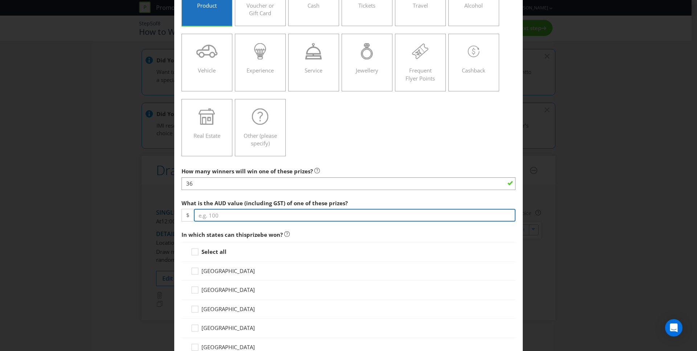
click at [263, 213] on input "number" at bounding box center [355, 215] width 322 height 13
type input "199"
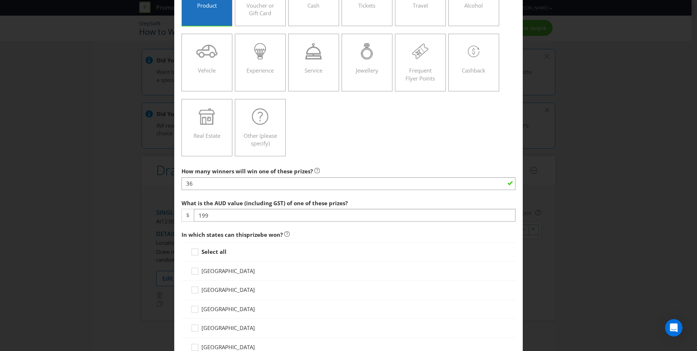
click at [368, 155] on div "Product Voucher or Gift Card Cash Tickets Travel Alcohol Vehicle Experience Ser…" at bounding box center [349, 62] width 334 height 195
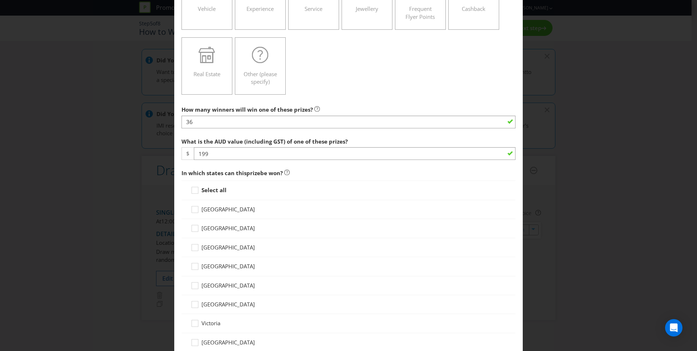
scroll to position [166, 0]
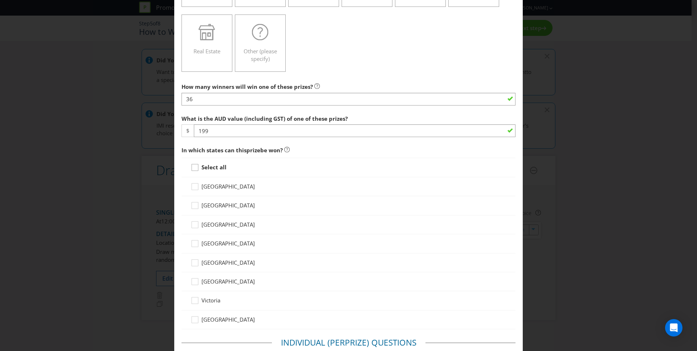
click at [191, 168] on icon at bounding box center [196, 169] width 11 height 11
click at [0, 0] on input "Select all" at bounding box center [0, 0] width 0 height 0
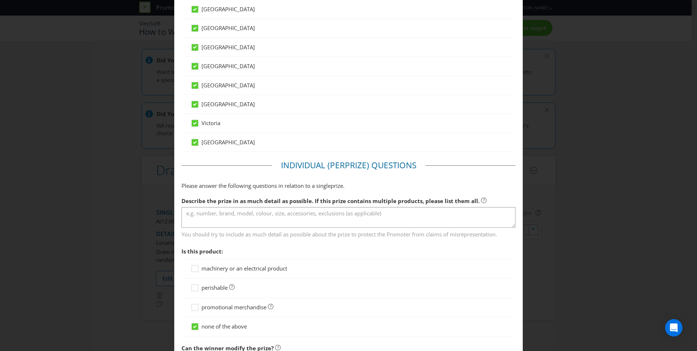
scroll to position [344, 0]
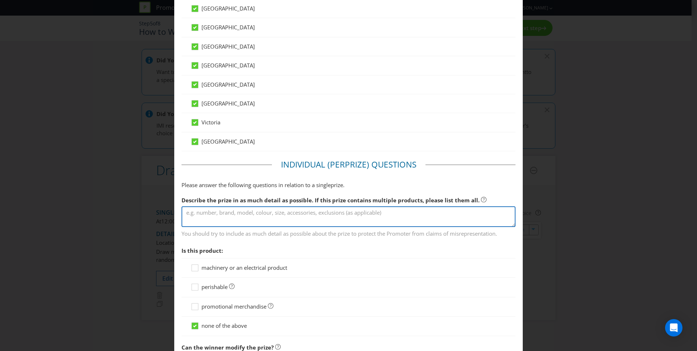
click at [277, 216] on textarea at bounding box center [349, 217] width 334 height 21
click at [183, 215] on textarea "F1 Jacket" at bounding box center [349, 217] width 334 height 21
type textarea "F1 Jacket"
click at [264, 221] on textarea "F1 Jacket" at bounding box center [349, 217] width 334 height 21
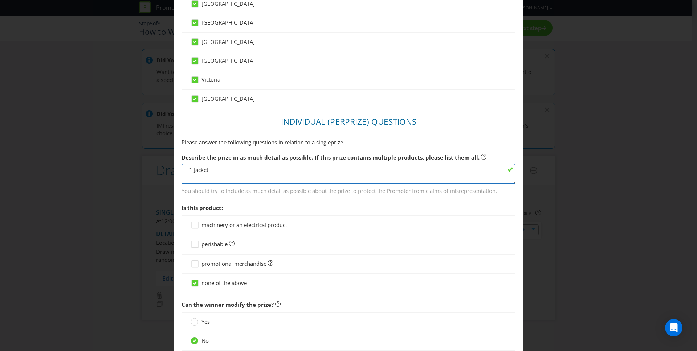
scroll to position [387, 0]
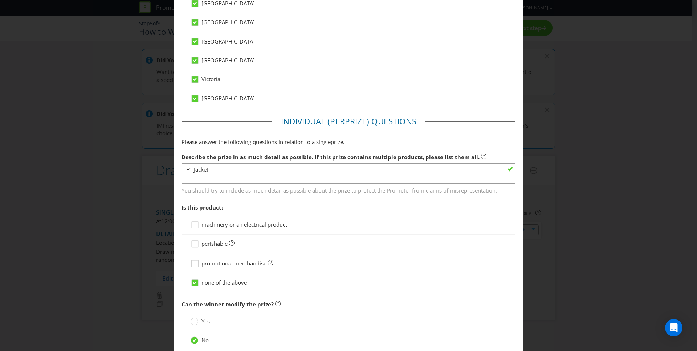
click at [196, 263] on icon at bounding box center [196, 265] width 11 height 11
click at [0, 0] on input "promotional merchandise" at bounding box center [0, 0] width 0 height 0
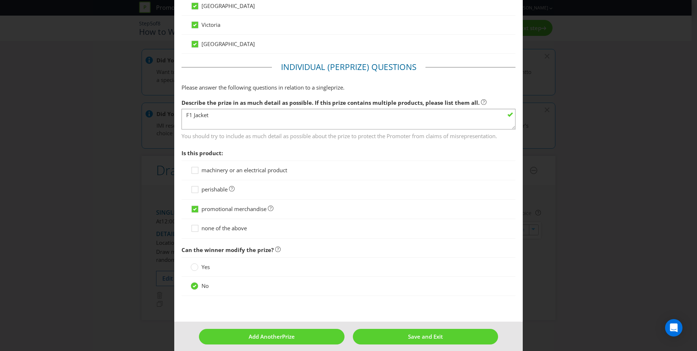
scroll to position [448, 0]
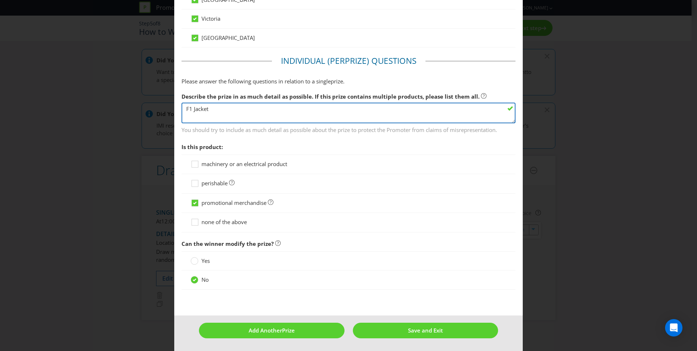
click at [224, 111] on textarea "F1 Jacket" at bounding box center [349, 113] width 334 height 21
click at [184, 110] on textarea "F1 Jacket" at bounding box center [349, 113] width 334 height 21
click at [217, 110] on textarea "F1 Jacket" at bounding box center [349, 113] width 334 height 21
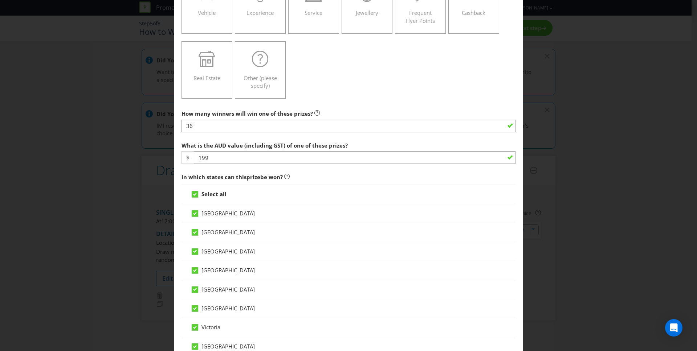
scroll to position [131, 0]
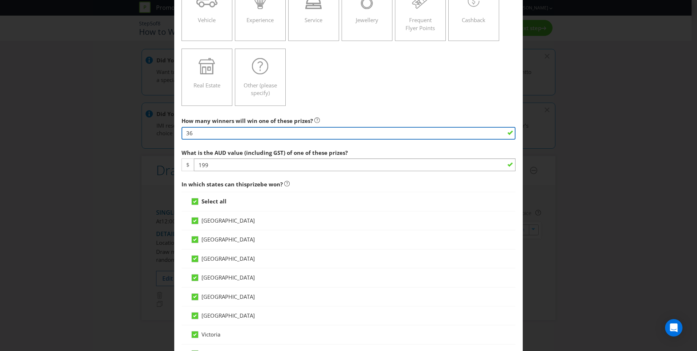
drag, startPoint x: 209, startPoint y: 134, endPoint x: 166, endPoint y: 132, distance: 43.3
click at [166, 132] on div "Add Prize [GEOGRAPHIC_DATA] [GEOGRAPHIC_DATA] [GEOGRAPHIC_DATA] [GEOGRAPHIC_DAT…" at bounding box center [348, 175] width 697 height 351
type input "40"
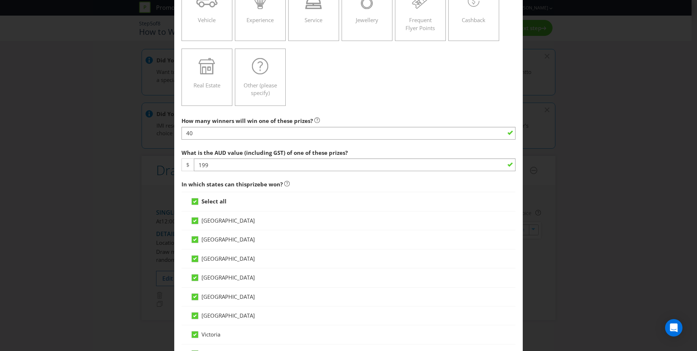
drag, startPoint x: 340, startPoint y: 114, endPoint x: 346, endPoint y: 176, distance: 61.6
click at [340, 114] on div "How many winners will win one of these prizes? 40" at bounding box center [349, 127] width 334 height 26
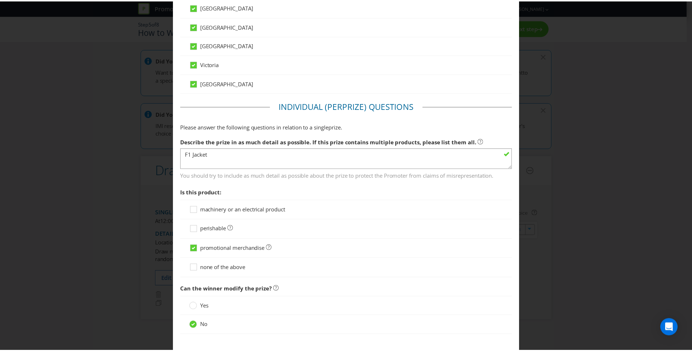
scroll to position [448, 0]
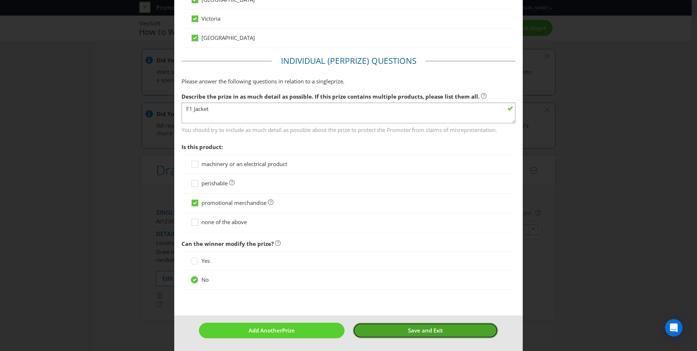
click at [412, 328] on span "Save and Exit" at bounding box center [425, 330] width 35 height 7
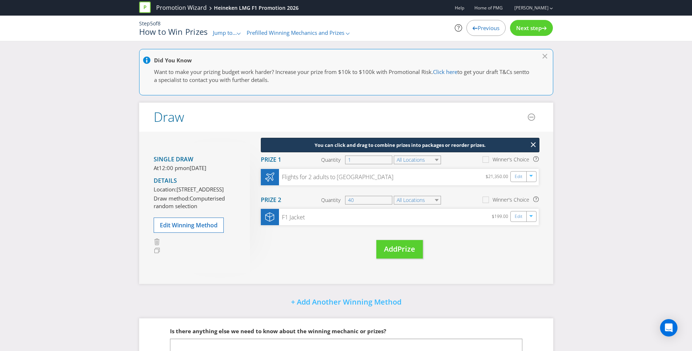
click at [598, 195] on div "Did You Know Want to make your prizing budget work harder? Increase your prize …" at bounding box center [346, 229] width 692 height 361
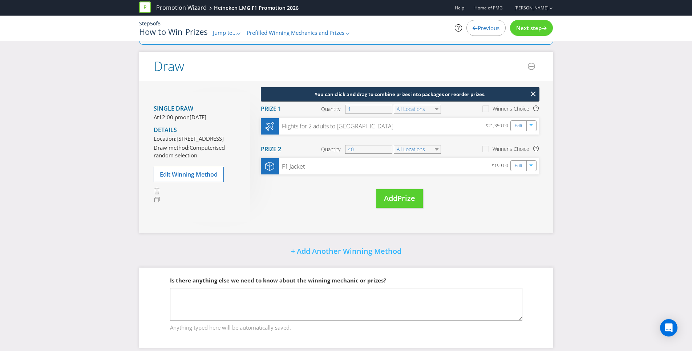
scroll to position [65, 0]
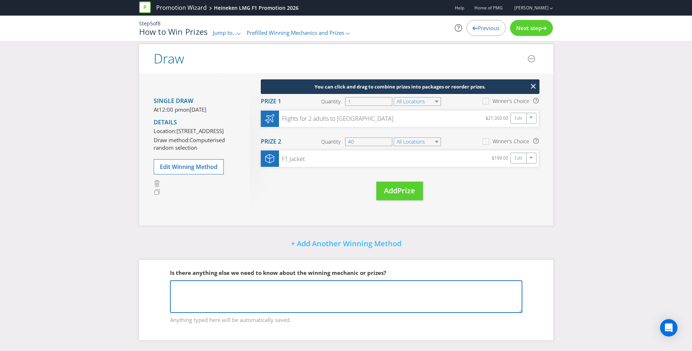
click at [335, 290] on textarea at bounding box center [346, 297] width 352 height 33
type textarea "Prize 1: Major Prize and will be drawn at the end of the promotional period Pri…"
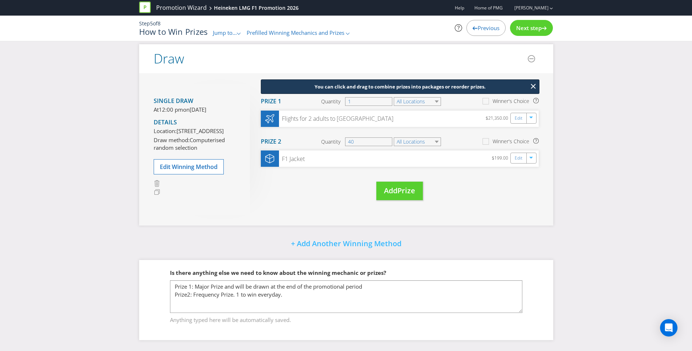
click at [561, 240] on div "Did You Know Want to make your prizing budget work harder? Increase your prize …" at bounding box center [346, 171] width 692 height 361
click at [530, 28] on span "Next step" at bounding box center [528, 27] width 25 height 7
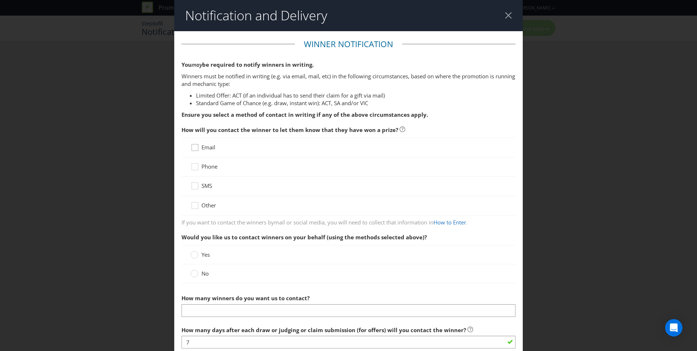
click at [193, 146] on div at bounding box center [195, 145] width 4 height 4
click at [0, 0] on input "Email" at bounding box center [0, 0] width 0 height 0
click at [196, 169] on icon at bounding box center [196, 168] width 11 height 11
click at [0, 0] on input "Phone" at bounding box center [0, 0] width 0 height 0
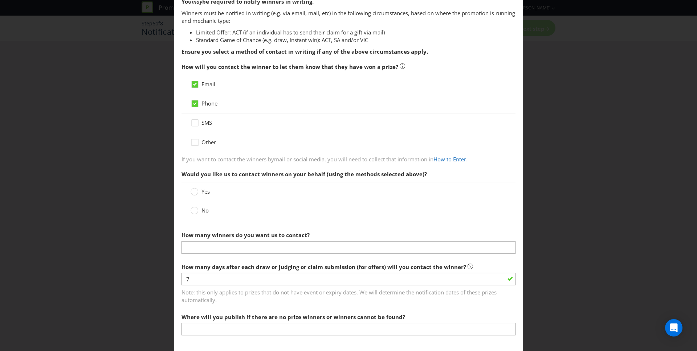
scroll to position [144, 0]
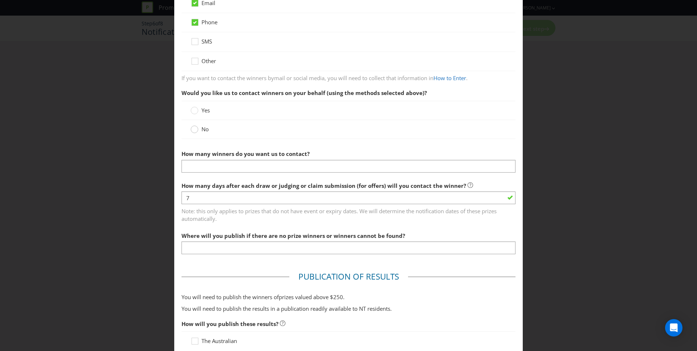
click at [196, 130] on circle at bounding box center [194, 129] width 7 height 7
click at [0, 0] on input "No" at bounding box center [0, 0] width 0 height 0
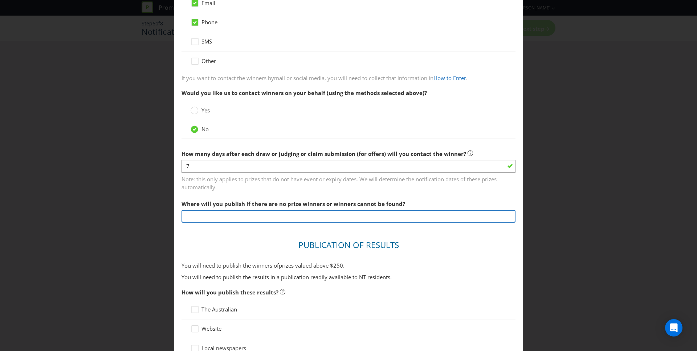
click at [244, 220] on input "text" at bounding box center [349, 216] width 334 height 13
type input "Microsite"
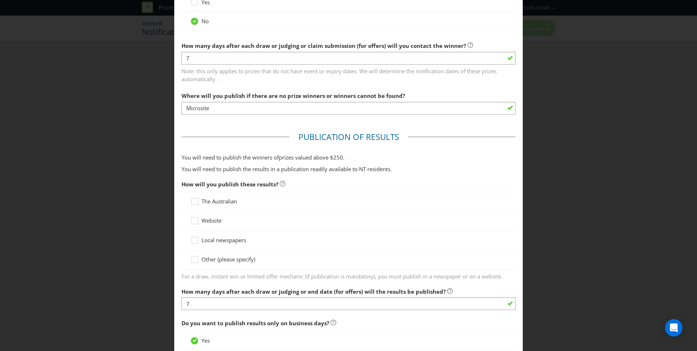
scroll to position [253, 0]
